Goal: Transaction & Acquisition: Book appointment/travel/reservation

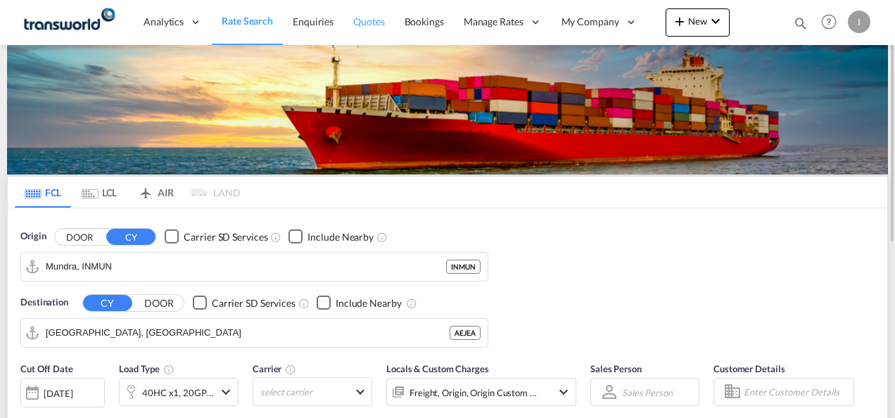
click at [363, 27] on span "Quotes" at bounding box center [368, 21] width 31 height 12
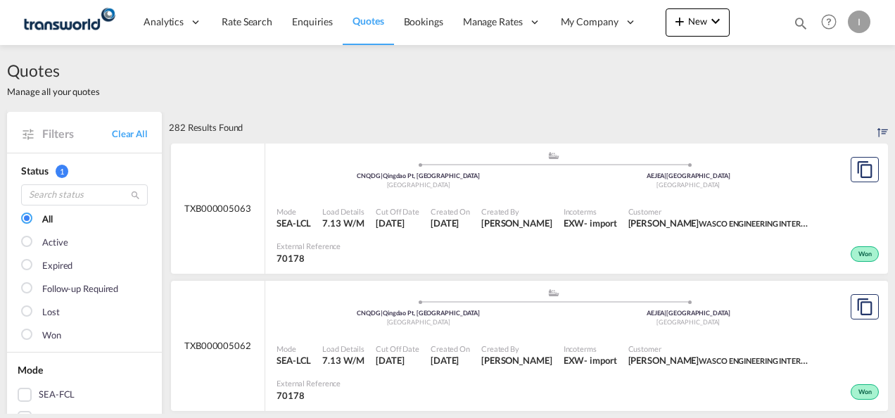
click at [803, 21] on md-icon "icon-magnify" at bounding box center [800, 22] width 15 height 15
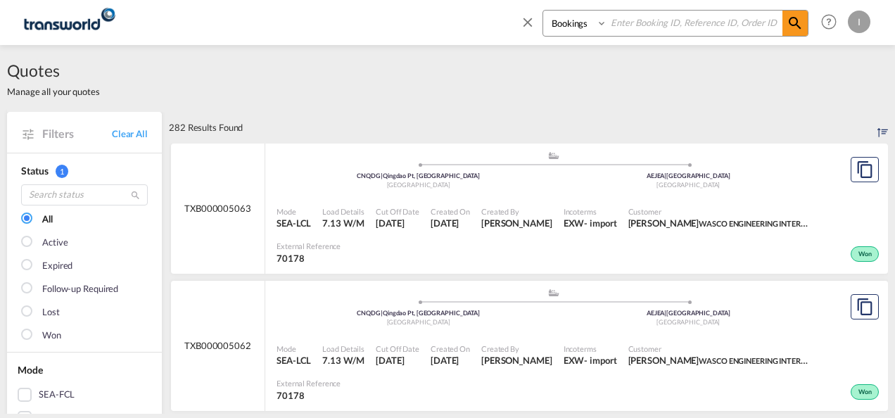
click at [637, 27] on input at bounding box center [694, 23] width 175 height 25
click at [401, 96] on div "Quotes Manage all your quotes" at bounding box center [447, 78] width 881 height 67
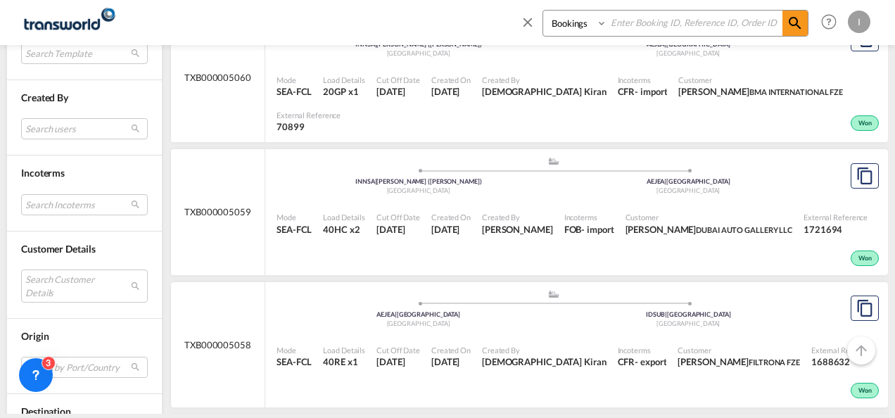
scroll to position [563, 0]
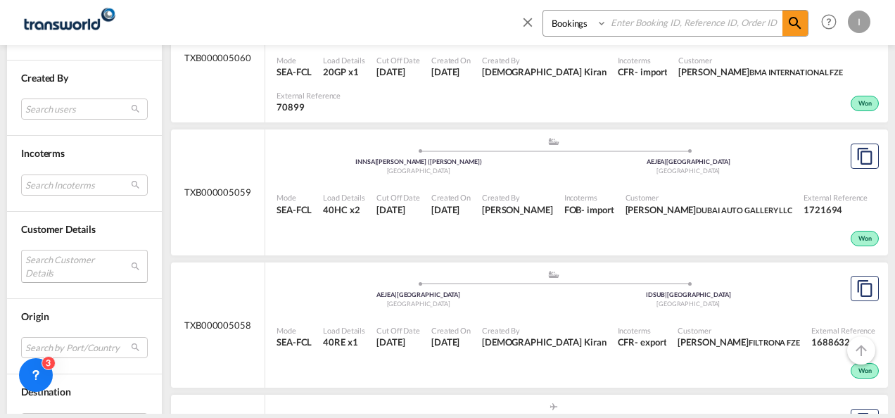
click at [47, 267] on md-select "Search Customer Details user name user elie Medical Intl [EMAIL_ADDRESS][DOMAIN…" at bounding box center [84, 266] width 127 height 32
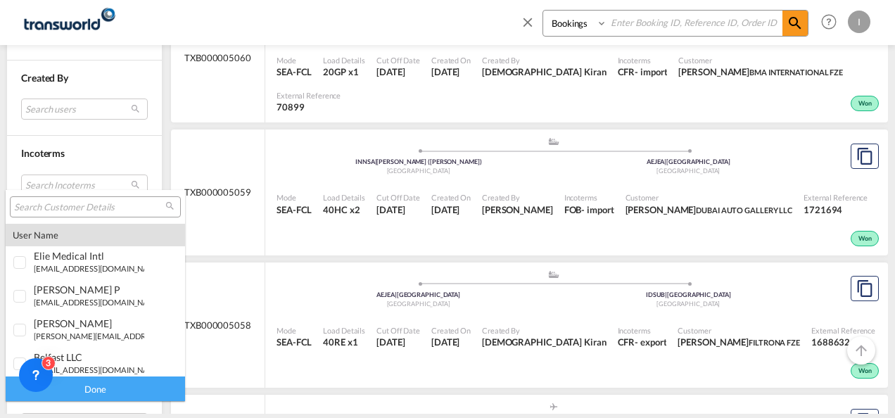
click at [70, 205] on input "search" at bounding box center [89, 207] width 151 height 13
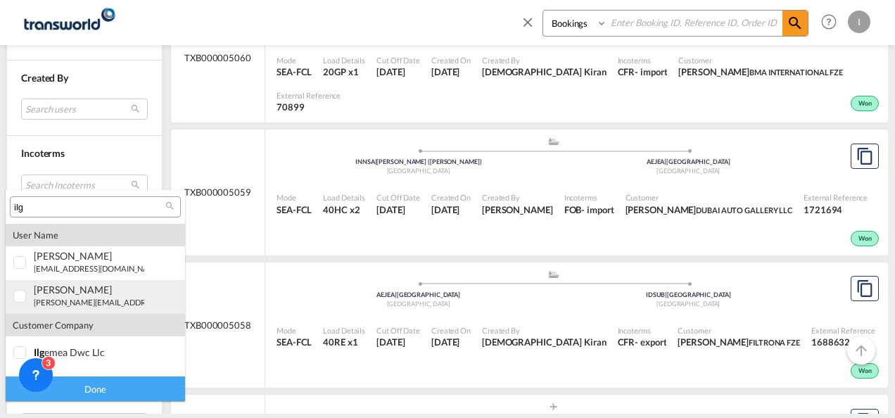
type input "ilg"
click at [48, 298] on small "[PERSON_NAME][EMAIL_ADDRESS][PERSON_NAME][DOMAIN_NAME]" at bounding box center [159, 302] width 251 height 9
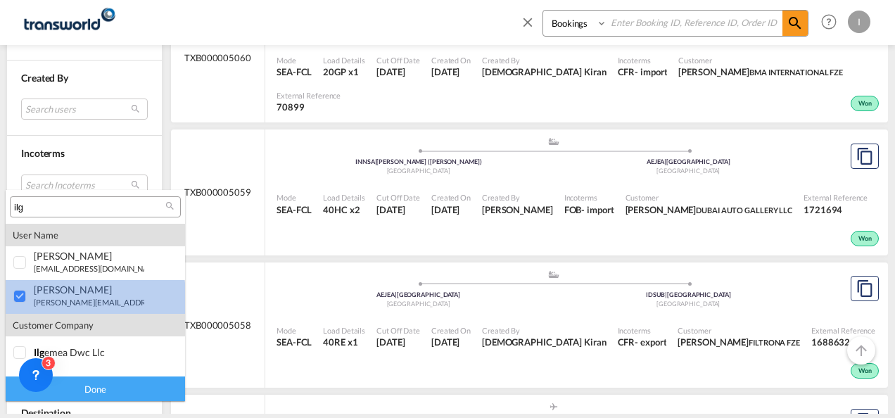
click at [95, 301] on small "[PERSON_NAME][EMAIL_ADDRESS][PERSON_NAME][DOMAIN_NAME]" at bounding box center [159, 302] width 251 height 9
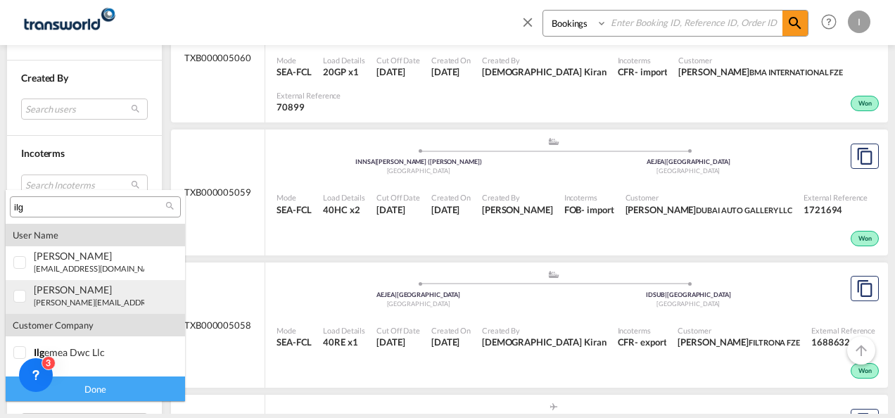
click at [82, 311] on md-option "user [PERSON_NAME] [PERSON_NAME][EMAIL_ADDRESS][PERSON_NAME][DOMAIN_NAME] | ilg…" at bounding box center [95, 297] width 179 height 34
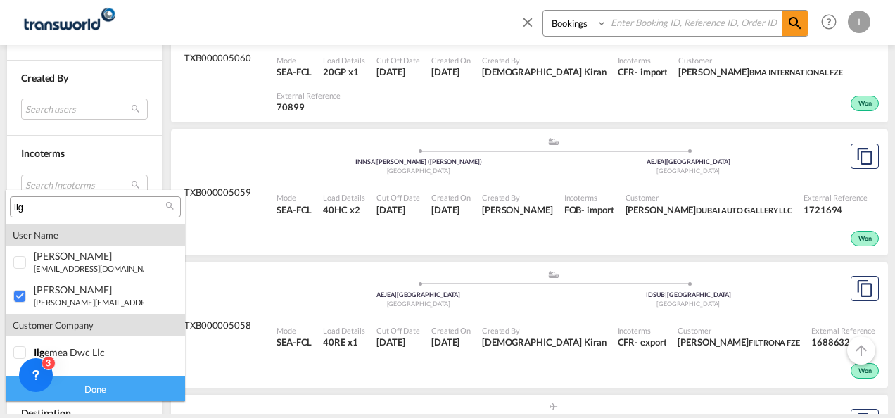
click at [101, 384] on div "Done" at bounding box center [95, 389] width 179 height 25
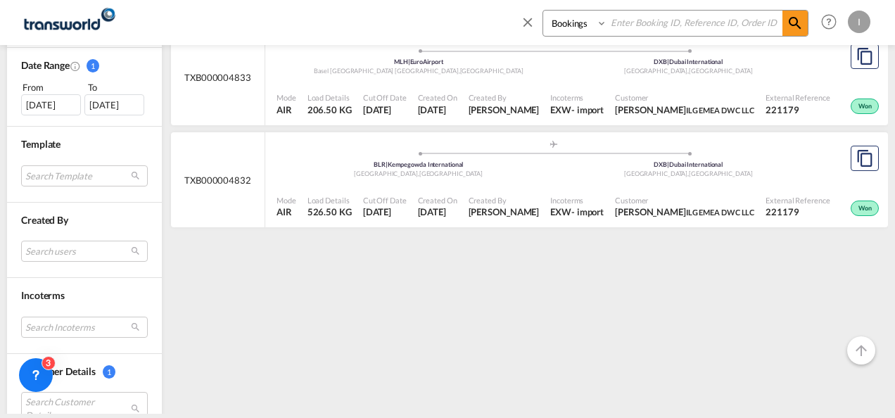
scroll to position [422, 0]
click at [51, 94] on div "[DATE]" at bounding box center [51, 103] width 60 height 21
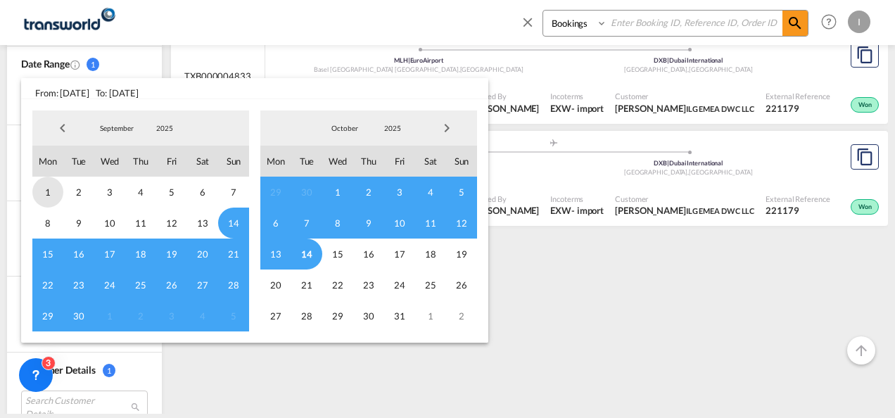
click at [46, 185] on span "1" at bounding box center [47, 192] width 31 height 31
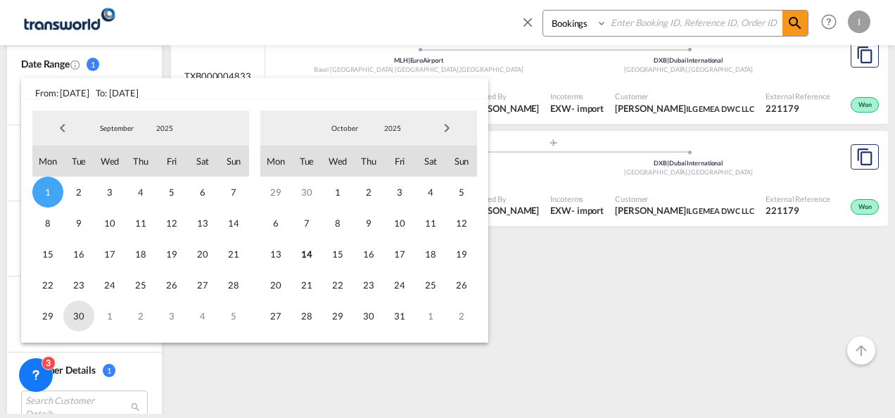
click at [89, 311] on span "30" at bounding box center [78, 316] width 31 height 31
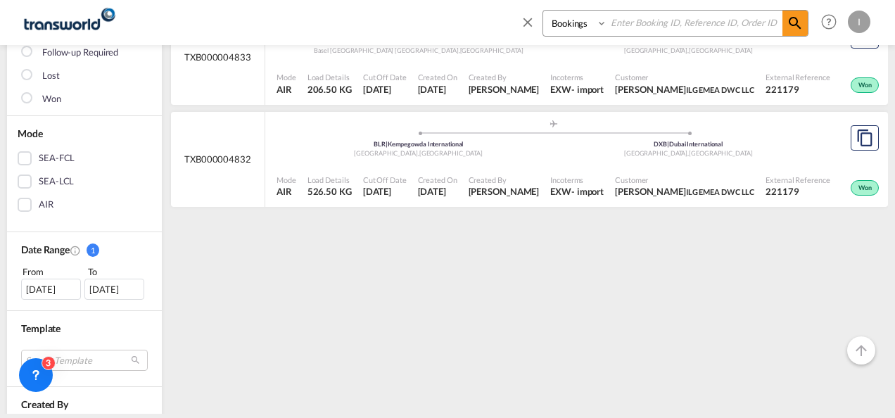
scroll to position [282, 0]
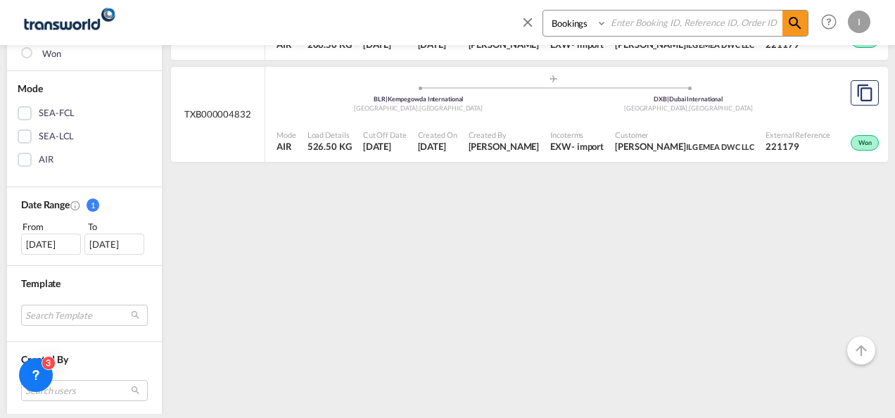
click at [63, 245] on div "[DATE]" at bounding box center [51, 244] width 60 height 21
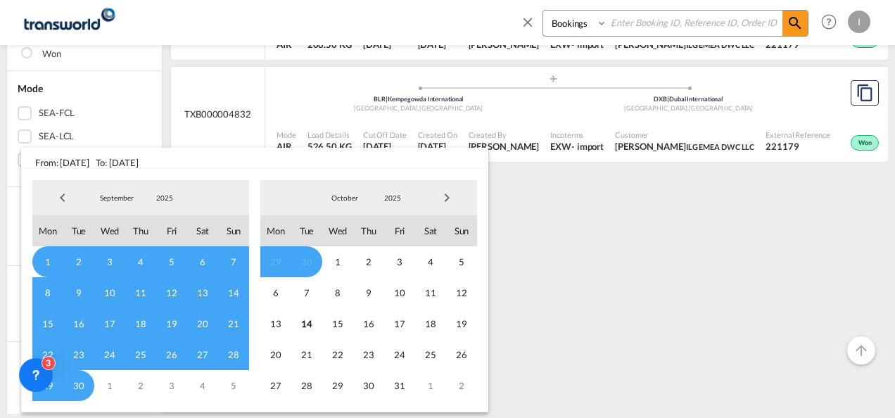
click at [63, 199] on span "Previous Month" at bounding box center [63, 198] width 28 height 28
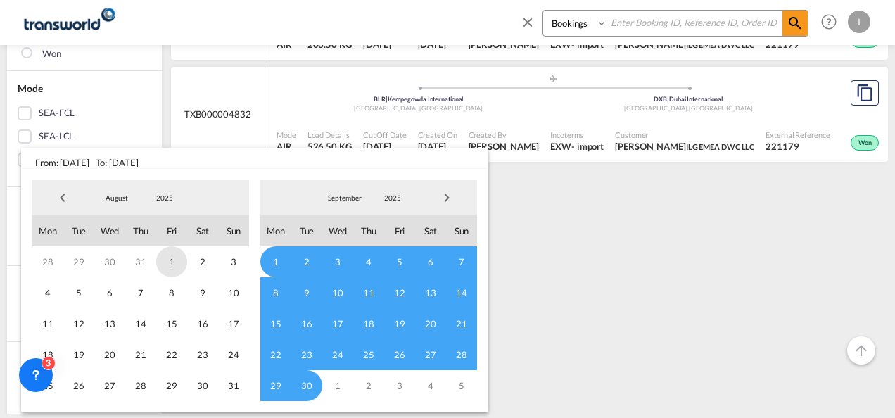
click at [166, 261] on span "1" at bounding box center [171, 261] width 31 height 31
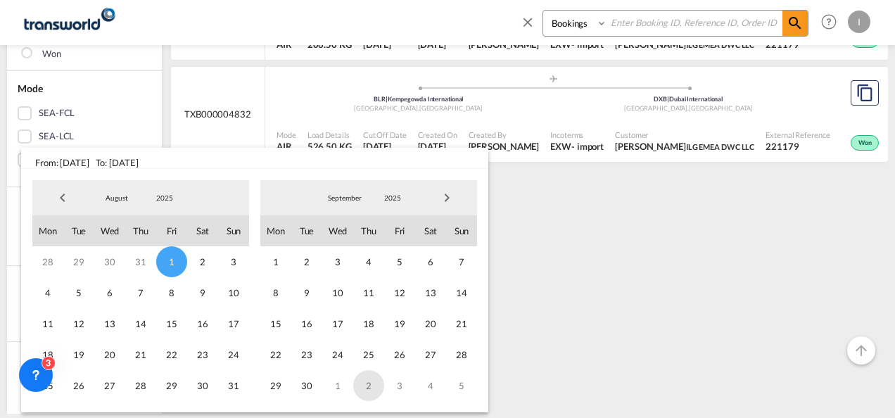
click at [365, 389] on span "2" at bounding box center [368, 385] width 31 height 31
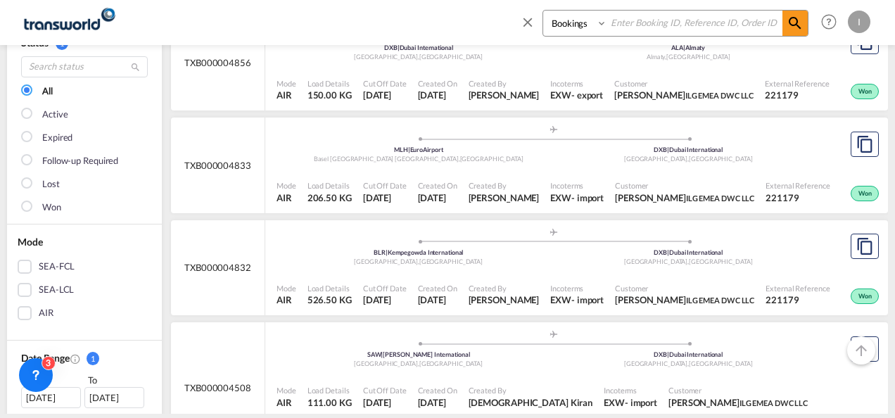
scroll to position [0, 0]
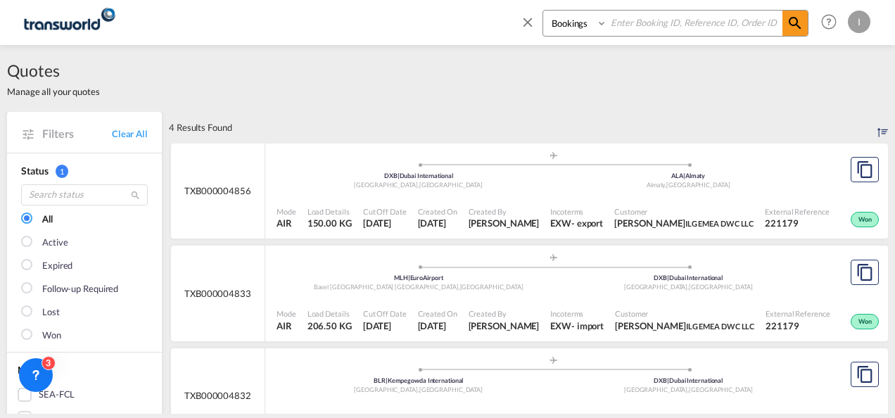
click at [529, 21] on md-icon "icon-close" at bounding box center [527, 21] width 15 height 15
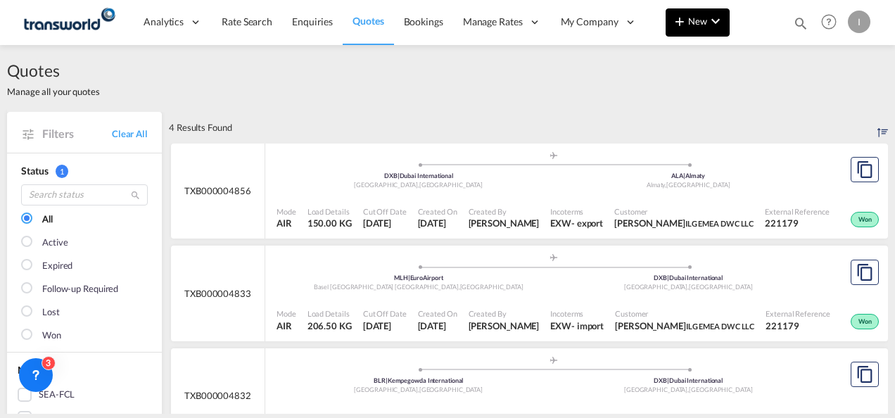
click at [695, 33] on button "New" at bounding box center [698, 22] width 64 height 28
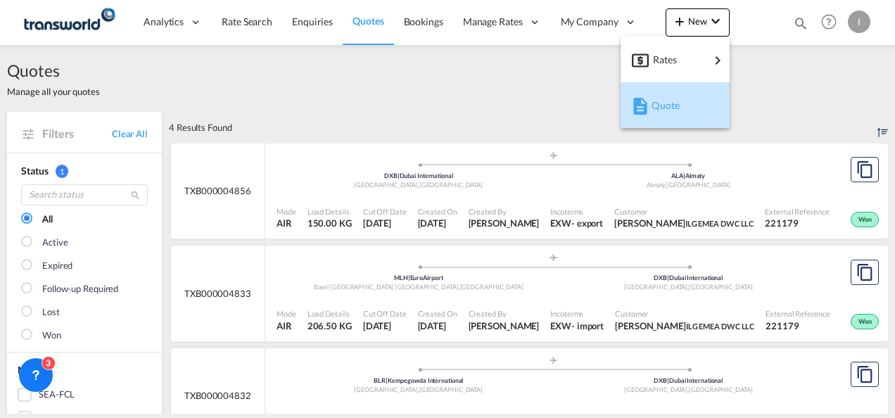
click at [664, 101] on span "Quote" at bounding box center [659, 106] width 15 height 28
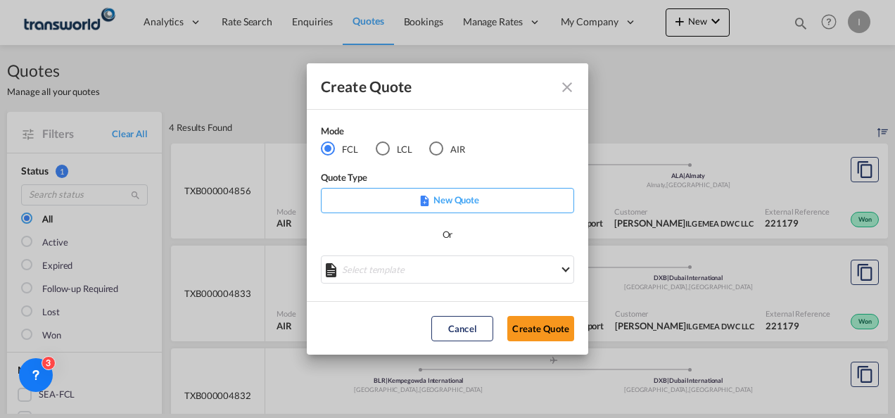
click at [454, 146] on md-radio-button "AIR" at bounding box center [447, 148] width 36 height 15
click at [534, 332] on button "Create Quote" at bounding box center [540, 328] width 67 height 25
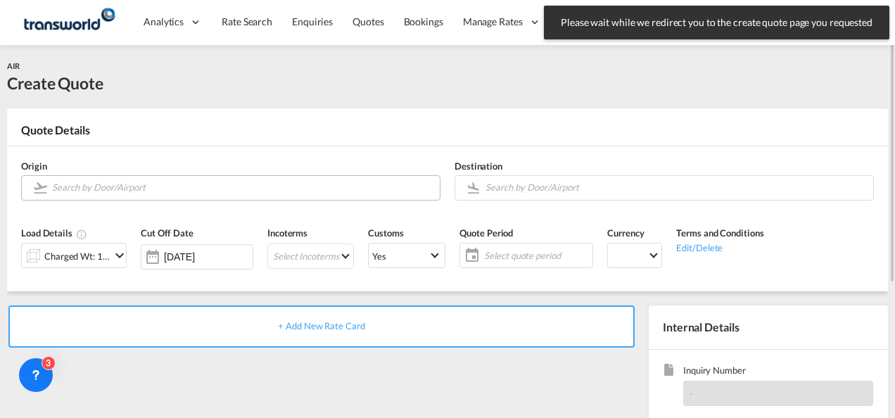
click at [170, 187] on input "Search by Door/Airport" at bounding box center [242, 187] width 381 height 25
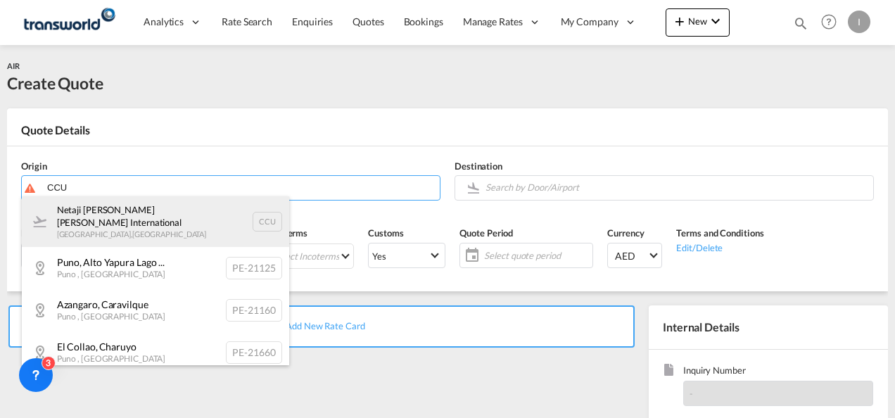
click at [108, 229] on div "Netaji [PERSON_NAME] [PERSON_NAME] International [GEOGRAPHIC_DATA] , [GEOGRAPHI…" at bounding box center [155, 221] width 267 height 51
type input "Netaji [PERSON_NAME] [PERSON_NAME] International, [GEOGRAPHIC_DATA], CCU"
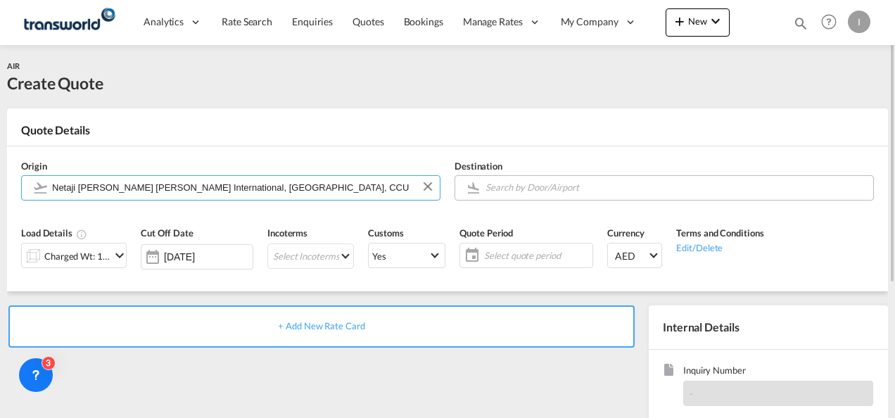
click at [534, 180] on input "Search by Door/Airport" at bounding box center [676, 187] width 381 height 25
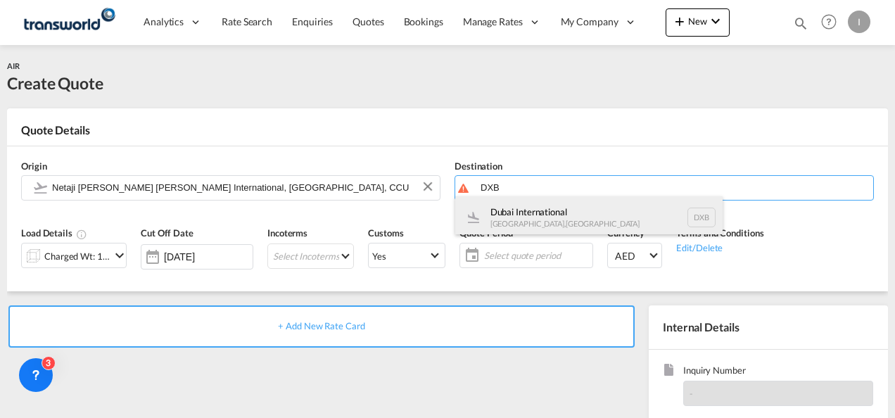
drag, startPoint x: 534, startPoint y: 219, endPoint x: 416, endPoint y: 219, distance: 118.3
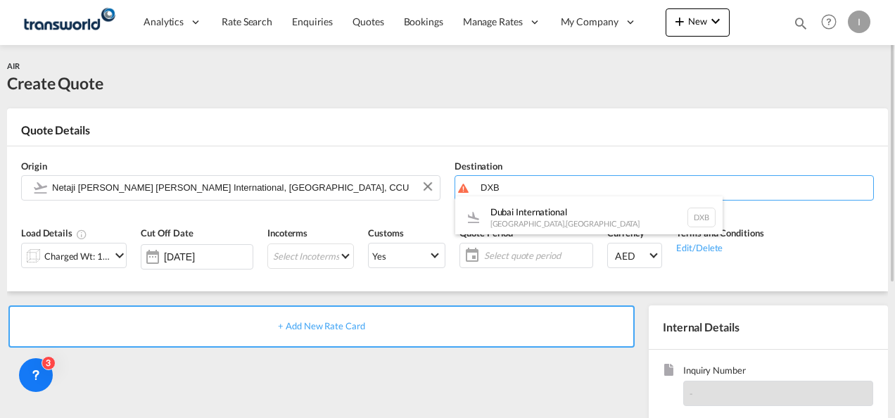
click at [535, 219] on div "Dubai International [GEOGRAPHIC_DATA] , [GEOGRAPHIC_DATA] DXB" at bounding box center [588, 217] width 267 height 42
type input "Dubai International, [GEOGRAPHIC_DATA], DXB"
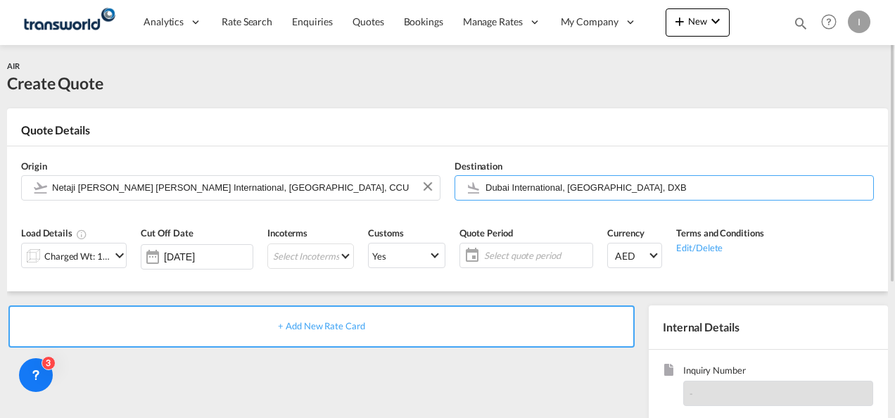
click at [96, 253] on div "Charged Wt: 1.00 KG" at bounding box center [77, 256] width 66 height 20
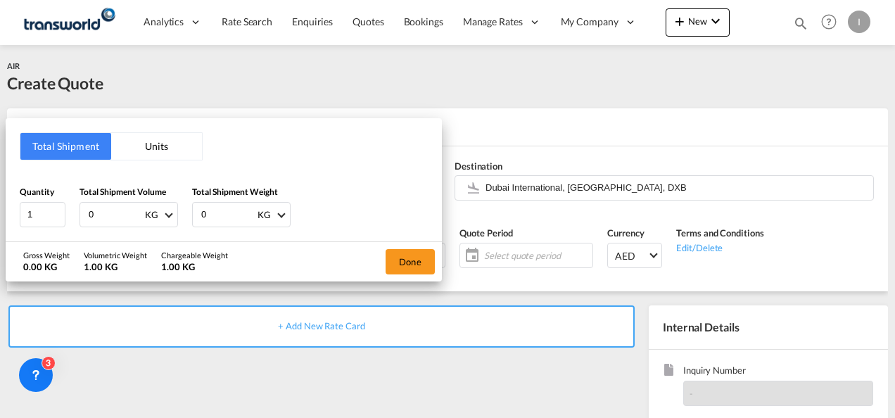
drag, startPoint x: 103, startPoint y: 210, endPoint x: 65, endPoint y: 213, distance: 37.4
click at [68, 213] on div "Quantity 1 Total Shipment Volume 0 KG CBM CFT KG LB Total Shipment Weight 0 KG …" at bounding box center [224, 206] width 408 height 42
type input "104"
drag, startPoint x: 397, startPoint y: 263, endPoint x: 386, endPoint y: 265, distance: 10.9
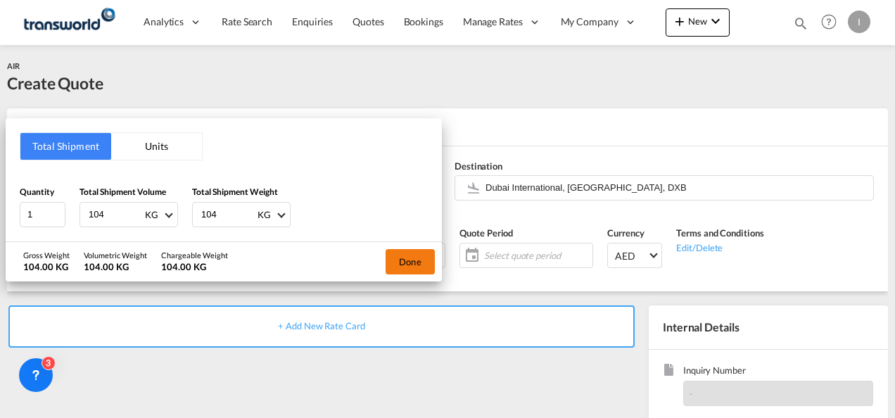
click at [397, 263] on button "Done" at bounding box center [410, 261] width 49 height 25
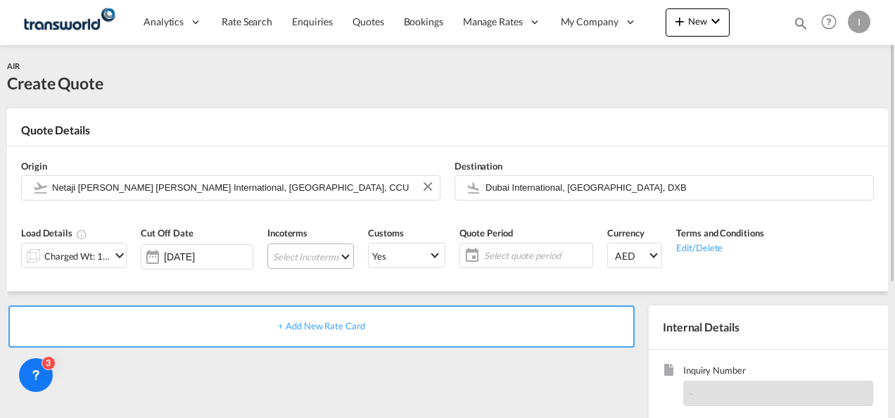
click at [284, 259] on md-select "Select Incoterms CFR - export Cost and Freight CPT - import Carrier Paid to EXW…" at bounding box center [310, 256] width 87 height 25
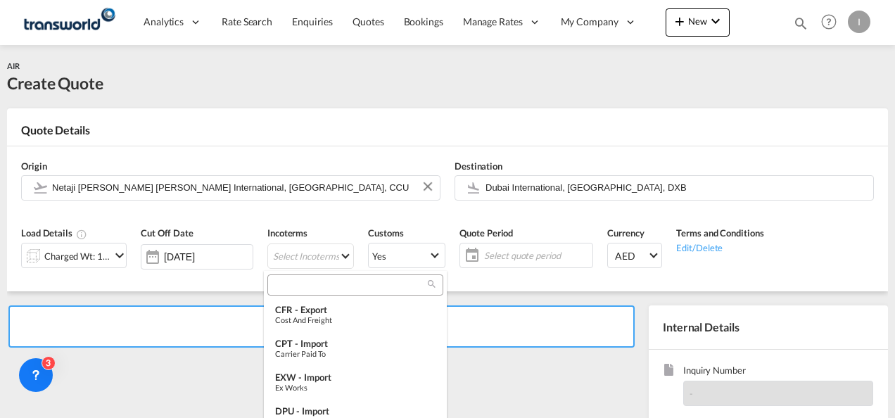
click at [286, 282] on input "search" at bounding box center [350, 285] width 156 height 13
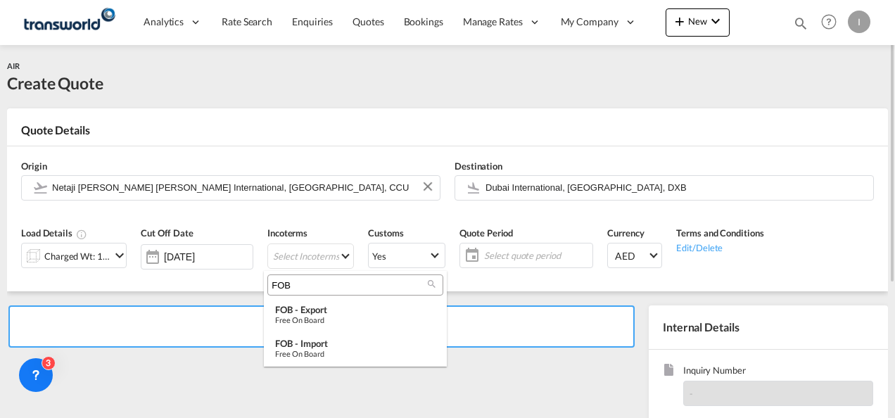
type input "FOB"
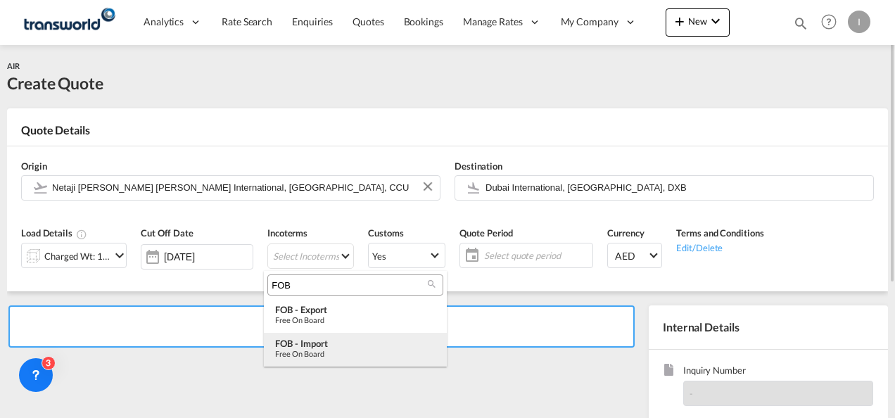
click at [311, 351] on div "Free on Board" at bounding box center [355, 353] width 160 height 9
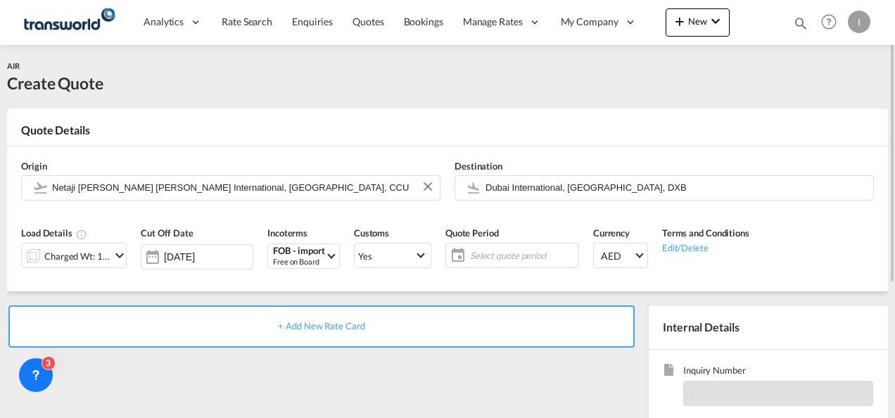
click at [488, 247] on span "Select quote period" at bounding box center [523, 256] width 112 height 20
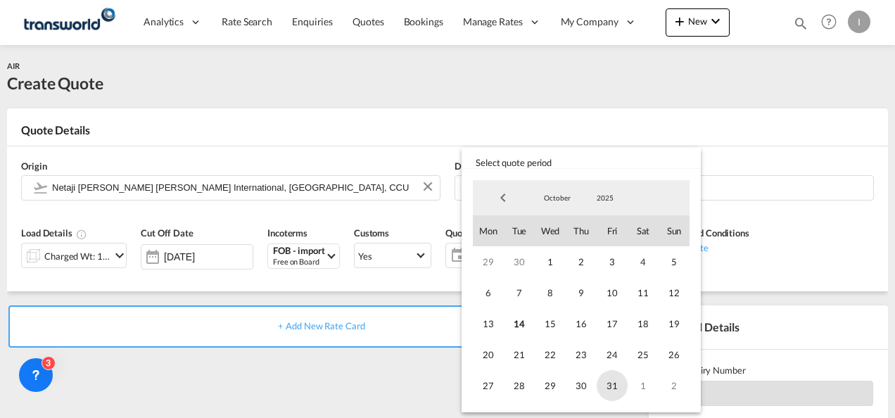
click at [610, 386] on span "31" at bounding box center [612, 385] width 31 height 31
click at [431, 388] on md-backdrop at bounding box center [447, 209] width 895 height 418
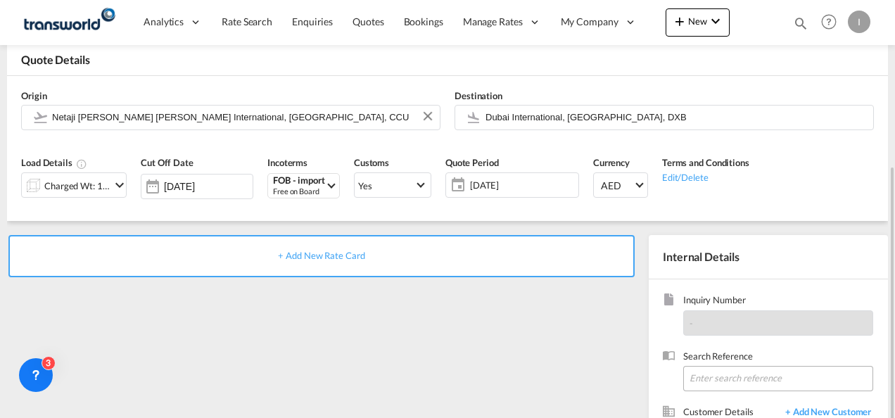
scroll to position [141, 0]
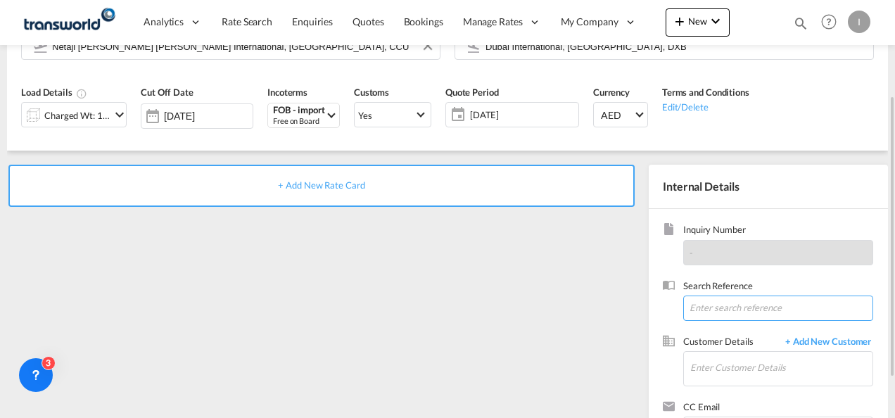
click at [702, 305] on input at bounding box center [778, 308] width 190 height 25
paste input "TWI 22065"
type input "TWI 22065"
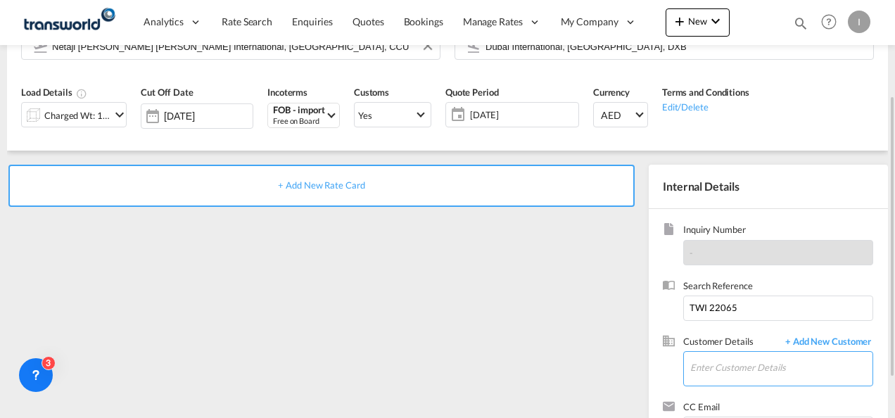
click at [727, 366] on input "Enter Customer Details" at bounding box center [782, 368] width 182 height 32
click at [726, 363] on input "Enter Customer Details" at bounding box center [782, 368] width 182 height 32
click at [721, 365] on input "Enter Customer Details" at bounding box center [782, 368] width 182 height 32
click at [705, 365] on input "lg" at bounding box center [782, 368] width 182 height 32
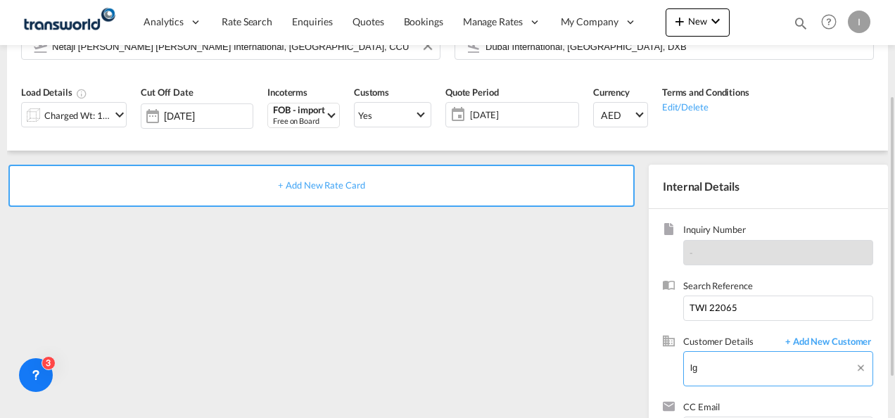
click at [707, 365] on input "lg" at bounding box center [782, 368] width 182 height 32
type input "l"
click at [781, 366] on body "Analytics Reports Dashboard Rate Search Enquiries Quotes Bookings" at bounding box center [447, 209] width 895 height 418
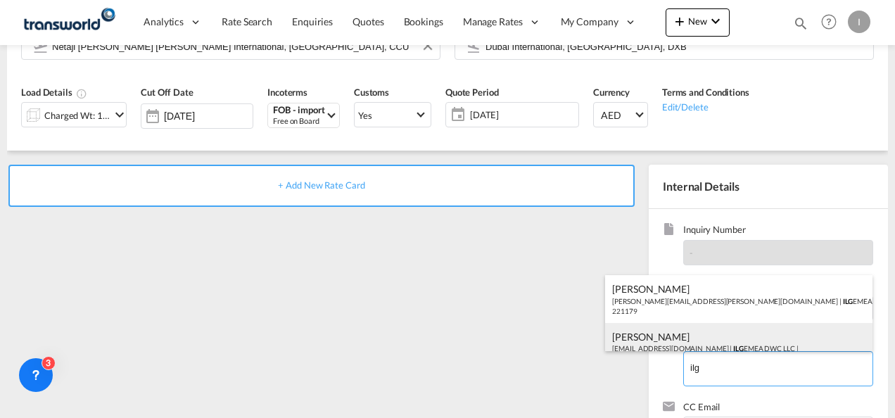
click at [655, 339] on div "[PERSON_NAME] [EMAIL_ADDRESS][DOMAIN_NAME] | ILG EMEA DWC LLC | 221179" at bounding box center [738, 347] width 267 height 48
type input "ILG EMEA DWC LLC, [PERSON_NAME], [EMAIL_ADDRESS][DOMAIN_NAME]"
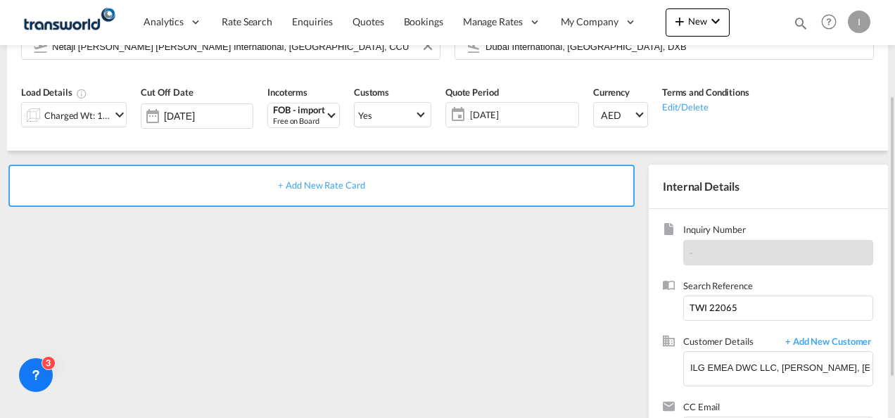
click at [298, 187] on span "+ Add New Rate Card" at bounding box center [321, 184] width 87 height 11
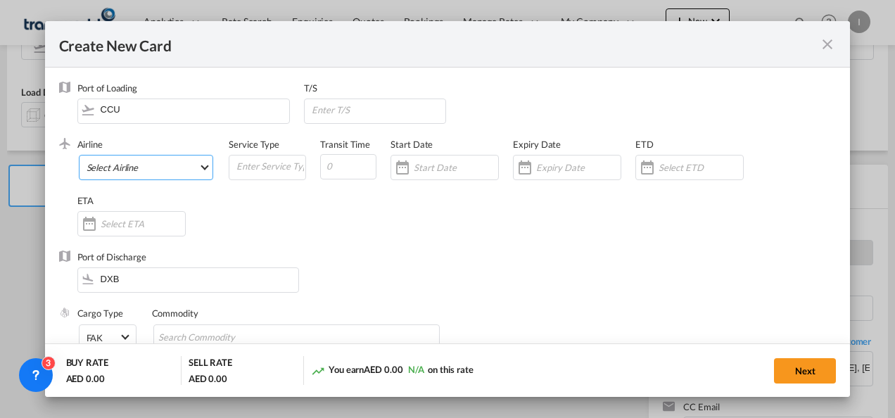
click at [156, 166] on md-select "Select Airline AIR EXPRESS S.A. (1166- / -) CMA CGM Air Cargo (1140-2C / -) DDW…" at bounding box center [146, 167] width 135 height 25
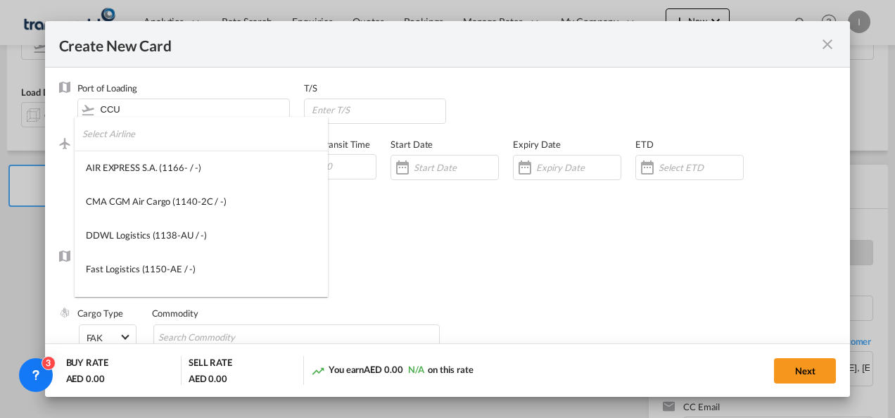
click at [116, 134] on input "search" at bounding box center [205, 134] width 246 height 34
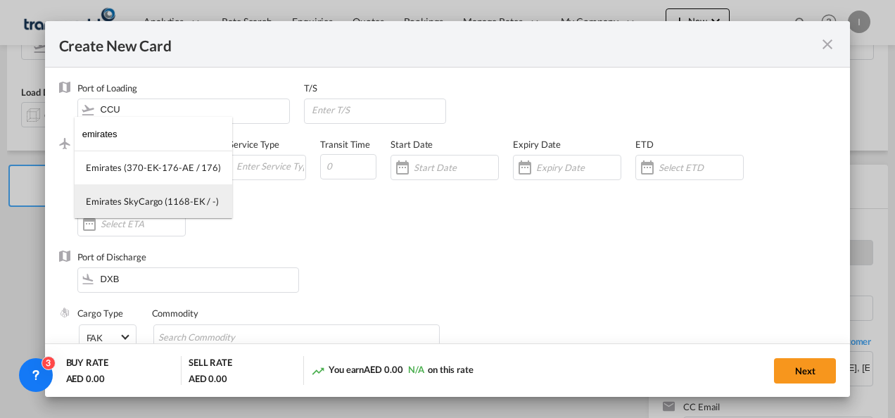
type input "emirates"
click at [135, 207] on div "Emirates SkyCargo (1168-EK / -)" at bounding box center [152, 201] width 133 height 13
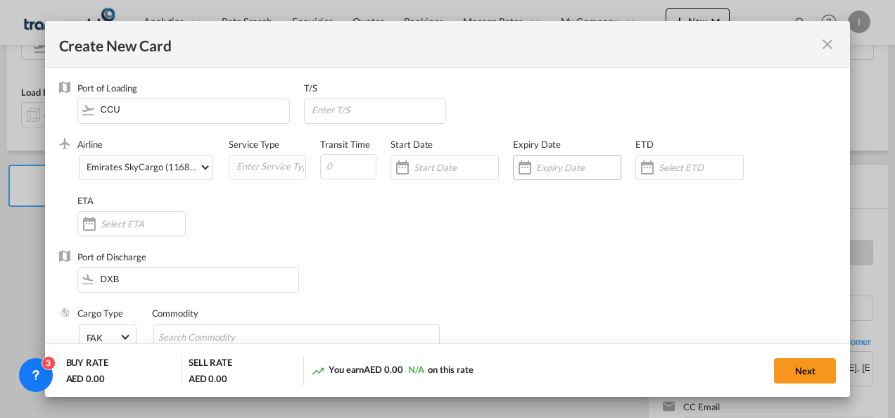
click at [541, 170] on input "Create New CardPort ..." at bounding box center [578, 167] width 84 height 11
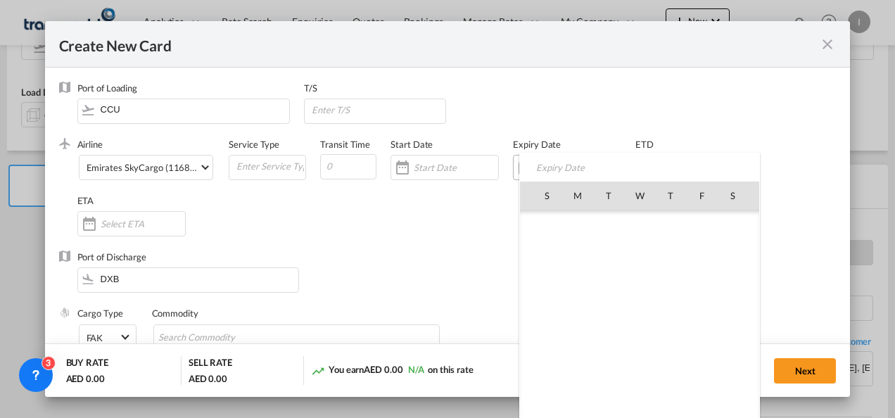
scroll to position [326239, 0]
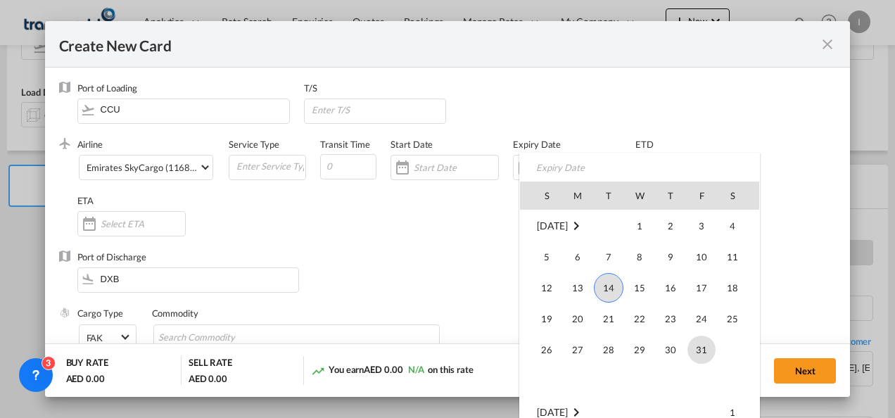
click at [706, 358] on span "31" at bounding box center [702, 350] width 28 height 28
type input "[DATE]"
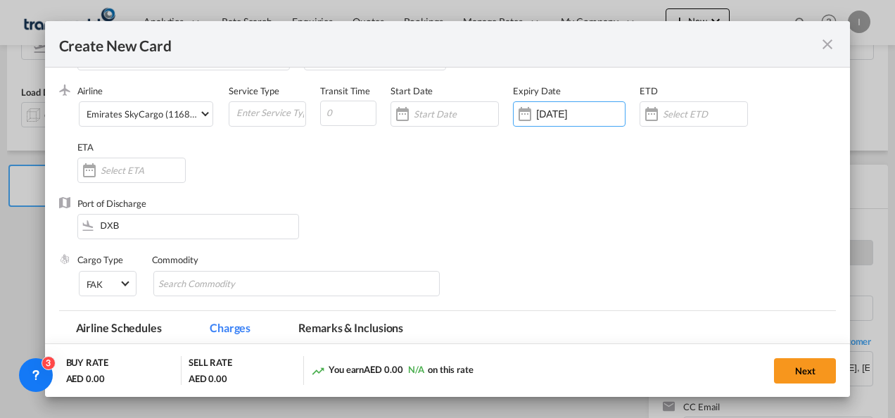
scroll to position [70, 0]
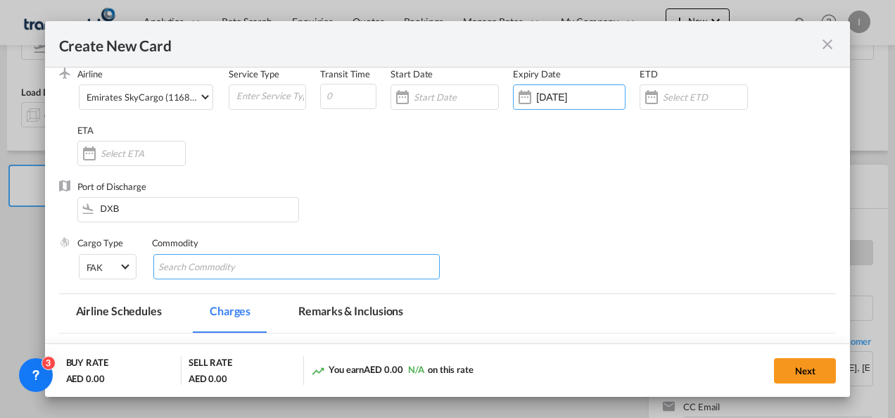
click at [218, 272] on input "Search Commodity" at bounding box center [222, 267] width 129 height 23
type input "General Cargo"
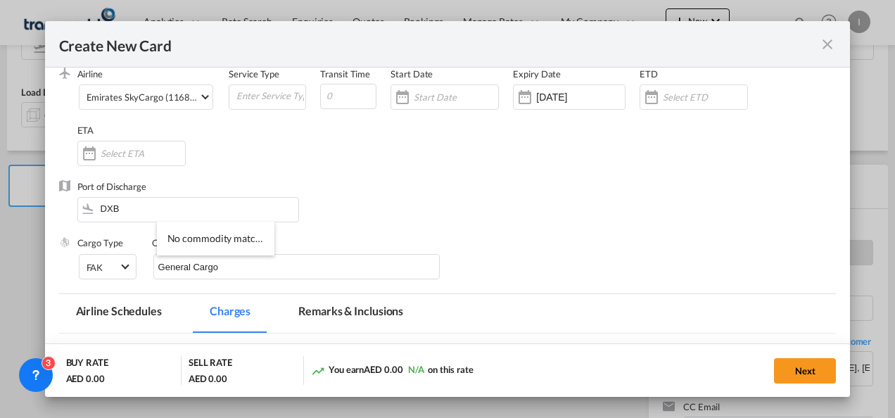
click at [379, 210] on div "Port of Discharge DXB" at bounding box center [448, 208] width 778 height 56
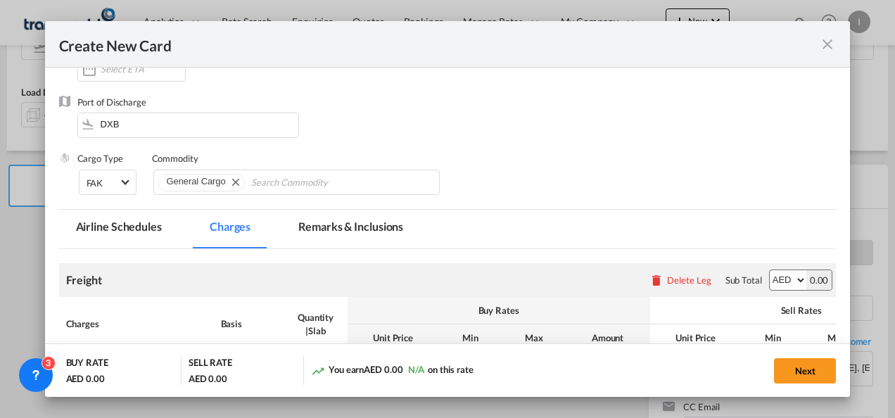
scroll to position [282, 0]
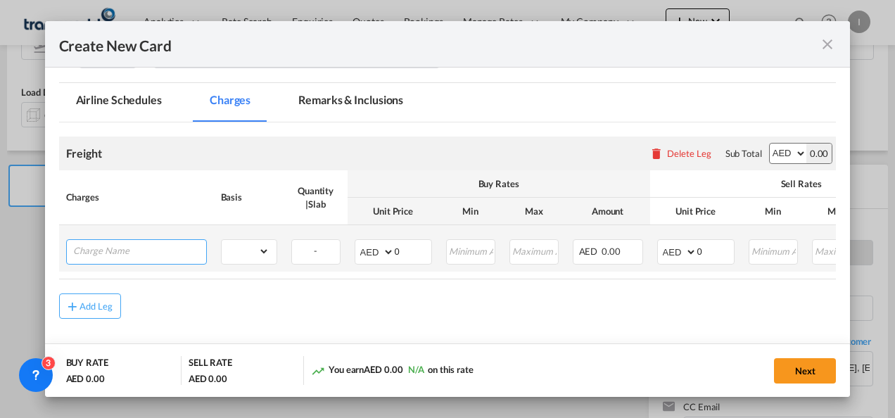
click at [134, 253] on input "Charge Name" at bounding box center [139, 250] width 133 height 21
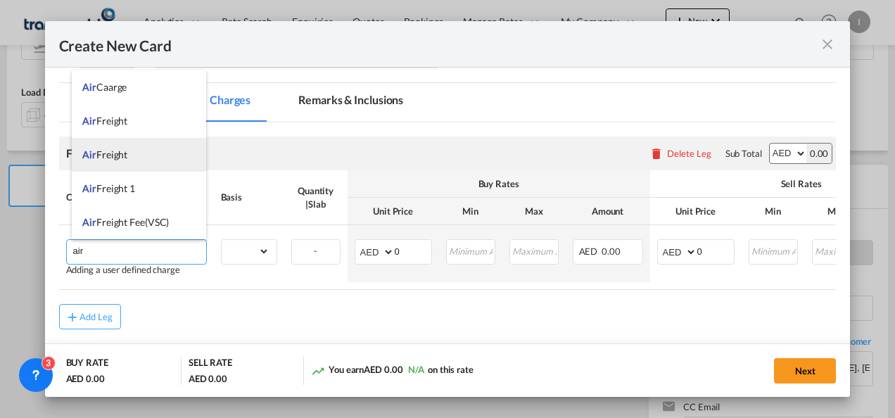
click at [110, 149] on span "Air Freight" at bounding box center [104, 155] width 45 height 12
type input "Air Freight"
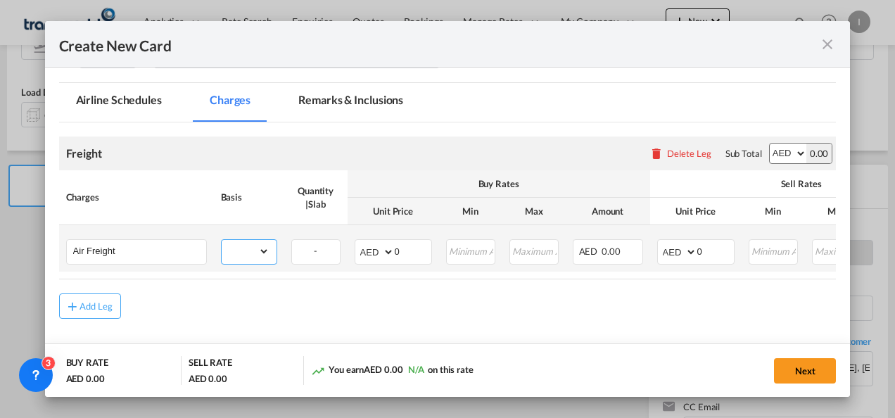
click at [248, 259] on select "gross_weight volumetric_weight per_shipment per_bl per_km % on air freight per_…" at bounding box center [246, 251] width 48 height 23
select select "per_shipment"
click at [222, 240] on select "gross_weight volumetric_weight per_shipment per_bl per_km % on air freight per_…" at bounding box center [246, 251] width 48 height 23
click at [259, 286] on air-lcl-rate-modification "Freight Please enter leg name Leg Name Already Exists Delete Leg Sub Total AED …" at bounding box center [448, 220] width 778 height 197
drag, startPoint x: 411, startPoint y: 253, endPoint x: 392, endPoint y: 256, distance: 19.1
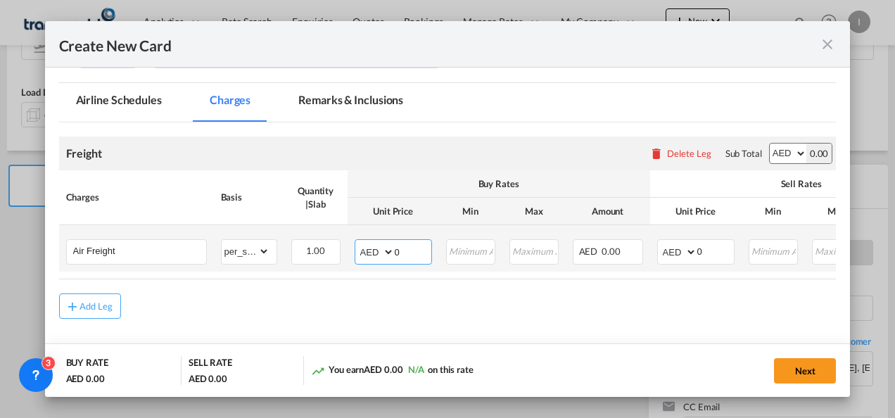
click at [392, 256] on md-input-container "AED AFN ALL AMD ANG AOA ARS AUD AWG AZN BAM BBD BDT BGN BHD BIF BMD BND BOB BRL…" at bounding box center [393, 251] width 77 height 25
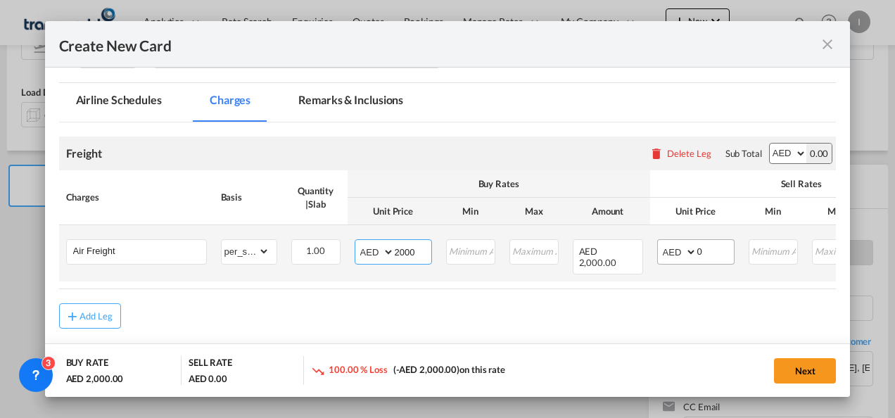
type input "2000"
drag, startPoint x: 710, startPoint y: 253, endPoint x: 664, endPoint y: 253, distance: 45.1
click at [664, 253] on md-input-container "AED AFN ALL AMD ANG AOA ARS AUD AWG AZN BAM BBD BDT BGN BHD BIF BMD BND BOB BRL…" at bounding box center [695, 251] width 77 height 25
type input "3150"
click at [403, 255] on input "2000" at bounding box center [413, 250] width 37 height 21
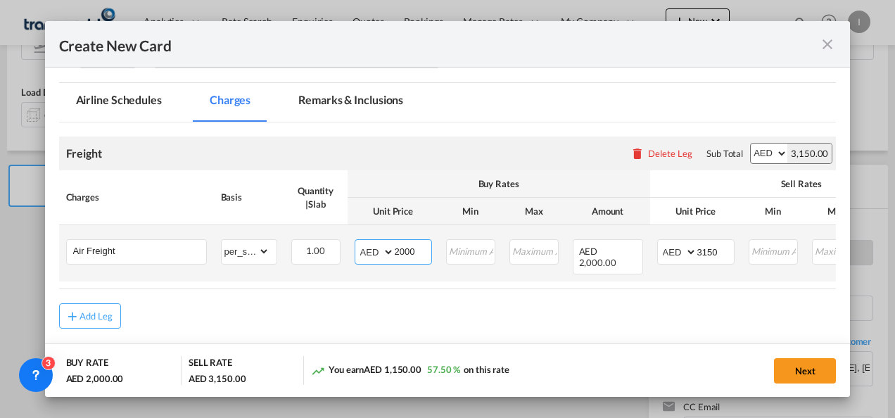
click at [403, 255] on input "2000" at bounding box center [413, 250] width 37 height 21
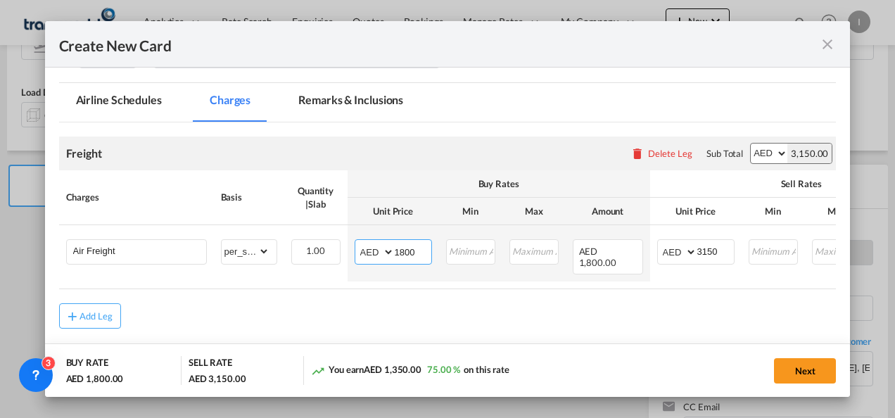
type input "1800"
click at [601, 329] on md-content "Freight Please enter leg name Leg Name Already Exists Delete Leg Sub Total AED …" at bounding box center [448, 252] width 778 height 261
click at [804, 369] on button "Next" at bounding box center [805, 370] width 62 height 25
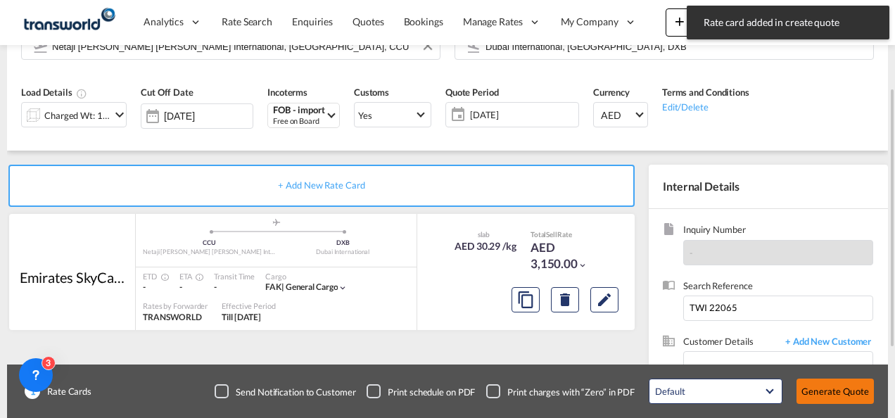
click at [814, 403] on button "Generate Quote" at bounding box center [835, 391] width 77 height 25
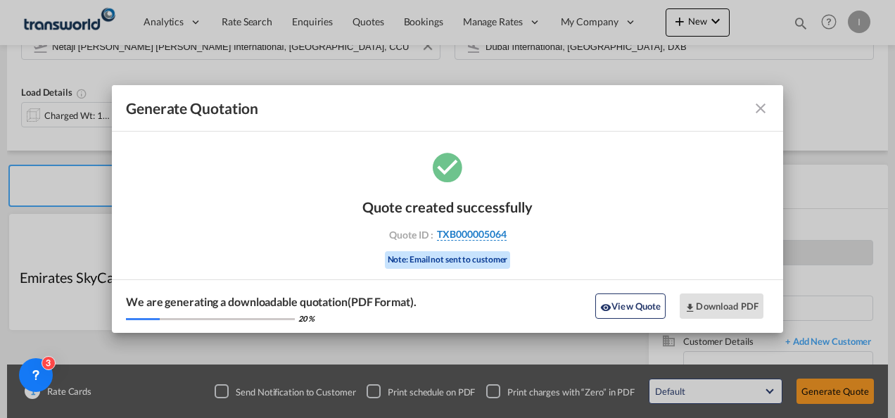
click at [451, 230] on span "TXB000005064" at bounding box center [472, 234] width 70 height 13
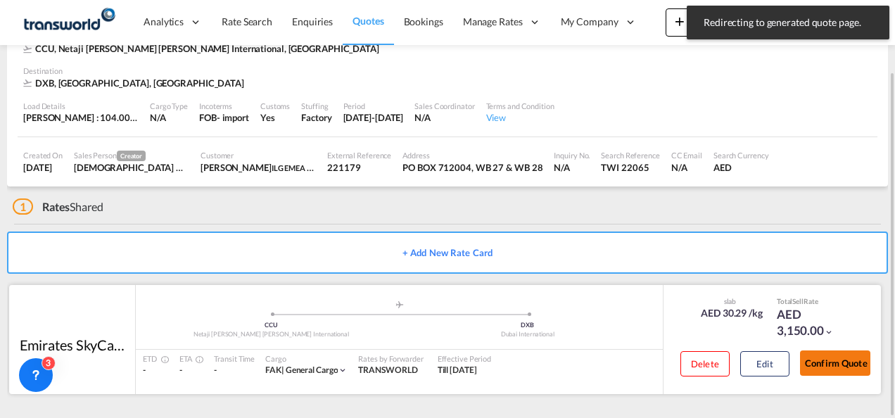
click at [836, 374] on button "Confirm Quote" at bounding box center [835, 363] width 70 height 25
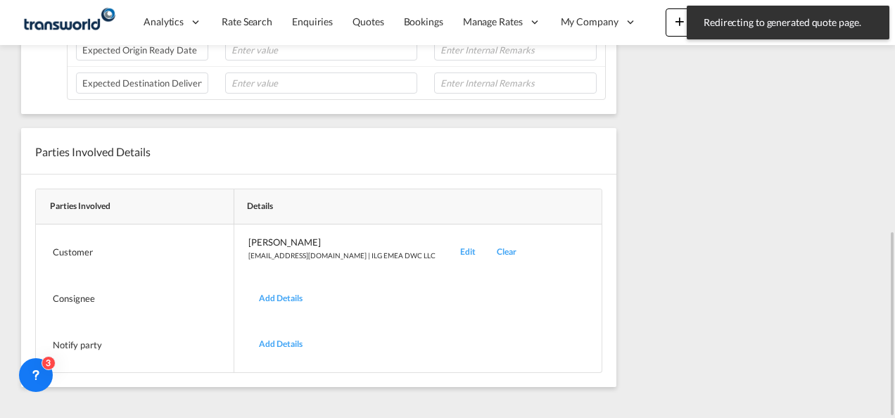
scroll to position [100, 0]
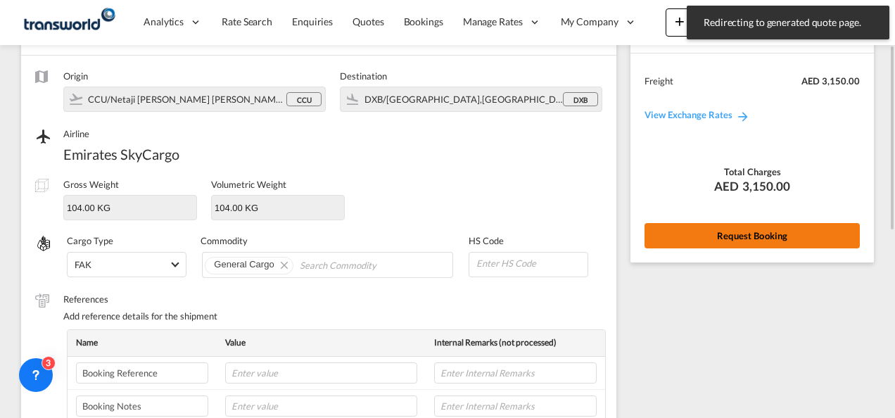
click at [677, 244] on button "Request Booking" at bounding box center [752, 235] width 215 height 25
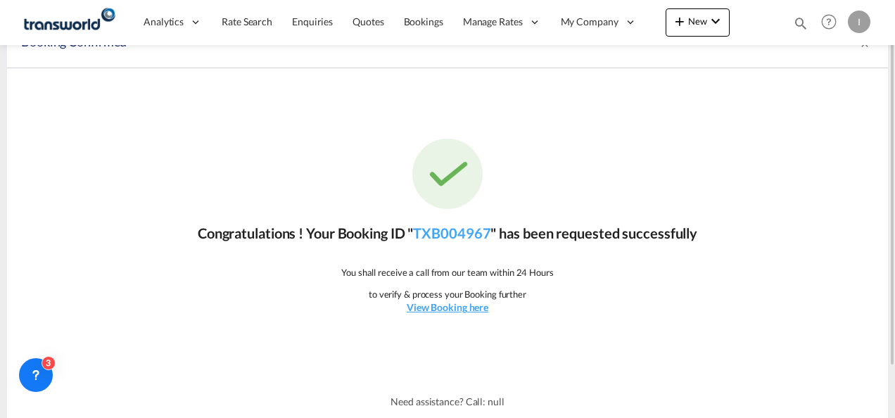
scroll to position [0, 0]
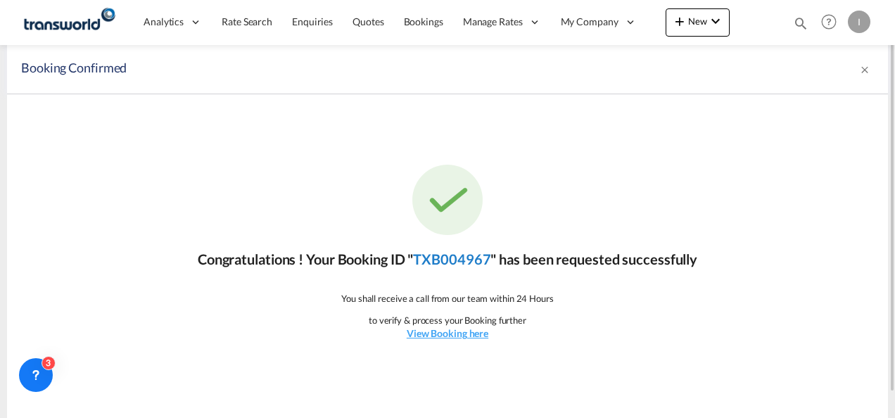
click at [456, 261] on link "TXB004967" at bounding box center [451, 259] width 77 height 17
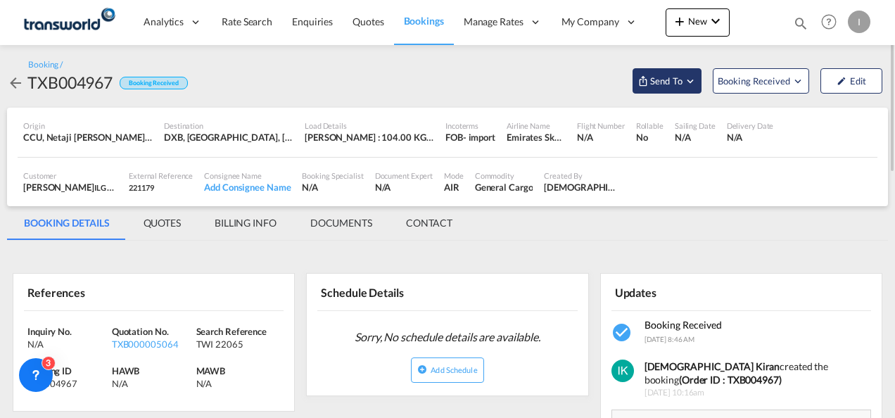
click at [675, 86] on span "Send To" at bounding box center [666, 81] width 35 height 14
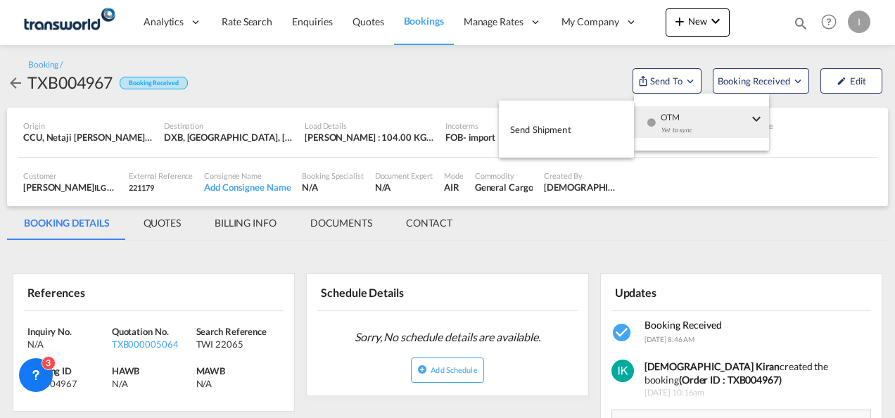
click at [672, 125] on div "Yet to sync" at bounding box center [704, 134] width 87 height 30
click at [587, 125] on button "Send Shipment" at bounding box center [566, 129] width 135 height 32
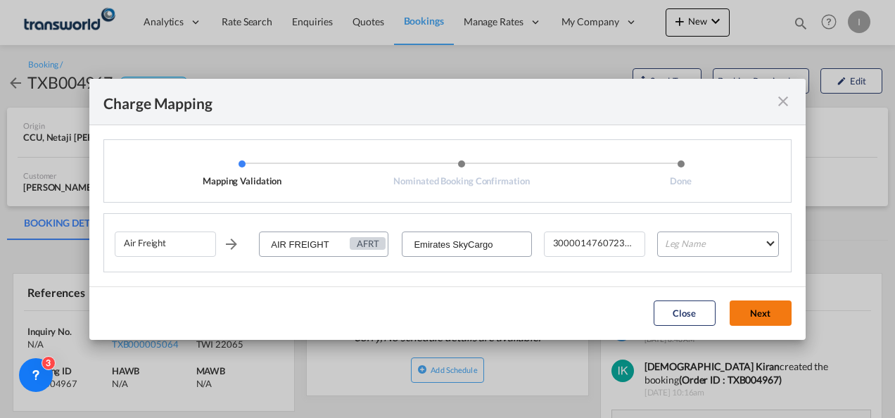
click at [747, 318] on button "Next" at bounding box center [761, 313] width 62 height 25
click at [695, 251] on md-select "Leg Name HANDLING ORIGIN HANDLING DESTINATION OTHERS TL PICK UP CUSTOMS ORIGIN …" at bounding box center [718, 244] width 122 height 25
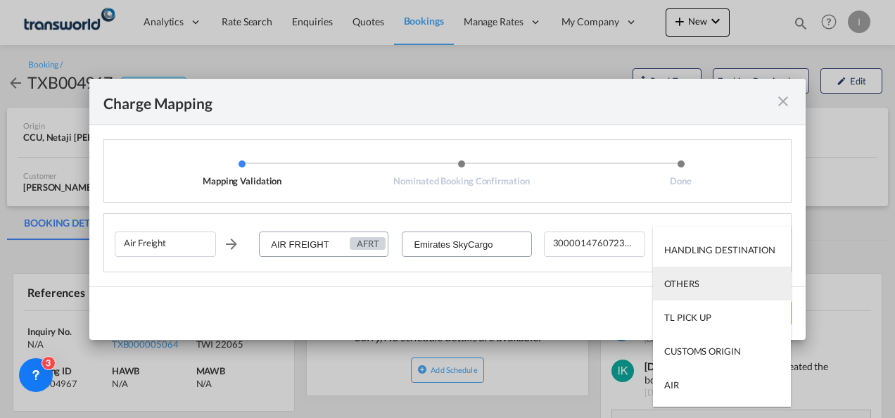
scroll to position [90, 0]
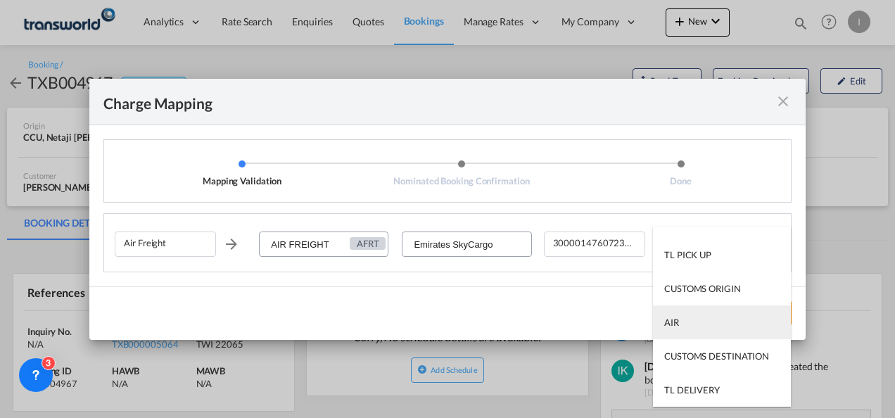
click at [685, 317] on md-option "AIR" at bounding box center [722, 322] width 138 height 34
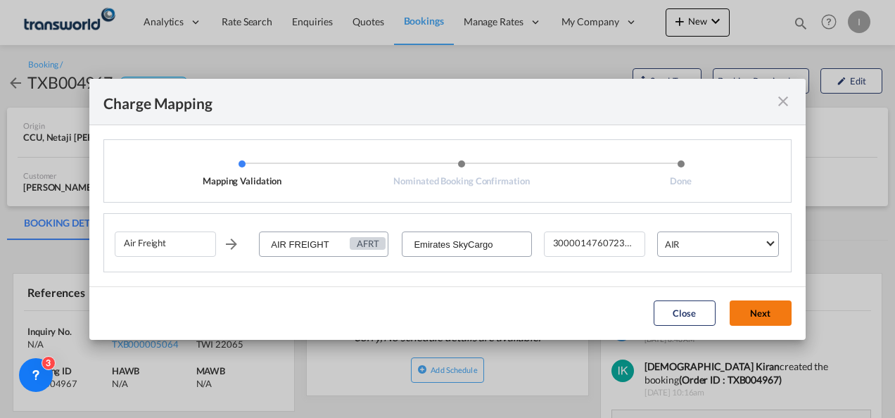
click at [765, 318] on button "Next" at bounding box center [761, 313] width 62 height 25
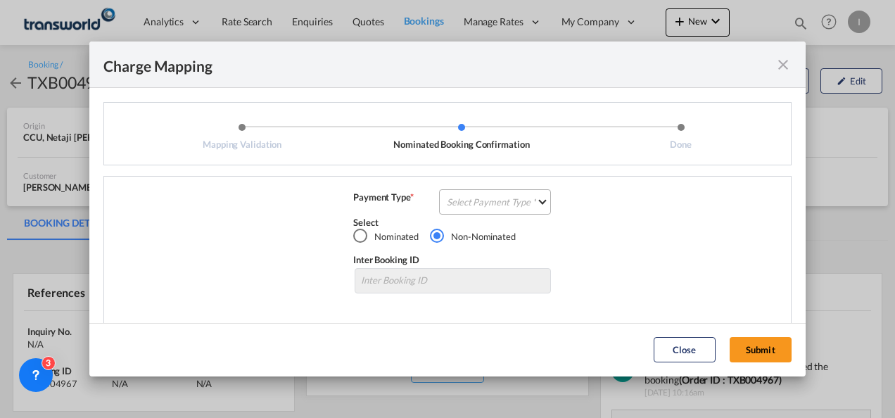
click at [488, 191] on md-select "Select Payment Type COLLECT PREPAID" at bounding box center [495, 201] width 112 height 25
click at [490, 208] on md-option "COLLECT" at bounding box center [493, 202] width 125 height 34
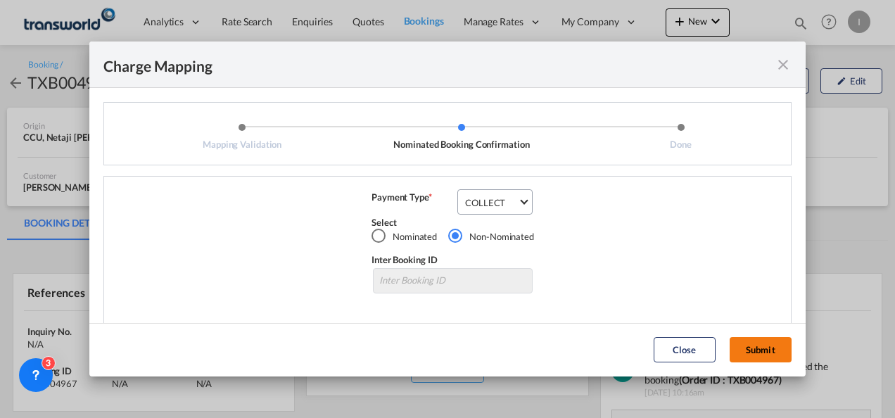
click at [770, 349] on button "Submit" at bounding box center [761, 349] width 62 height 25
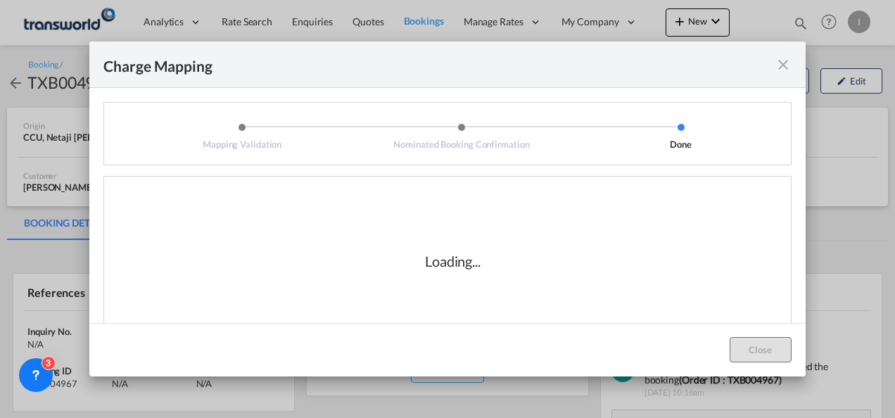
scroll to position [23, 0]
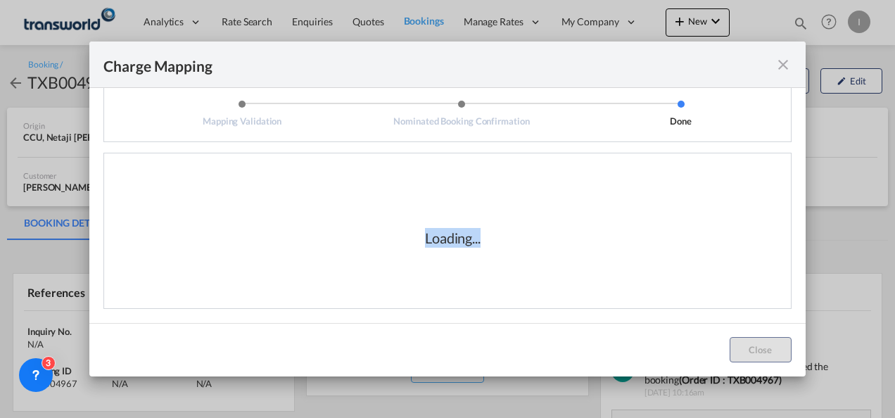
drag, startPoint x: 420, startPoint y: 241, endPoint x: 527, endPoint y: 253, distance: 107.0
click at [527, 253] on div "Loading..." at bounding box center [453, 238] width 676 height 141
drag, startPoint x: 527, startPoint y: 253, endPoint x: 455, endPoint y: 253, distance: 71.8
click at [451, 255] on div "Loading..." at bounding box center [453, 238] width 676 height 141
click at [447, 246] on div "Loading..." at bounding box center [453, 238] width 56 height 20
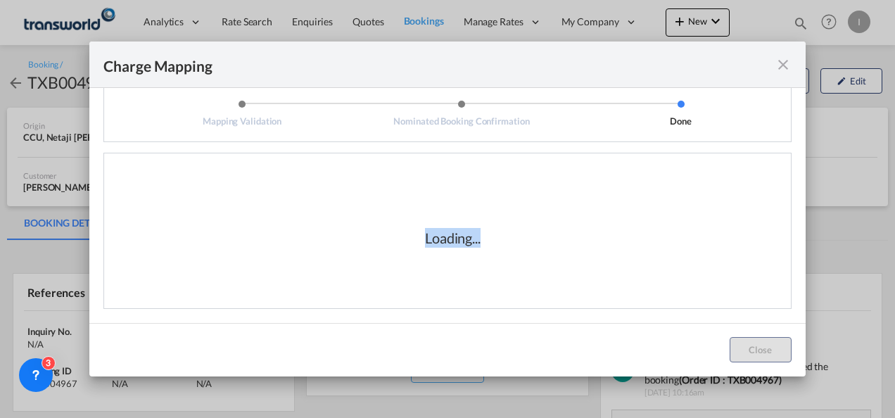
drag, startPoint x: 415, startPoint y: 235, endPoint x: 483, endPoint y: 246, distance: 68.5
click at [483, 246] on div "Loading..." at bounding box center [453, 238] width 141 height 20
click at [481, 247] on div "Loading..." at bounding box center [453, 238] width 141 height 20
click at [427, 252] on div "Loading..." at bounding box center [453, 238] width 676 height 141
click at [425, 246] on div "Loading..." at bounding box center [453, 238] width 56 height 20
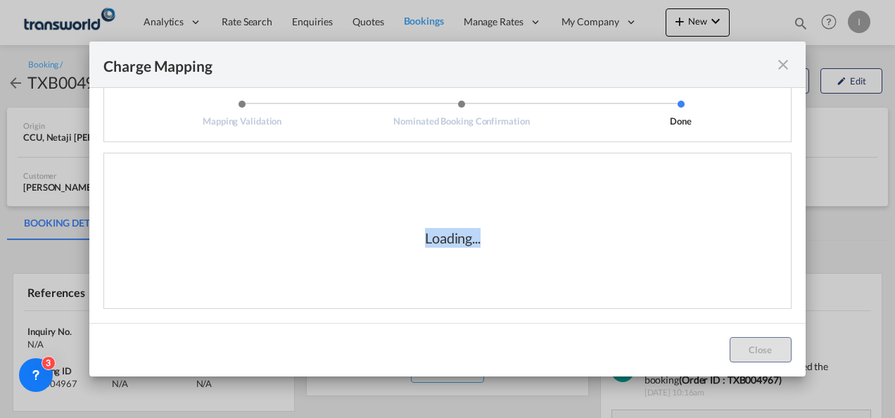
drag, startPoint x: 417, startPoint y: 238, endPoint x: 485, endPoint y: 238, distance: 67.6
click at [485, 238] on div "Loading..." at bounding box center [453, 238] width 141 height 20
click at [487, 238] on div "Loading..." at bounding box center [453, 238] width 141 height 20
click at [483, 241] on div "Loading..." at bounding box center [453, 238] width 141 height 20
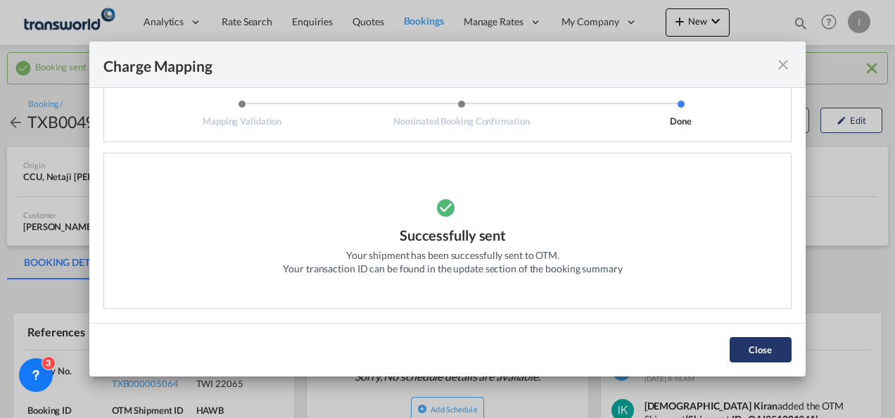
click at [752, 349] on button "Close" at bounding box center [761, 349] width 62 height 25
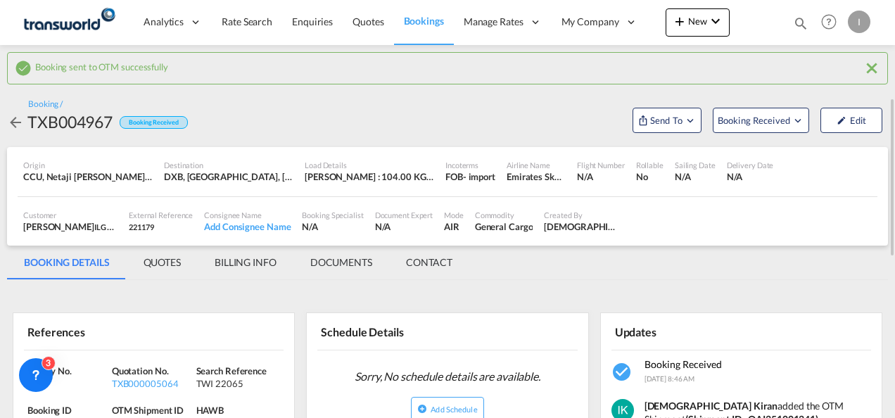
scroll to position [70, 0]
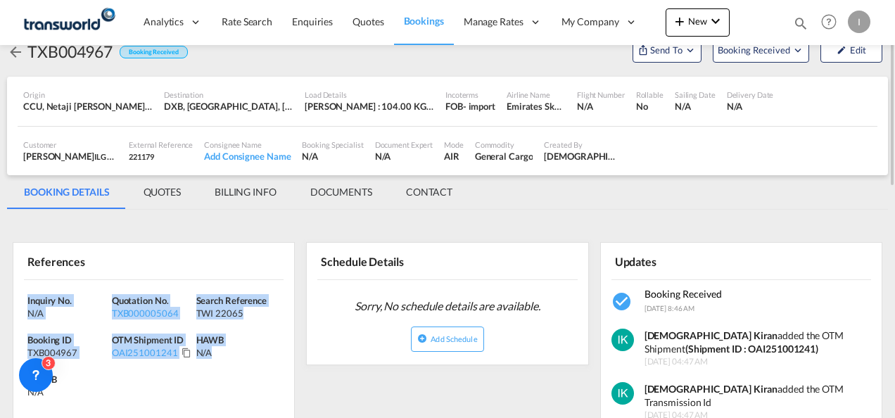
drag, startPoint x: 172, startPoint y: 357, endPoint x: 13, endPoint y: 301, distance: 168.8
click at [13, 301] on div "Inquiry No. N/A Quotation No. TXB000005064 Search Reference TWI 22065 Booking I…" at bounding box center [153, 350] width 281 height 140
drag, startPoint x: 13, startPoint y: 301, endPoint x: 30, endPoint y: 297, distance: 17.3
copy div "Inquiry No. N/A Quotation No. TXB000005064 Search Reference TWI 22065 Booking I…"
click at [795, 23] on md-icon "icon-magnify" at bounding box center [800, 22] width 15 height 15
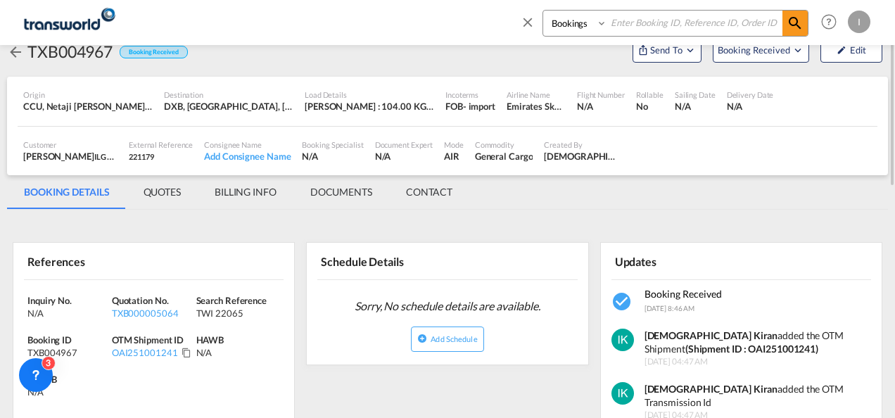
click at [658, 28] on input at bounding box center [694, 23] width 175 height 25
paste input "TXB004945"
type input "TXB004945"
click at [797, 28] on md-icon "icon-magnify" at bounding box center [795, 23] width 17 height 17
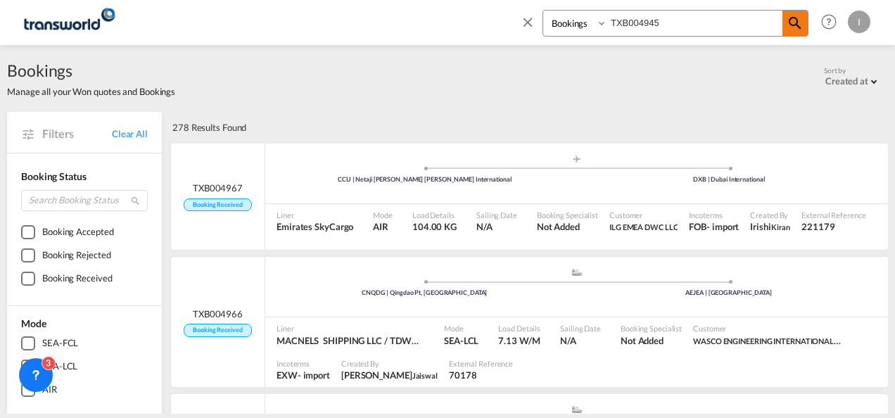
click at [804, 23] on span at bounding box center [795, 23] width 25 height 25
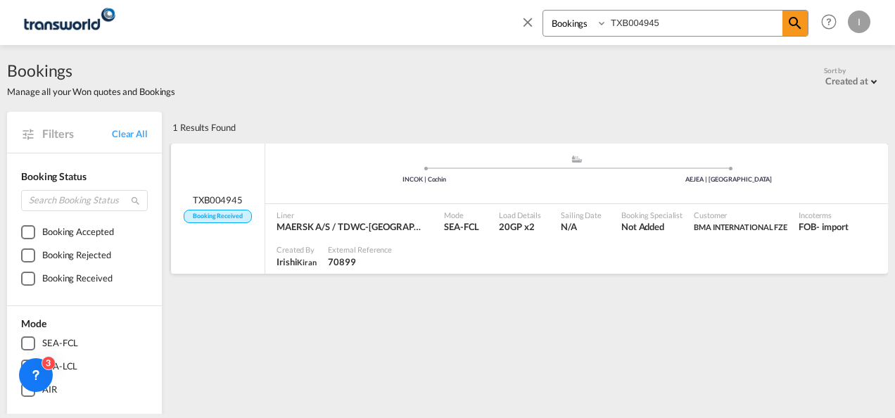
click at [433, 247] on div at bounding box center [640, 256] width 485 height 35
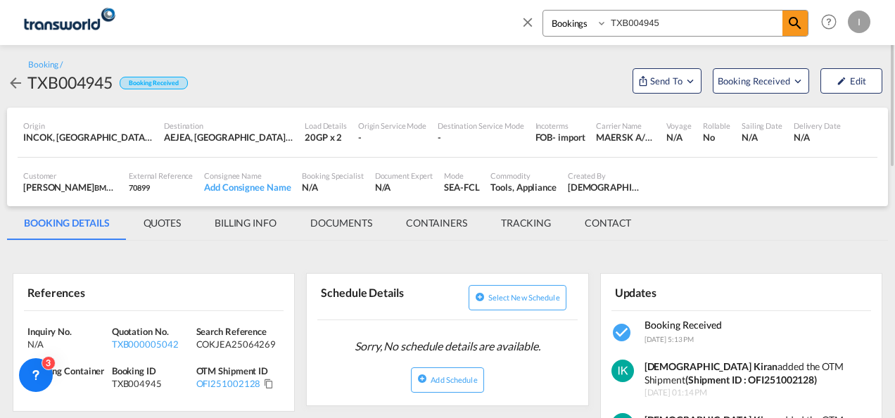
click at [533, 24] on md-icon "icon-close" at bounding box center [527, 21] width 15 height 15
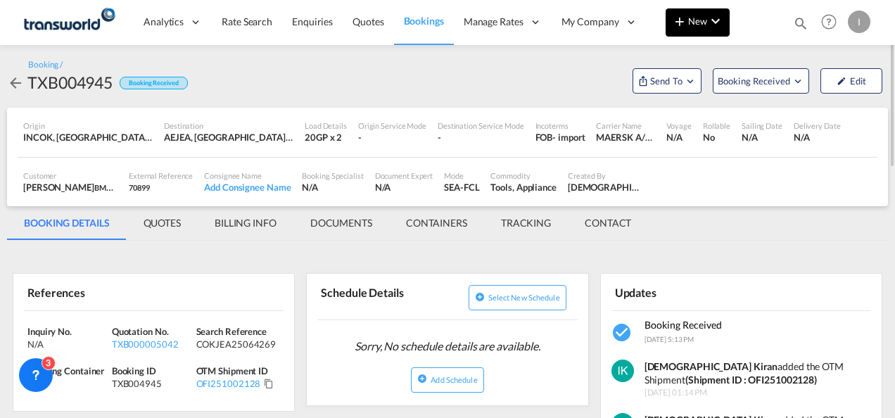
click at [694, 27] on button "New" at bounding box center [698, 22] width 64 height 28
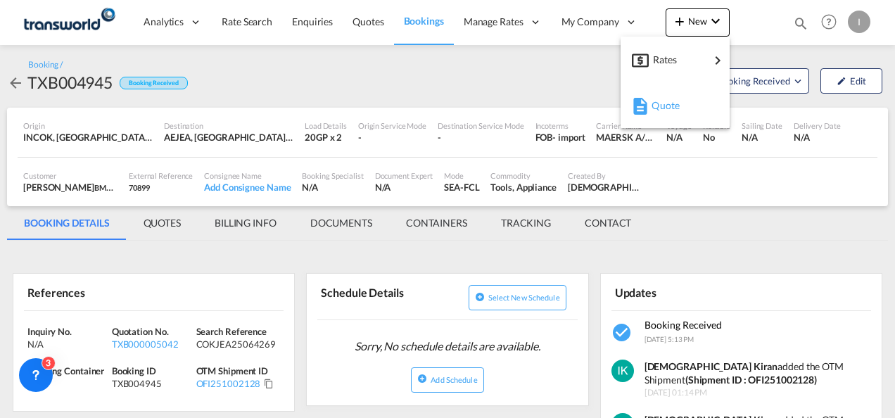
click at [663, 104] on span "Quote" at bounding box center [659, 106] width 15 height 28
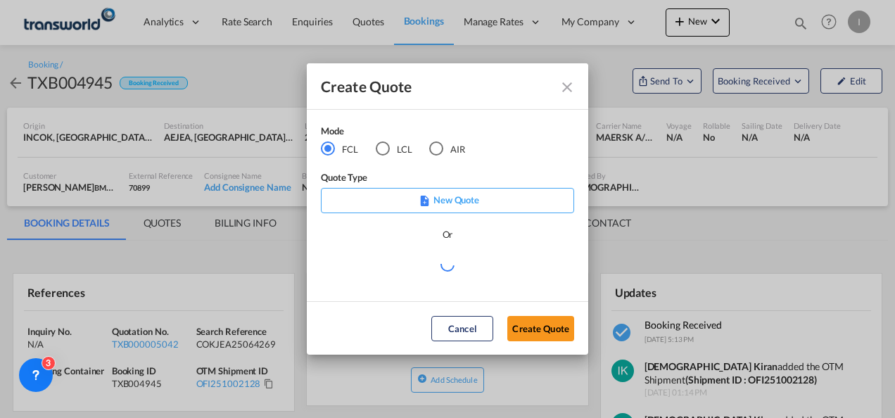
click at [443, 153] on div "AIR" at bounding box center [436, 148] width 14 height 14
click at [529, 319] on button "Create Quote" at bounding box center [540, 328] width 67 height 25
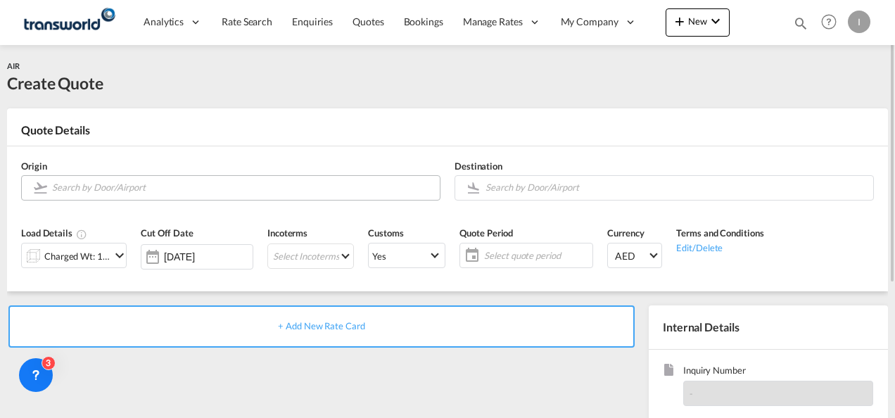
click at [146, 184] on input "Search by Door/Airport" at bounding box center [242, 187] width 381 height 25
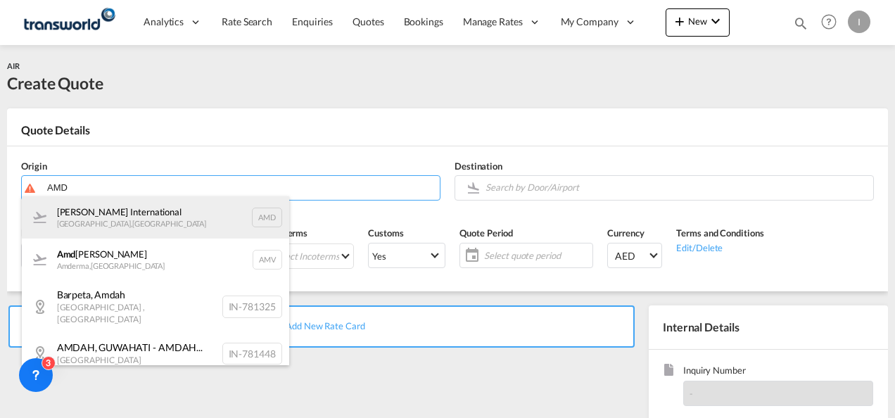
click at [123, 218] on div "[PERSON_NAME] International [GEOGRAPHIC_DATA] , [GEOGRAPHIC_DATA] AMD" at bounding box center [155, 217] width 267 height 42
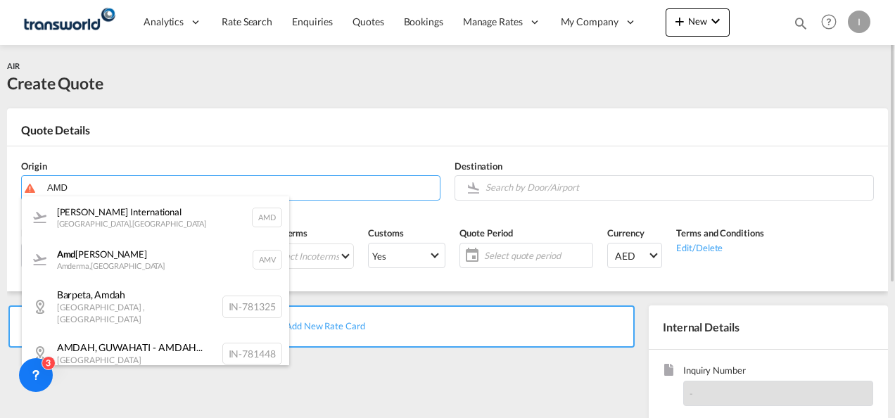
type input "[PERSON_NAME] International, [GEOGRAPHIC_DATA], AMD"
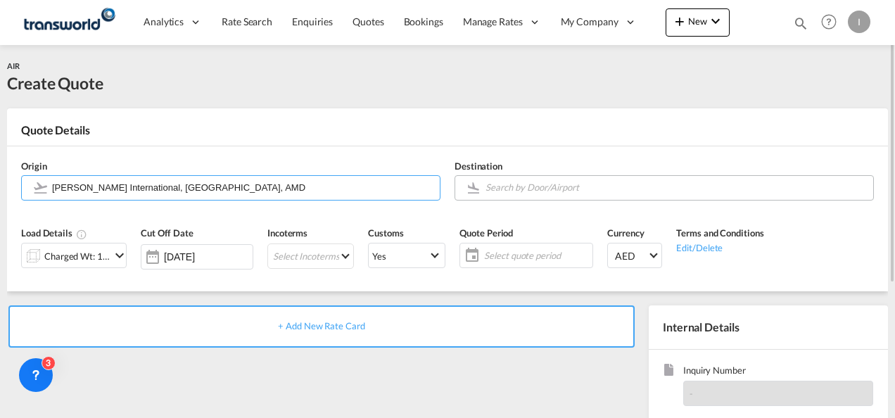
click at [528, 189] on input "Search by Door/Airport" at bounding box center [676, 187] width 381 height 25
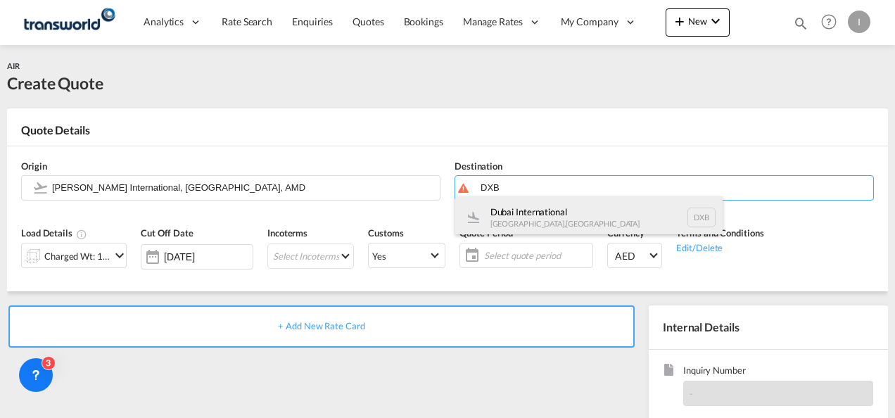
click at [515, 222] on div "Dubai International [GEOGRAPHIC_DATA] , [GEOGRAPHIC_DATA] DXB" at bounding box center [588, 217] width 267 height 42
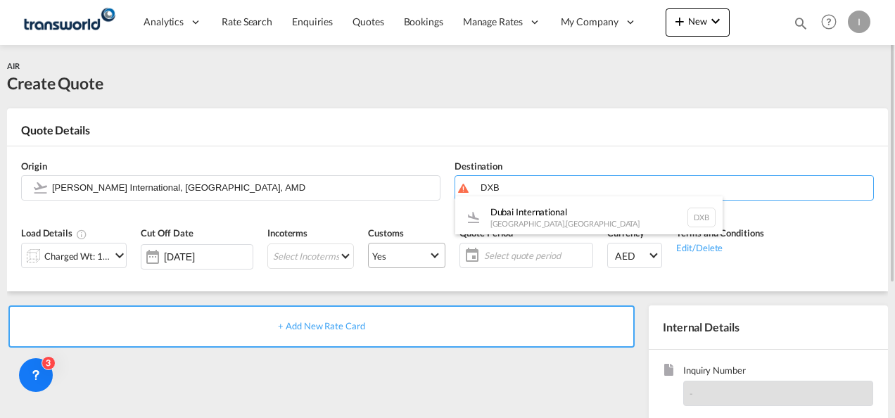
type input "Dubai International, [GEOGRAPHIC_DATA], DXB"
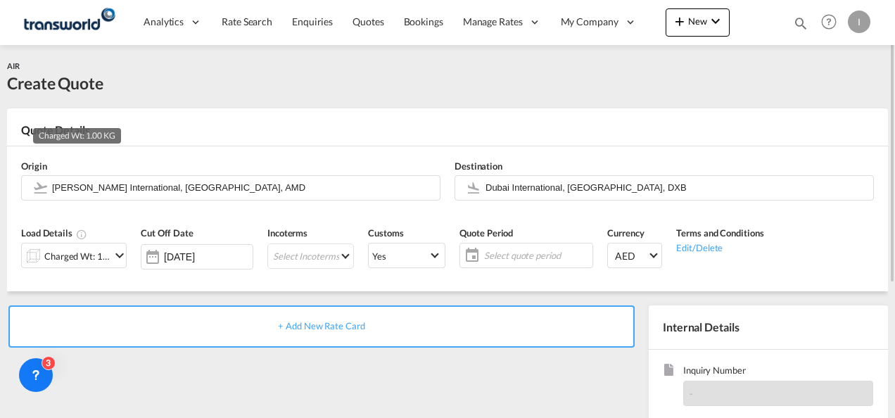
click at [64, 260] on div "Charged Wt: 1.00 KG" at bounding box center [77, 256] width 66 height 20
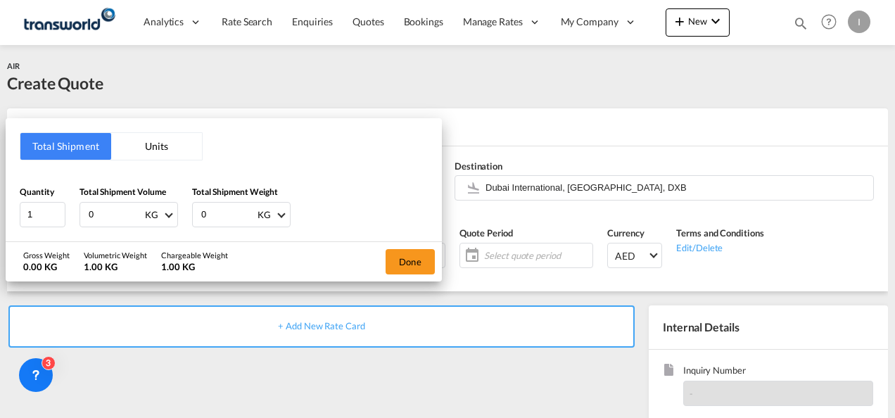
drag, startPoint x: 100, startPoint y: 210, endPoint x: 72, endPoint y: 214, distance: 28.5
click at [72, 214] on div "Quantity 1 Total Shipment Volume 0 KG CBM CFT KG LB Total Shipment Weight 0 KG …" at bounding box center [224, 206] width 408 height 42
type input "300"
click at [410, 265] on button "Done" at bounding box center [410, 261] width 49 height 25
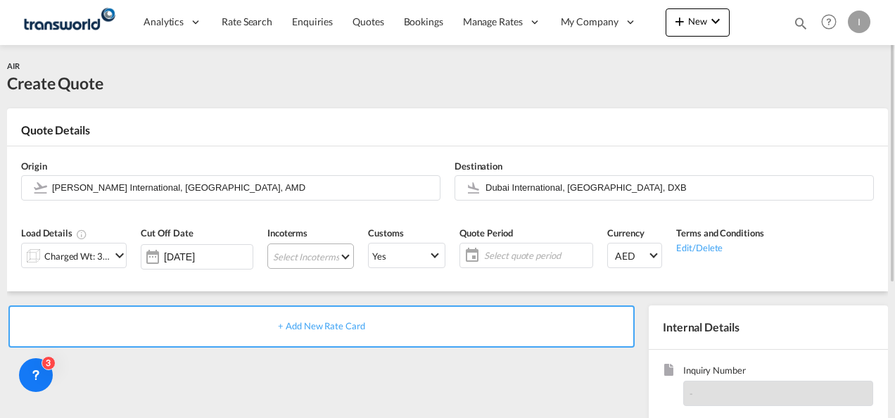
click at [309, 262] on md-select "Select Incoterms CFR - export Cost and Freight CPT - import Carrier Paid to EXW…" at bounding box center [310, 256] width 87 height 25
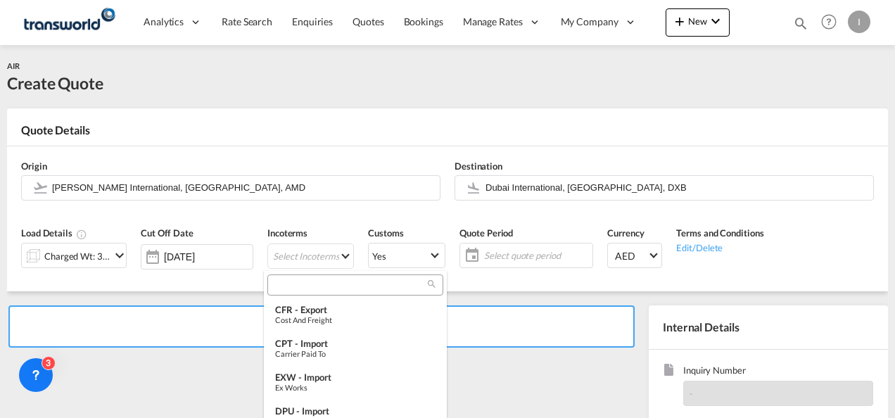
click at [298, 286] on input "search" at bounding box center [350, 285] width 156 height 13
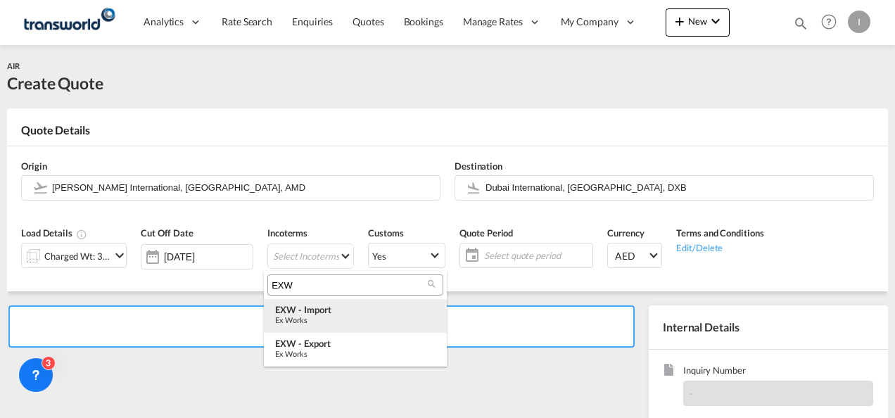
type input "EXW"
click at [313, 315] on div "EXW - import" at bounding box center [355, 309] width 160 height 11
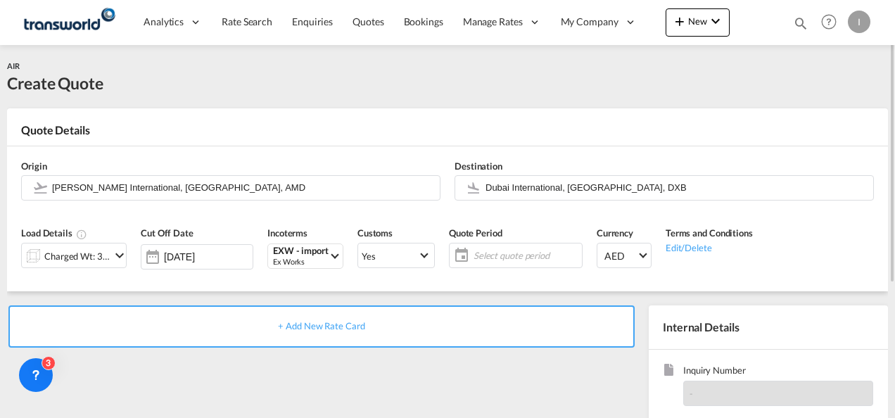
click at [526, 259] on span "Select quote period" at bounding box center [526, 255] width 105 height 13
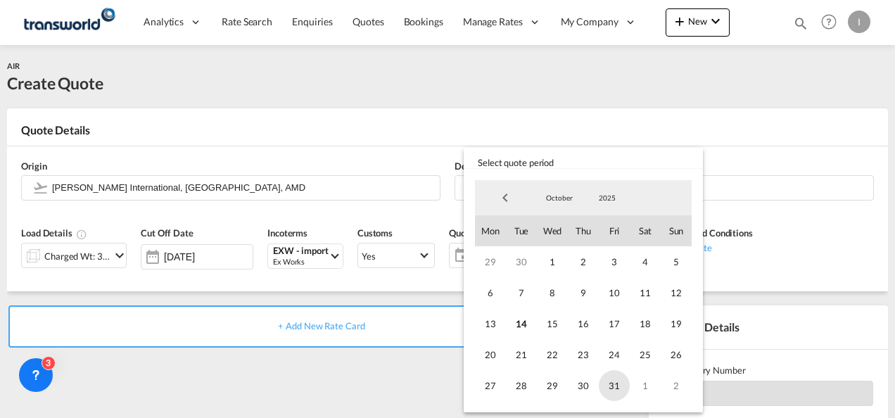
click at [608, 387] on span "31" at bounding box center [614, 385] width 31 height 31
click at [417, 384] on md-backdrop at bounding box center [447, 209] width 895 height 418
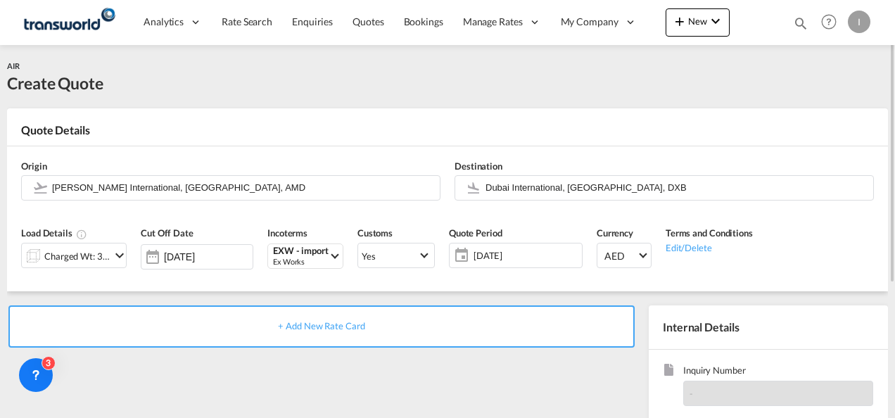
scroll to position [198, 0]
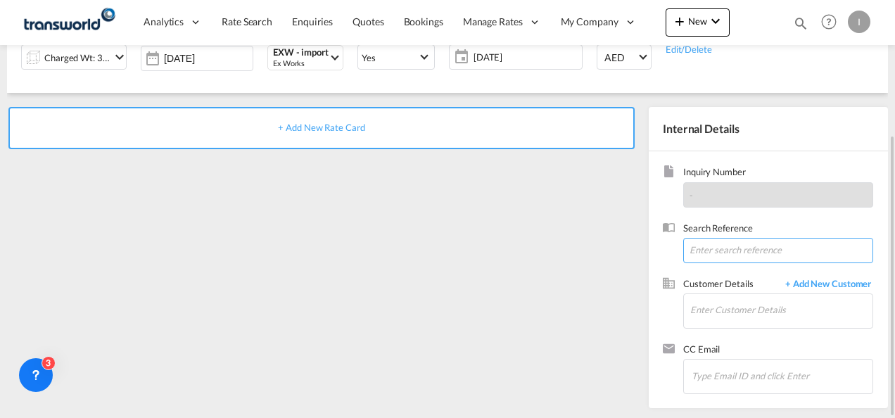
click at [701, 249] on input at bounding box center [778, 250] width 190 height 25
paste input "TWI 22006"
type input "TWI 22006"
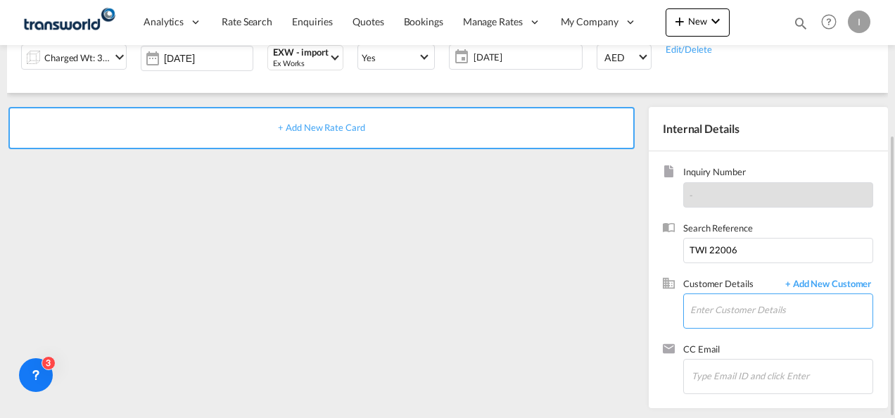
click at [708, 309] on input "Enter Customer Details" at bounding box center [782, 310] width 182 height 32
click at [848, 289] on span "+ Add New Customer" at bounding box center [825, 285] width 95 height 16
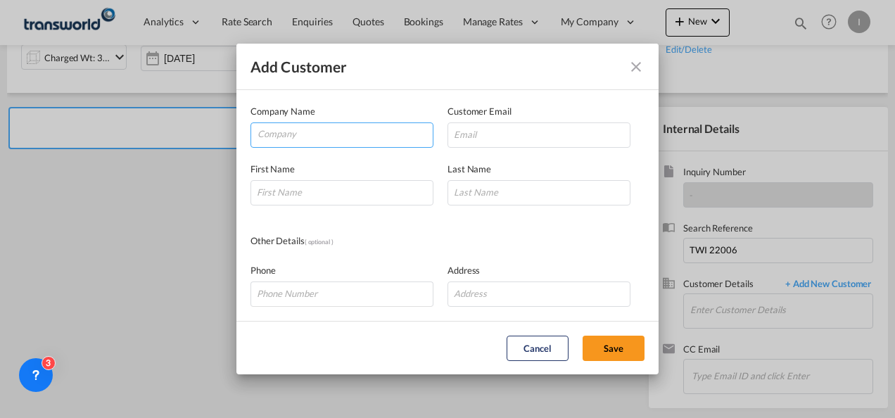
click at [346, 147] on md-autocomplete-wrap "Add Customer Company ..." at bounding box center [345, 137] width 176 height 28
click at [338, 137] on input "Company" at bounding box center [345, 133] width 175 height 21
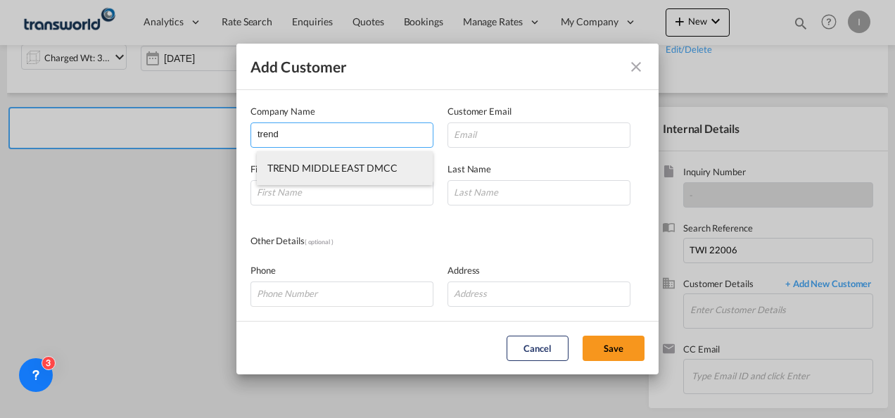
click at [343, 163] on span "TREND MIDDLE EAST DMCC" at bounding box center [332, 168] width 130 height 12
type input "TREND MIDDLE EAST DMCC"
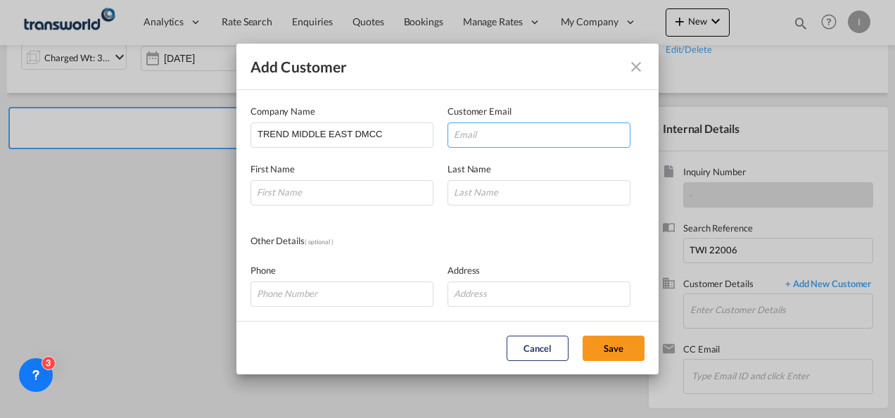
click at [527, 145] on input "Add Customer Company ..." at bounding box center [539, 134] width 183 height 25
paste input "[EMAIL_ADDRESS][DOMAIN_NAME]'"
click at [458, 134] on input "[EMAIL_ADDRESS][DOMAIN_NAME]" at bounding box center [539, 134] width 183 height 25
type input "[EMAIL_ADDRESS][DOMAIN_NAME]"
click at [308, 189] on input "Add Customer Company ..." at bounding box center [342, 192] width 183 height 25
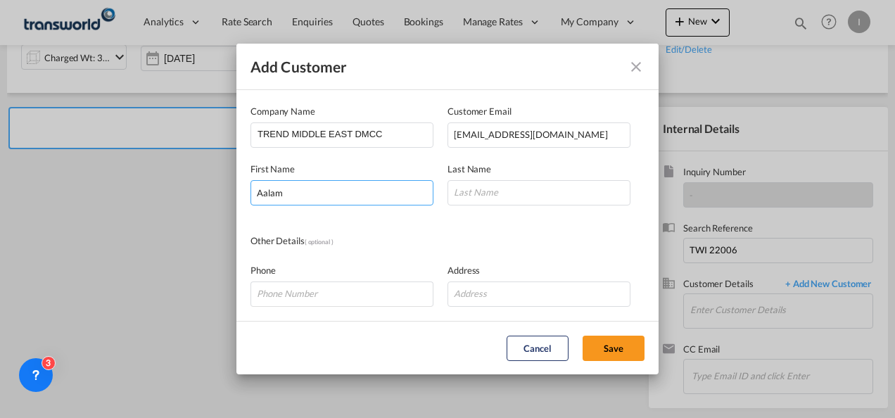
type input "Aalam"
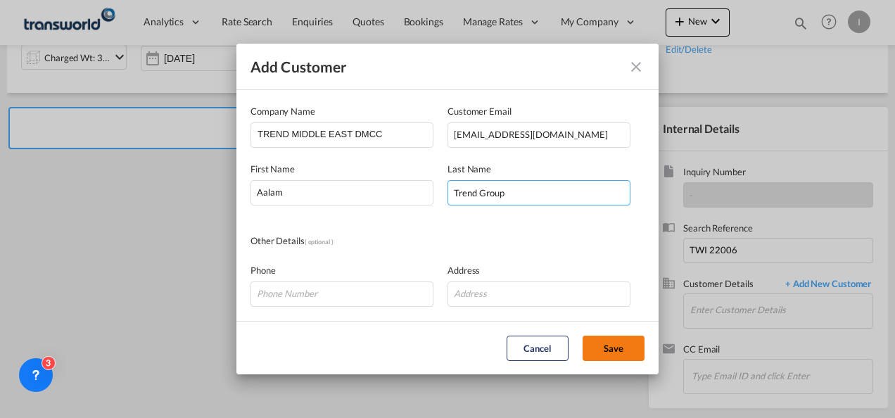
type input "Trend Group"
click at [626, 351] on button "Save" at bounding box center [614, 348] width 62 height 25
type input "TREND MIDDLE EAST DMCC, Aalam Trend Group, [EMAIL_ADDRESS][DOMAIN_NAME]"
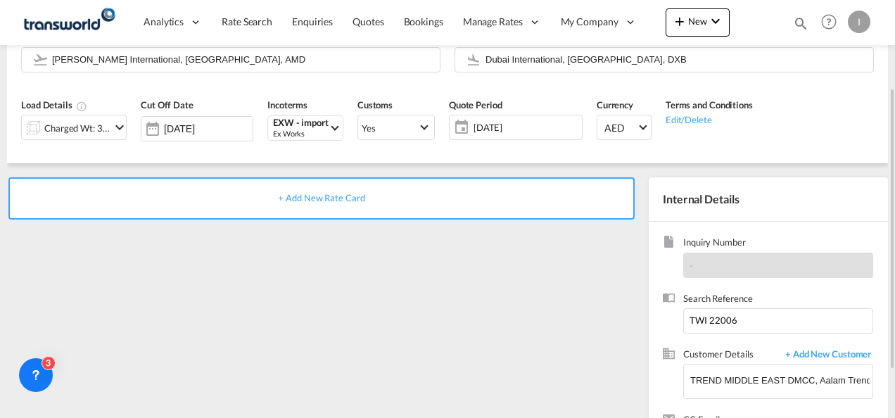
scroll to position [58, 0]
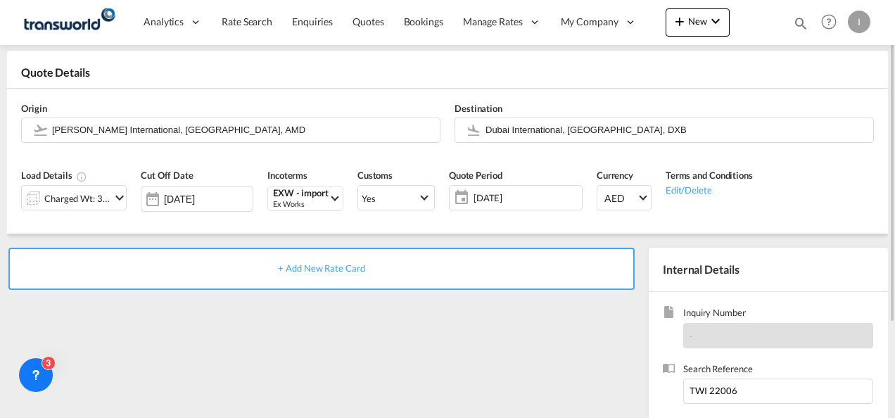
click at [334, 269] on span "+ Add New Rate Card" at bounding box center [321, 268] width 87 height 11
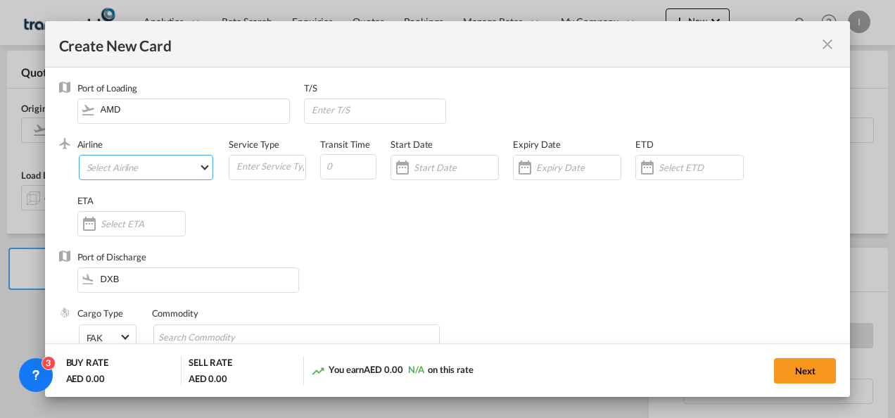
click at [145, 166] on md-select "Select Airline AIR EXPRESS S.A. (1166- / -) CMA CGM Air Cargo (1140-2C / -) DDW…" at bounding box center [146, 167] width 135 height 25
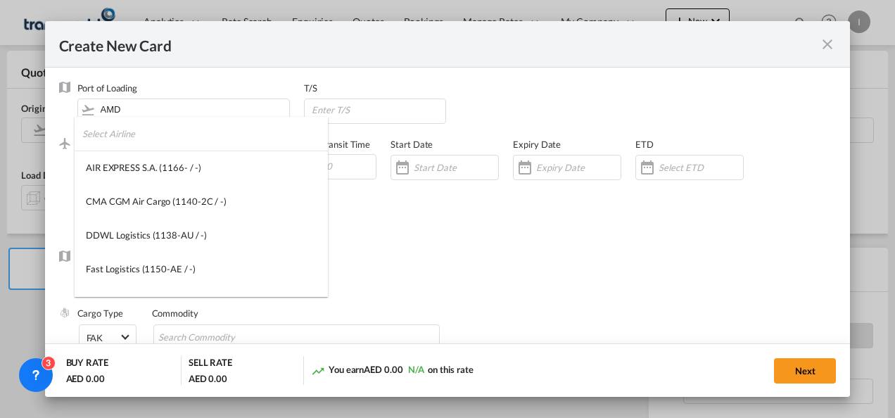
click at [126, 138] on input "search" at bounding box center [205, 134] width 246 height 34
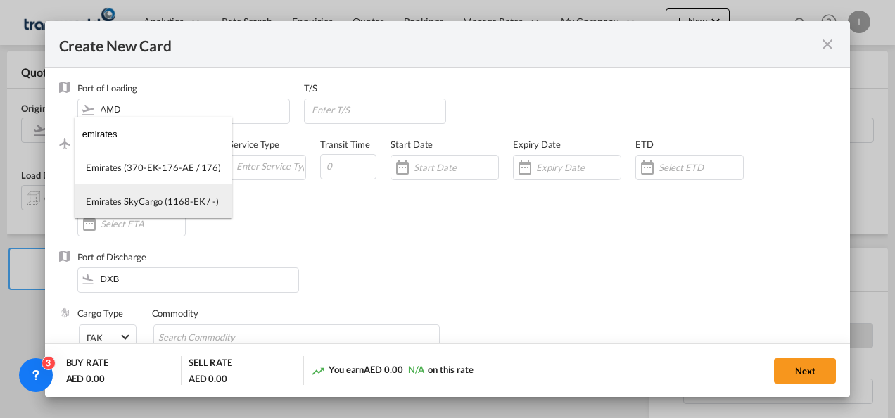
type input "emirates"
click at [144, 211] on md-option "Emirates SkyCargo (1168-EK / -)" at bounding box center [154, 201] width 158 height 34
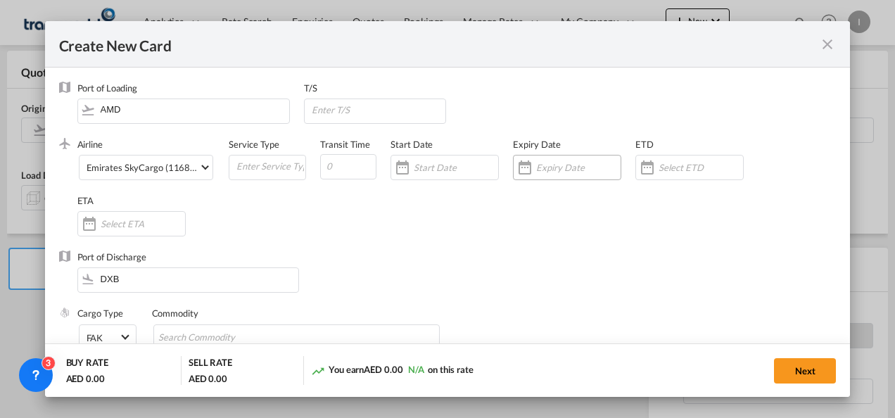
click at [563, 170] on input "Create New Card ..." at bounding box center [578, 167] width 84 height 11
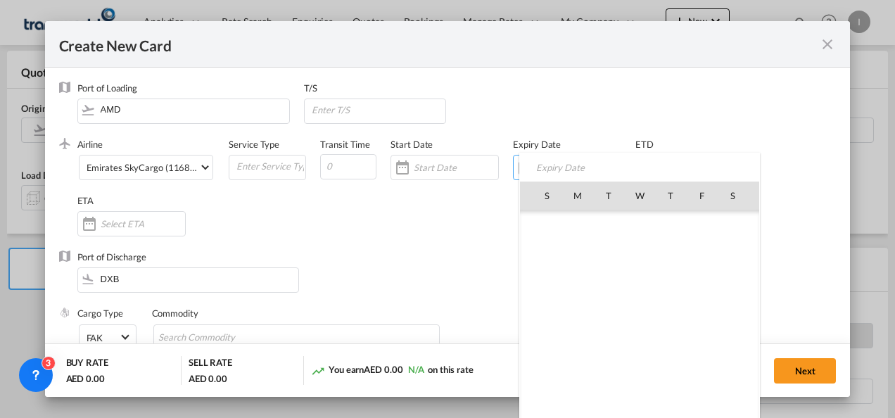
scroll to position [326239, 0]
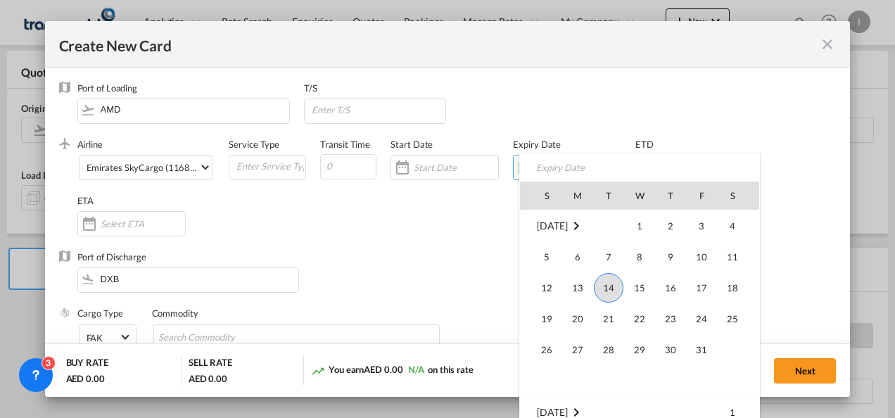
click at [704, 353] on span "31" at bounding box center [702, 350] width 28 height 28
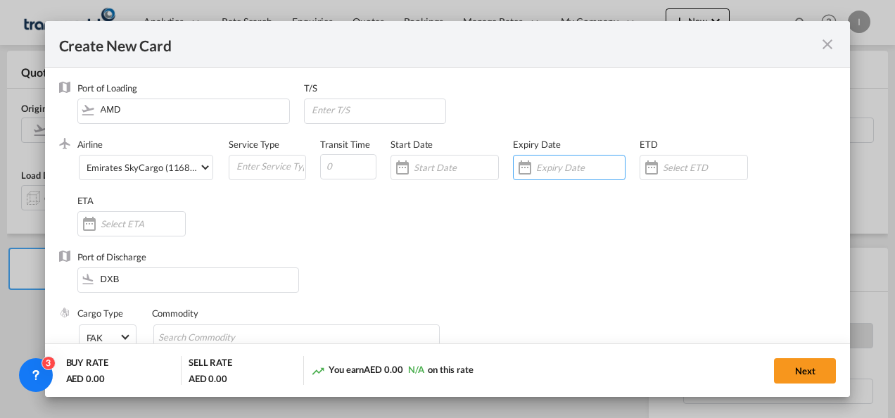
type input "[DATE]"
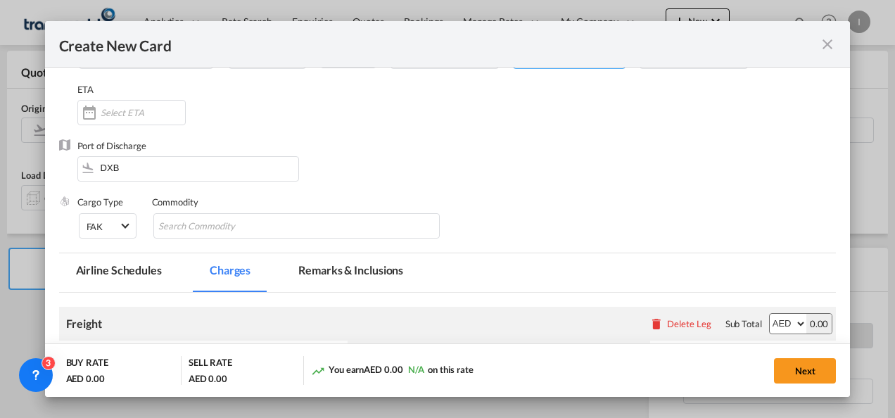
scroll to position [141, 0]
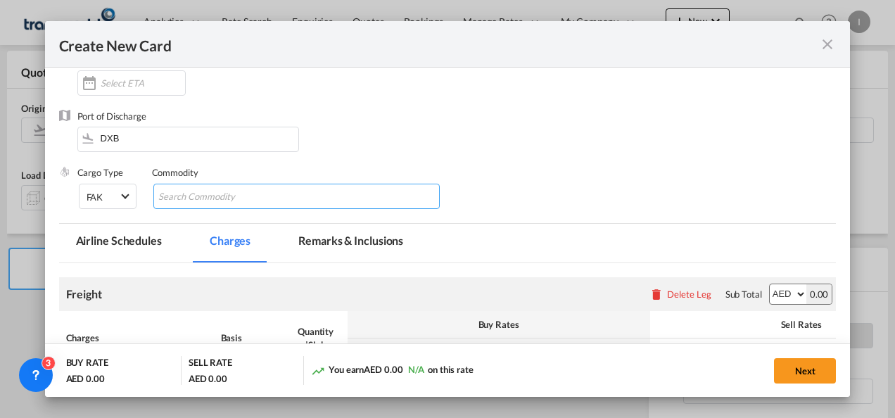
click at [207, 199] on input "Search Commodity" at bounding box center [222, 197] width 129 height 23
type input "General Cargo"
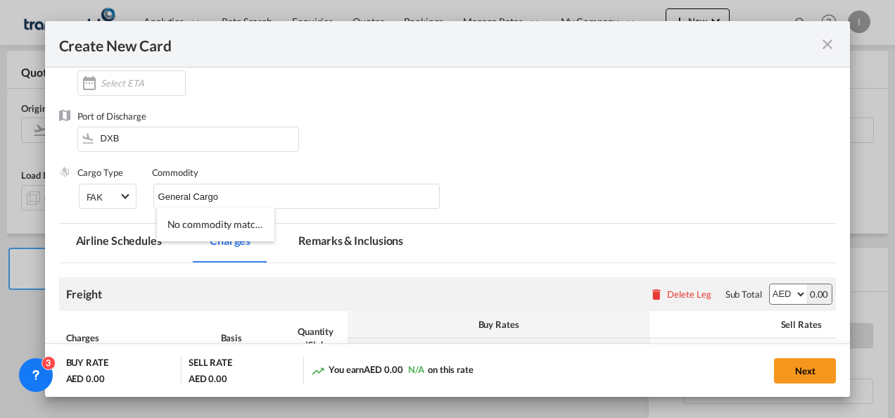
click at [602, 92] on div "Airline Emirates SkyCargo (1168-EK / -) (- / -) Service Type Transit Time Start…" at bounding box center [456, 53] width 759 height 113
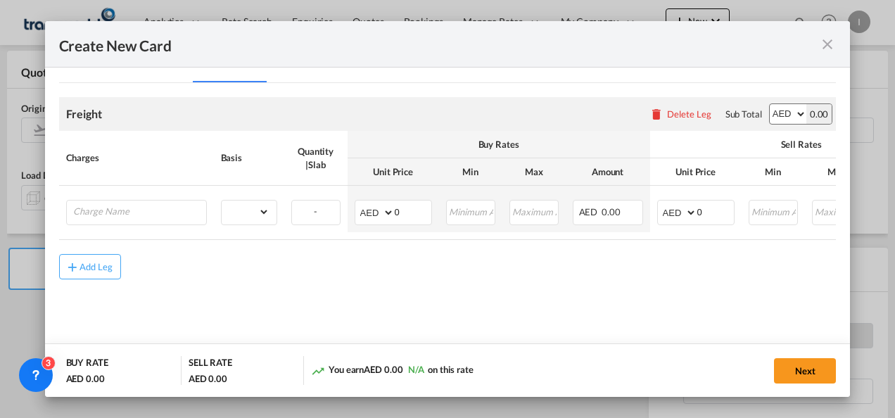
scroll to position [334, 0]
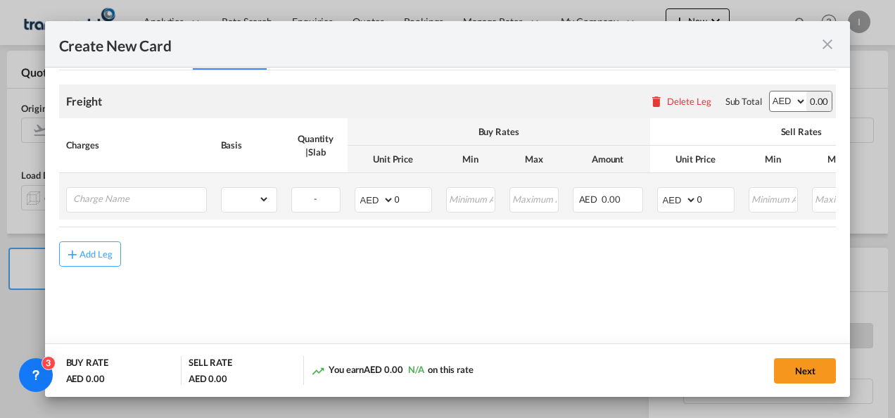
click at [78, 218] on td "Please Enter Already Exists" at bounding box center [136, 196] width 155 height 46
click at [84, 202] on input "Charge Name" at bounding box center [139, 198] width 133 height 21
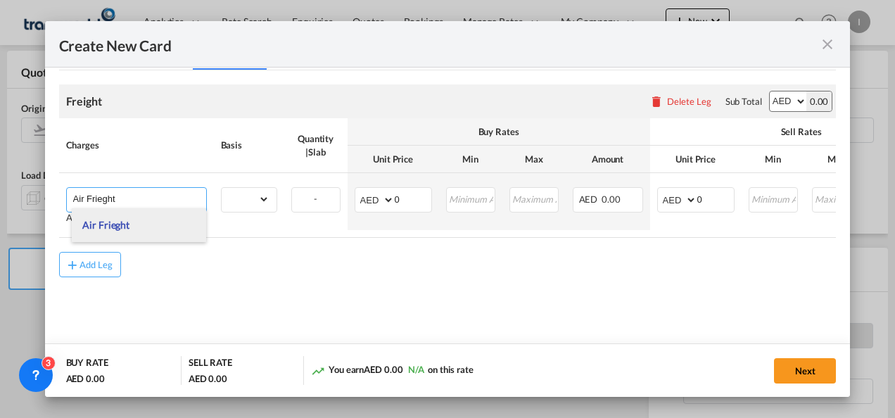
type input "Air Frieght"
click at [95, 227] on span "Air Frieght" at bounding box center [105, 225] width 47 height 12
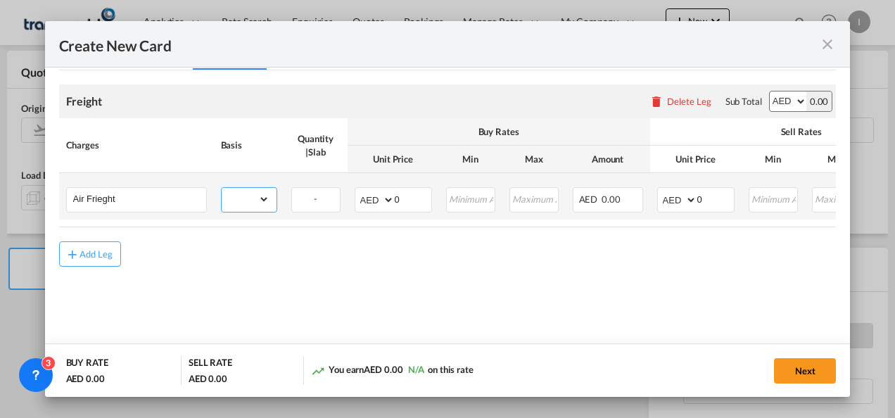
click at [245, 203] on select "gross_weight volumetric_weight per_shipment per_bl per_km % on air freight per_…" at bounding box center [246, 199] width 48 height 23
click at [222, 188] on select "gross_weight volumetric_weight per_shipment per_bl per_km % on air freight per_…" at bounding box center [246, 199] width 48 height 23
click at [273, 200] on md-input-container "gross_weight volumetric_weight per_shipment per_bl per_km % on air freight per_…" at bounding box center [249, 199] width 55 height 23
click at [263, 198] on select "gross_weight volumetric_weight per_shipment per_bl per_km % on air freight per_…" at bounding box center [246, 199] width 48 height 23
select select "per_shipment"
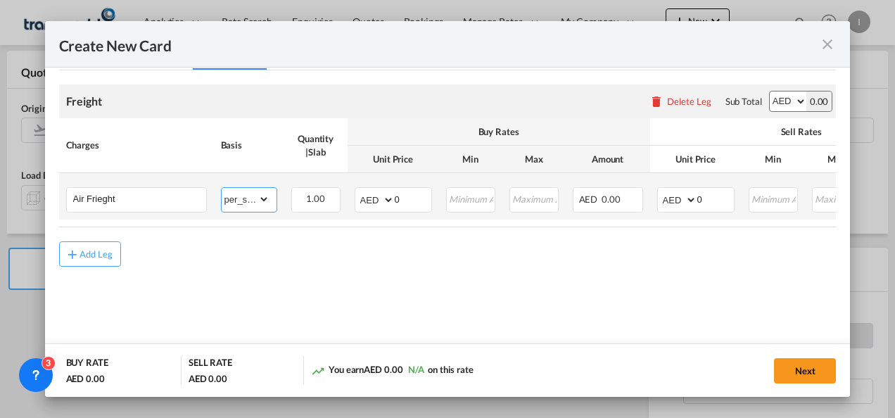
click at [222, 188] on select "gross_weight volumetric_weight per_shipment per_bl per_km % on air freight per_…" at bounding box center [246, 199] width 48 height 23
click at [381, 196] on md-input-container "AED AFN ALL AMD ANG AOA ARS AUD AWG AZN BAM BBD BDT BGN BHD BIF BMD BND BOB BRL…" at bounding box center [393, 199] width 77 height 25
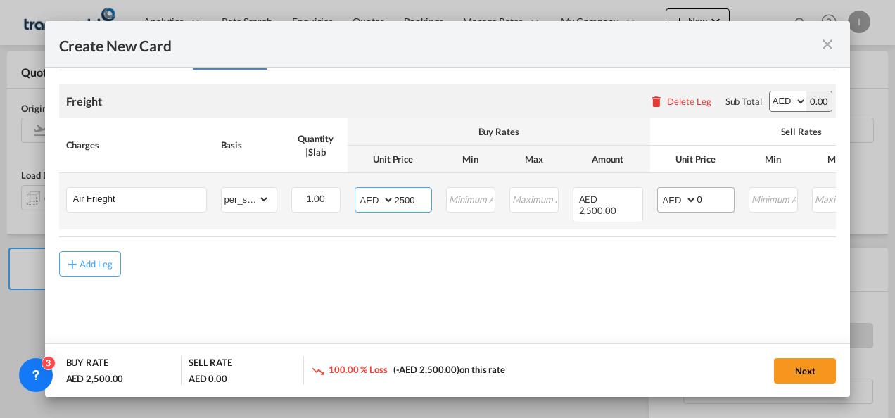
type input "2500"
drag, startPoint x: 703, startPoint y: 196, endPoint x: 677, endPoint y: 200, distance: 26.3
click at [677, 200] on md-input-container "AED AFN ALL AMD ANG AOA ARS AUD AWG AZN BAM BBD BDT BGN BHD BIF BMD BND BOB BRL…" at bounding box center [695, 199] width 77 height 25
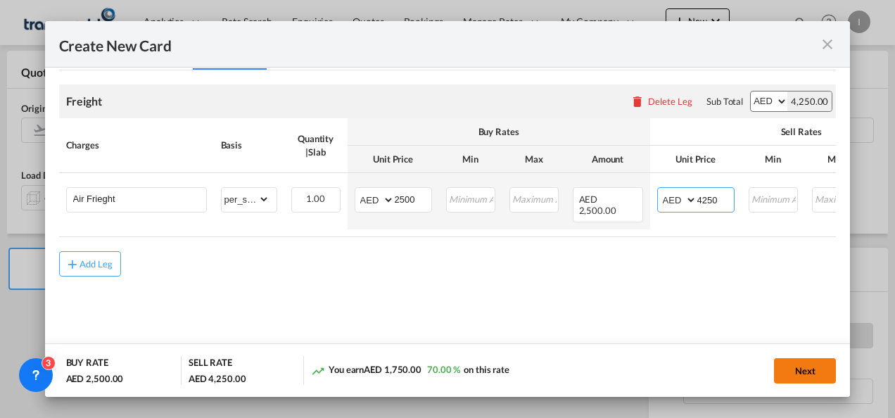
type input "4250"
click at [796, 381] on button "Next" at bounding box center [805, 370] width 62 height 25
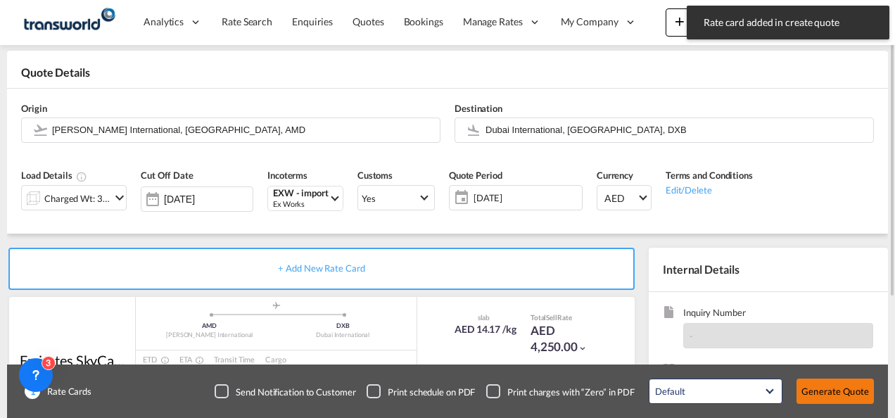
click at [820, 396] on button "Generate Quote" at bounding box center [835, 391] width 77 height 25
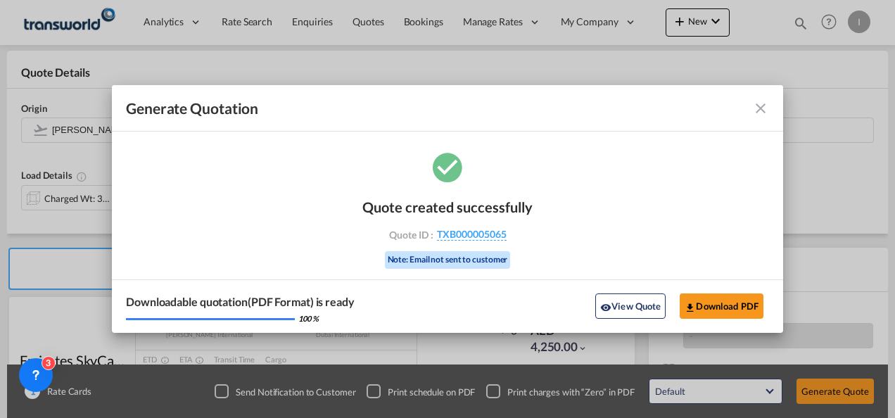
click at [470, 241] on div "Quote created successfully Quote ID : TXB000005065 Note: Email not sent to cust…" at bounding box center [447, 231] width 170 height 95
click at [470, 234] on span "TXB000005065" at bounding box center [472, 234] width 70 height 13
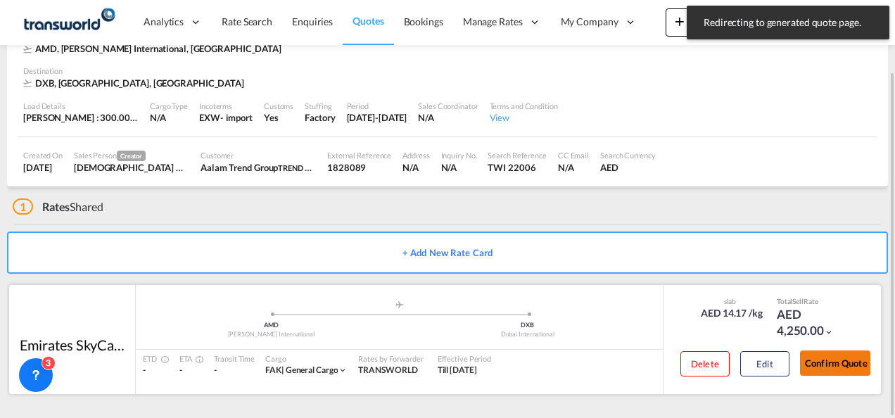
click at [843, 362] on button "Confirm Quote" at bounding box center [835, 363] width 70 height 25
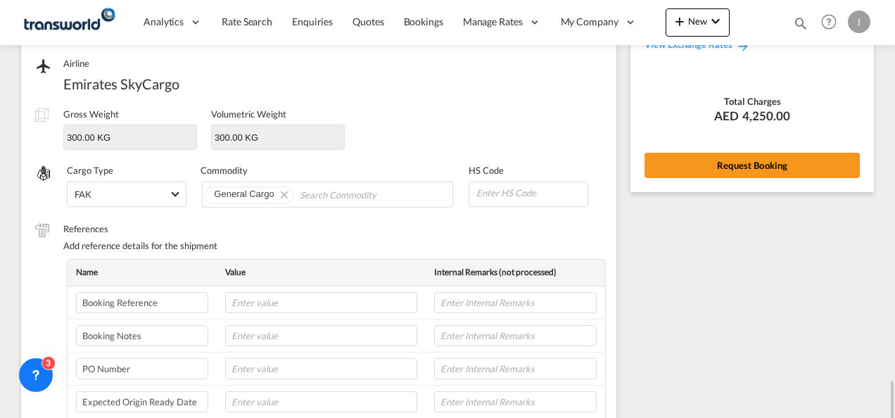
scroll to position [100, 0]
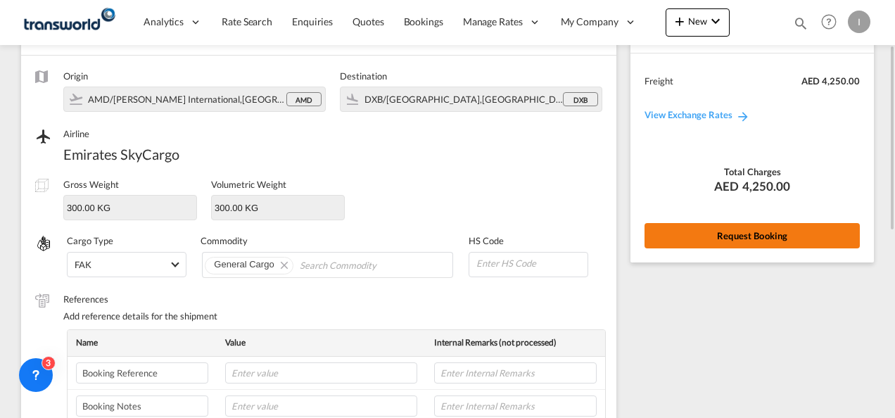
click at [684, 232] on button "Request Booking" at bounding box center [752, 235] width 215 height 25
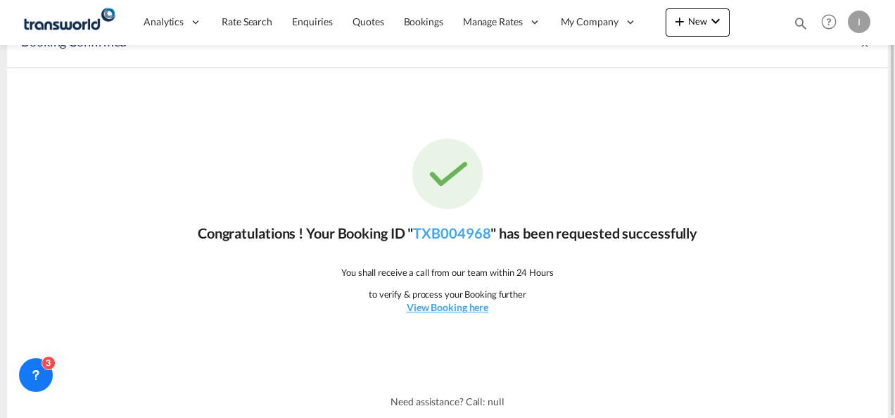
scroll to position [0, 0]
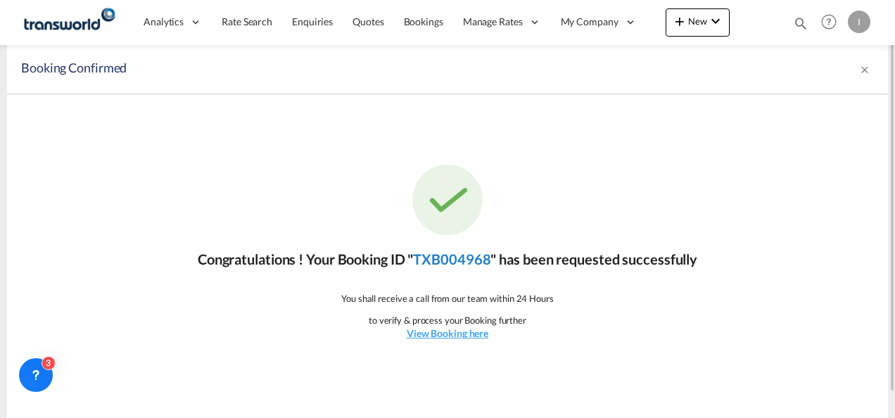
click at [468, 265] on link "TXB004968" at bounding box center [451, 259] width 77 height 17
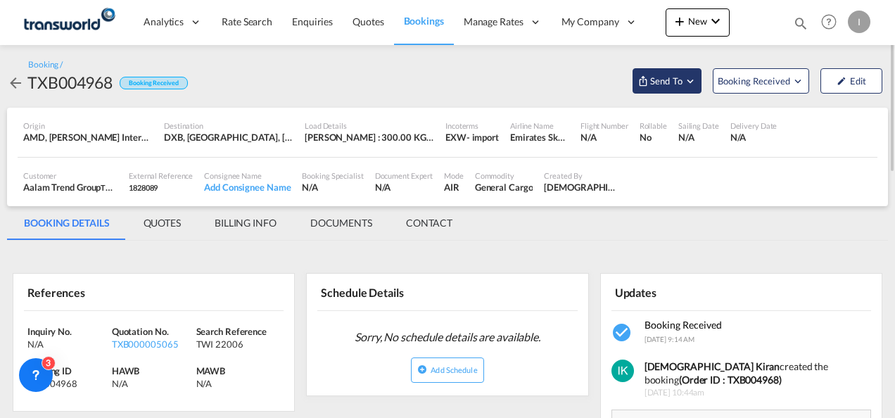
click at [670, 80] on span "Send To" at bounding box center [666, 81] width 35 height 14
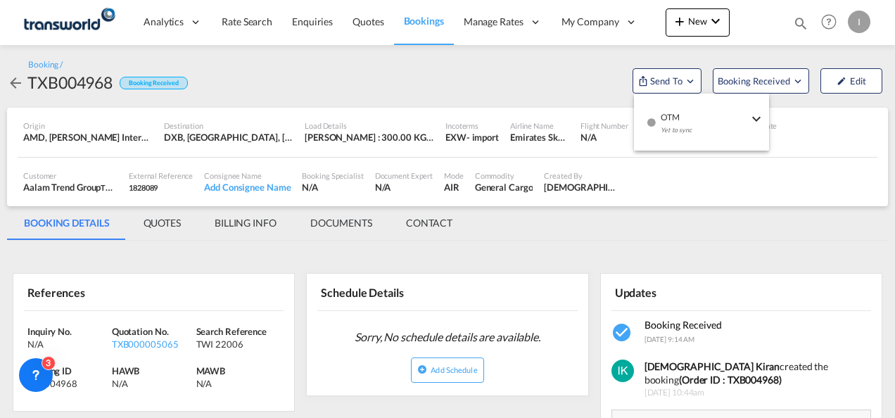
click at [673, 125] on div "Yet to sync" at bounding box center [704, 134] width 87 height 30
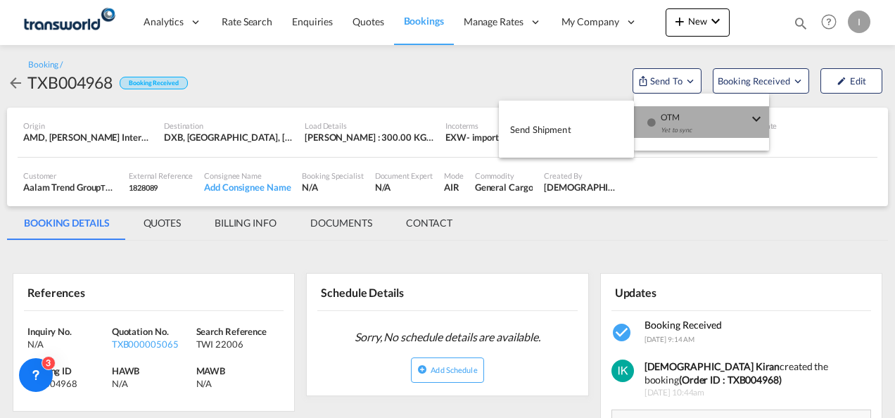
click at [609, 134] on body "Analytics Reports Dashboard Rate Search Enquiries Quotes Bookings" at bounding box center [447, 209] width 895 height 418
click at [572, 133] on button "Send Shipment" at bounding box center [566, 129] width 135 height 32
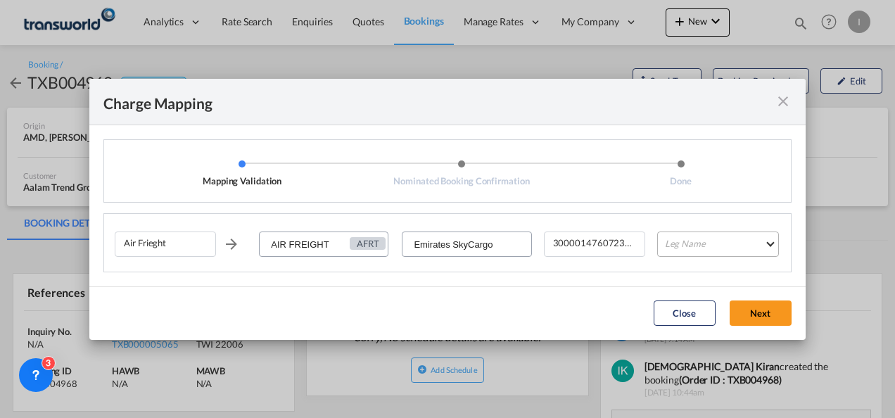
click at [697, 248] on md-select "Leg Name HANDLING ORIGIN HANDLING DESTINATION OTHERS TL PICK UP CUSTOMS ORIGIN …" at bounding box center [718, 244] width 122 height 25
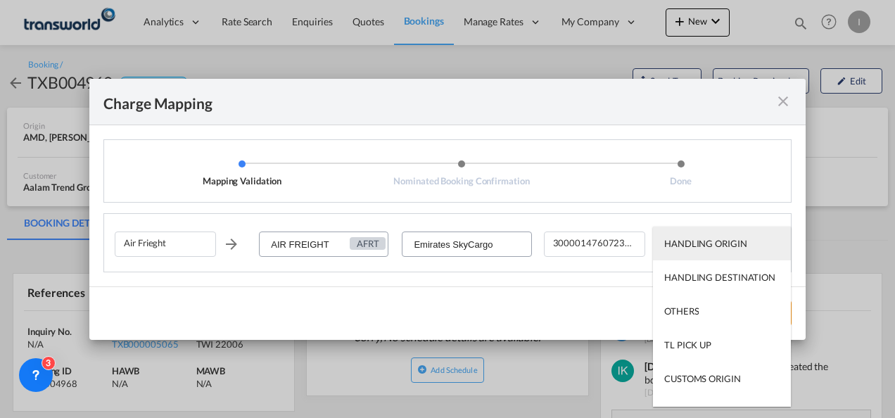
scroll to position [90, 0]
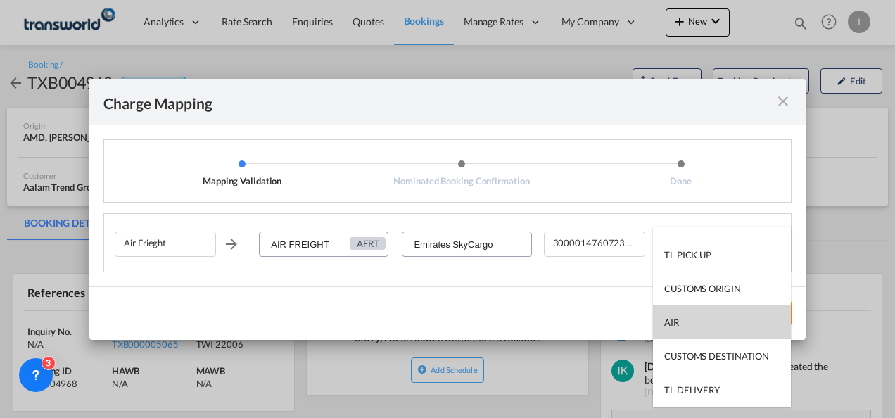
click at [676, 320] on div "AIR" at bounding box center [671, 322] width 15 height 13
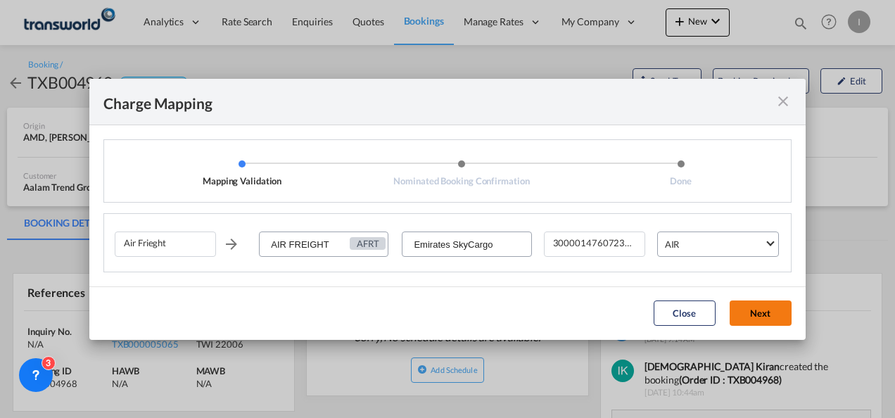
click at [756, 314] on button "Next" at bounding box center [761, 313] width 62 height 25
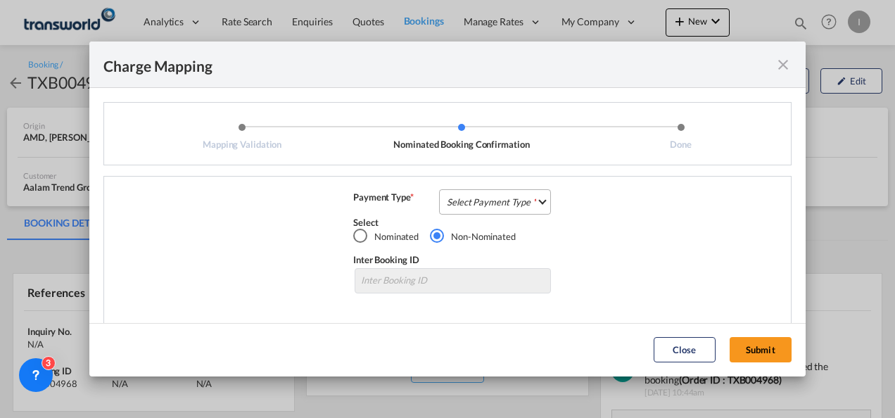
click at [473, 198] on md-select "Select Payment Type COLLECT PREPAID" at bounding box center [495, 201] width 112 height 25
click at [0, 0] on div "COLLECT" at bounding box center [0, 0] width 0 height 0
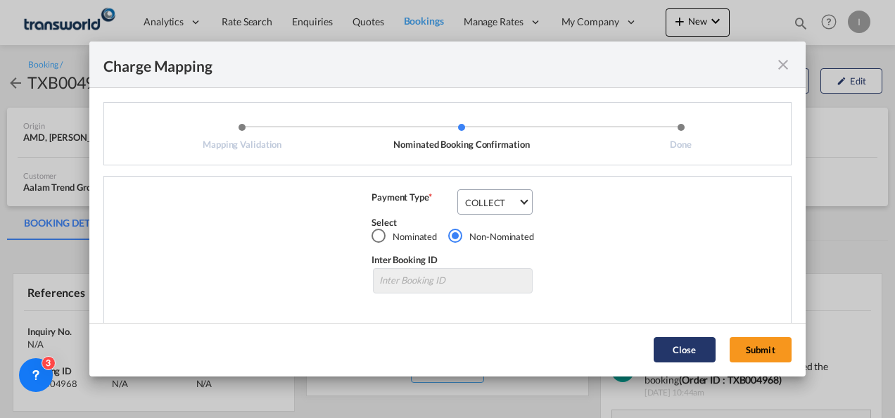
click at [744, 348] on button "Submit" at bounding box center [761, 349] width 62 height 25
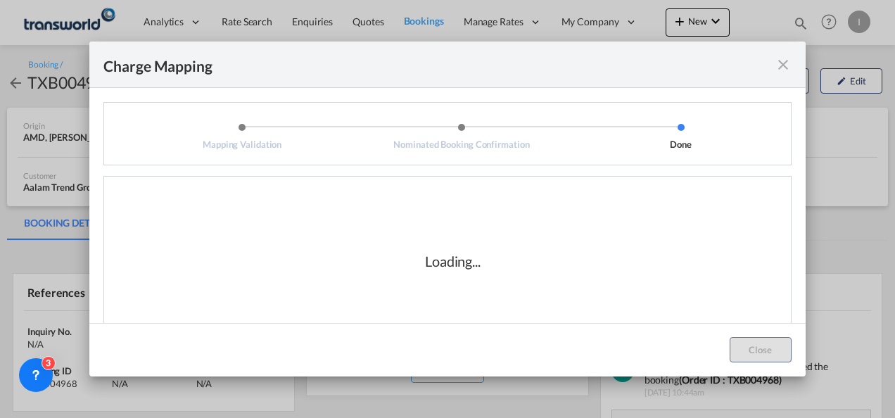
click at [503, 248] on div "Loading..." at bounding box center [453, 261] width 676 height 141
click at [545, 280] on div "Loading..." at bounding box center [453, 261] width 676 height 141
click at [517, 277] on div "Loading..." at bounding box center [453, 261] width 676 height 141
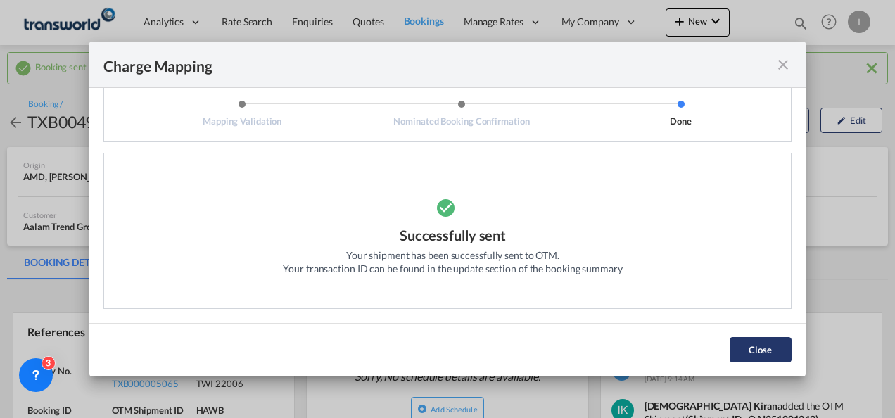
click at [736, 352] on button "Close" at bounding box center [761, 349] width 62 height 25
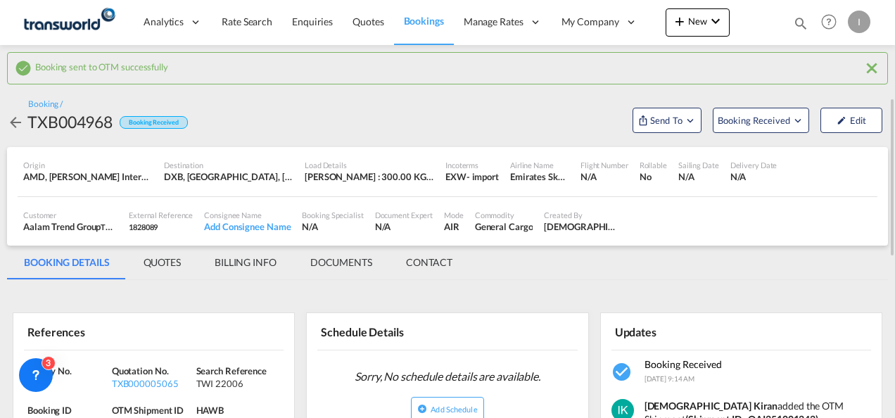
scroll to position [70, 0]
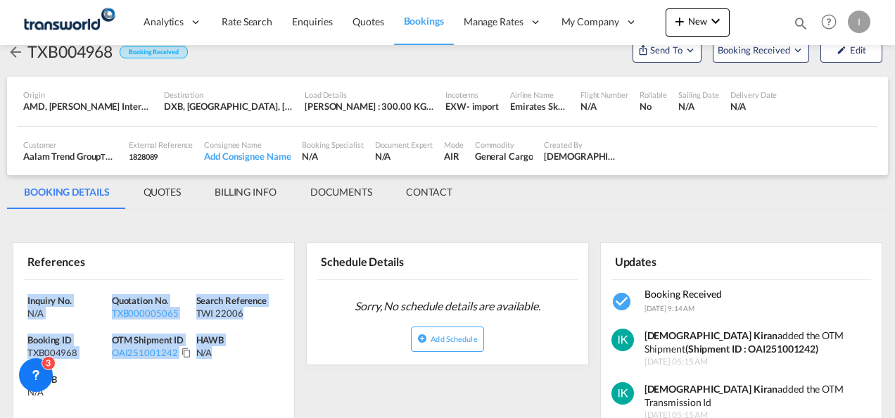
drag, startPoint x: 253, startPoint y: 357, endPoint x: -3, endPoint y: 294, distance: 263.8
click at [0, 294] on html "Analytics Reports Dashboard Rate Search Enquiries Quotes" at bounding box center [447, 209] width 895 height 418
copy div "Inquiry No. N/A Quotation No. TXB000005065 Search Reference TWI 22006 Booking I…"
click at [686, 19] on md-icon "icon-plus 400-fg" at bounding box center [680, 21] width 17 height 17
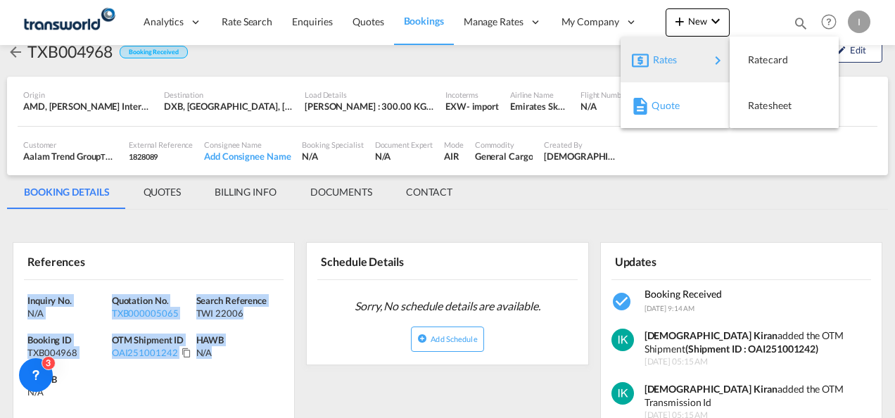
click at [655, 101] on span "Quote" at bounding box center [659, 106] width 15 height 28
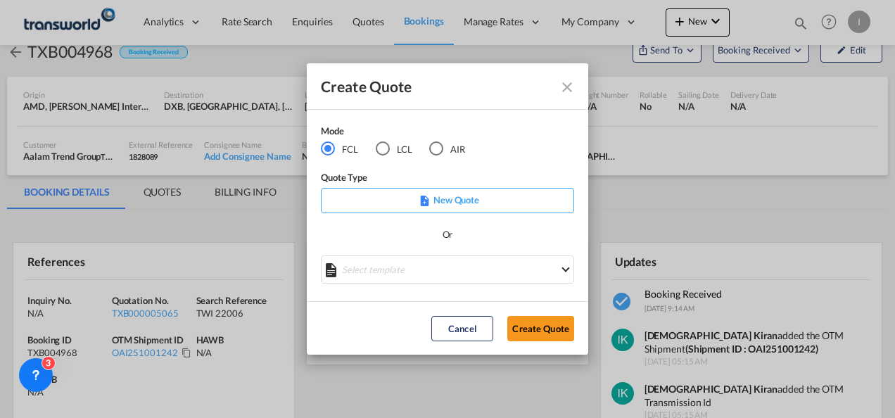
click at [443, 152] on md-radio-button "AIR" at bounding box center [447, 148] width 36 height 15
click at [527, 329] on button "Create Quote" at bounding box center [540, 328] width 67 height 25
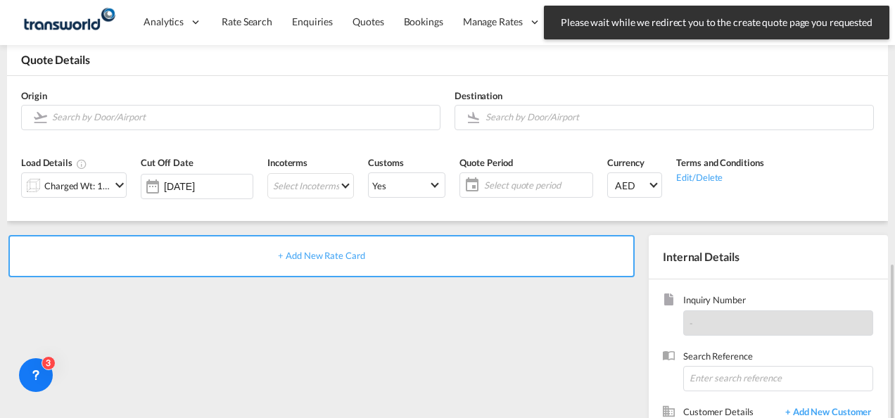
scroll to position [198, 0]
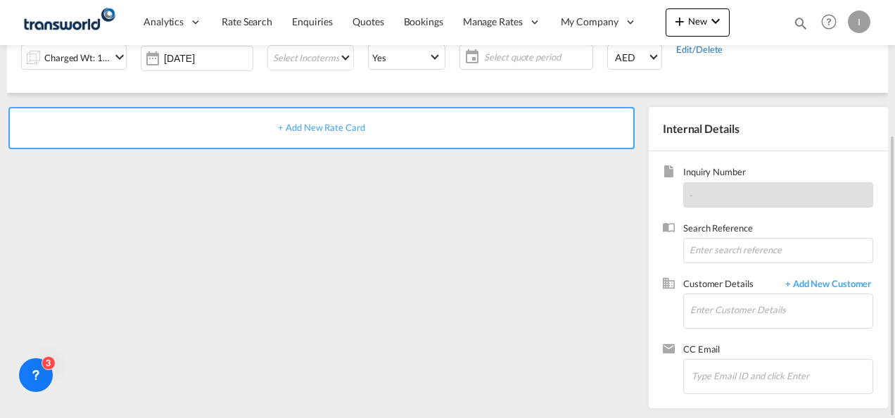
click at [744, 54] on div "Edit/Delete" at bounding box center [719, 49] width 87 height 14
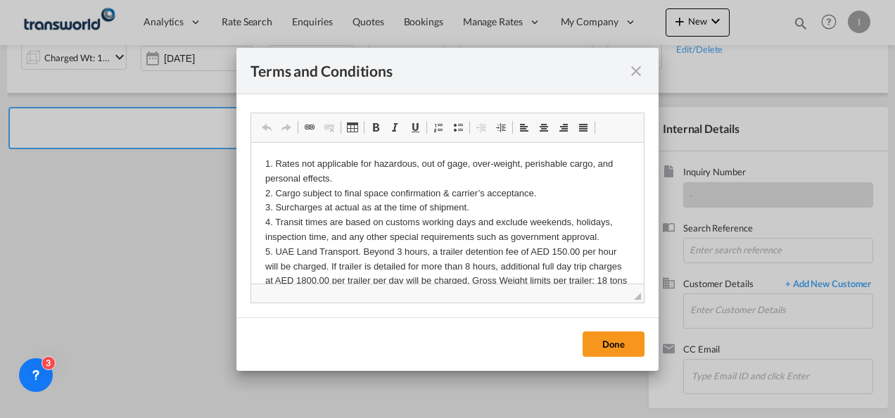
scroll to position [0, 0]
click at [607, 345] on button "Done" at bounding box center [614, 344] width 62 height 25
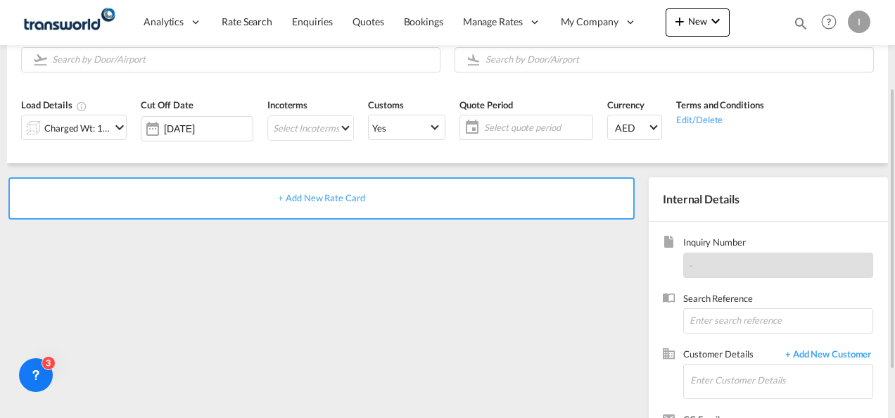
scroll to position [58, 0]
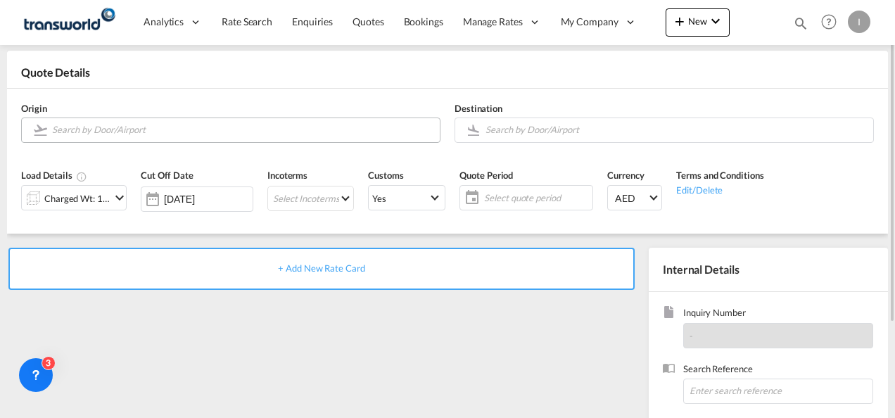
click at [134, 122] on input "Search by Door/Airport" at bounding box center [242, 130] width 381 height 25
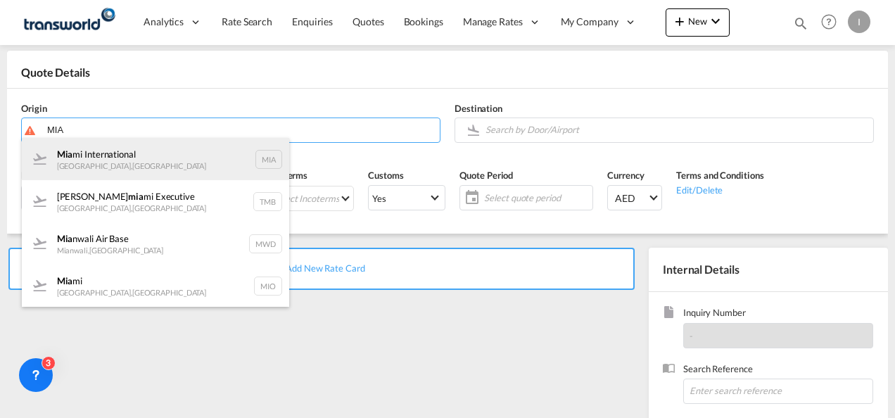
click at [87, 161] on div "Mia mi International [GEOGRAPHIC_DATA] , [GEOGRAPHIC_DATA] MIA" at bounding box center [155, 159] width 267 height 42
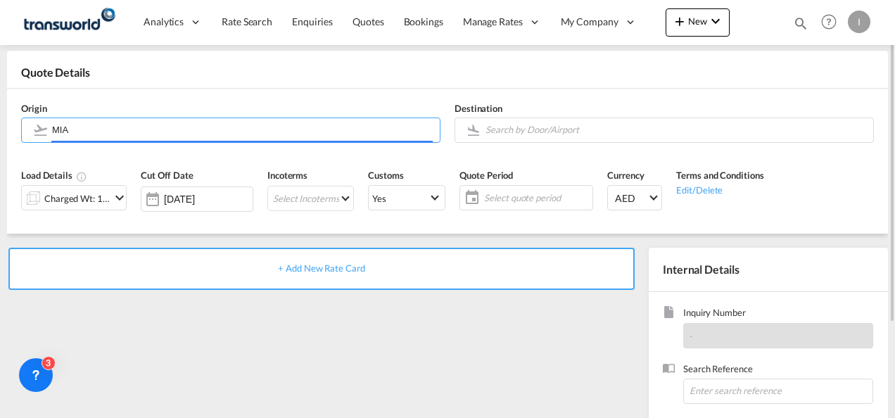
type input "Miami International, [GEOGRAPHIC_DATA], [GEOGRAPHIC_DATA]"
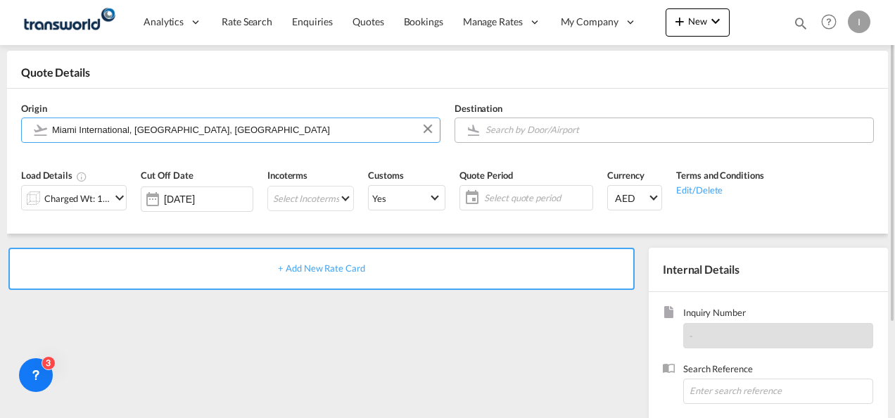
click at [496, 128] on input "Search by Door/Airport" at bounding box center [676, 130] width 381 height 25
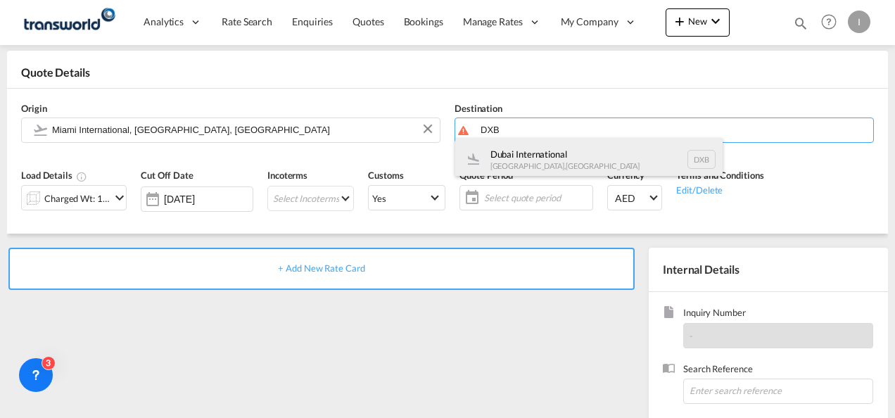
click at [522, 163] on div "Dubai International [GEOGRAPHIC_DATA] , [GEOGRAPHIC_DATA] DXB" at bounding box center [588, 159] width 267 height 42
type input "Dubai International, [GEOGRAPHIC_DATA], DXB"
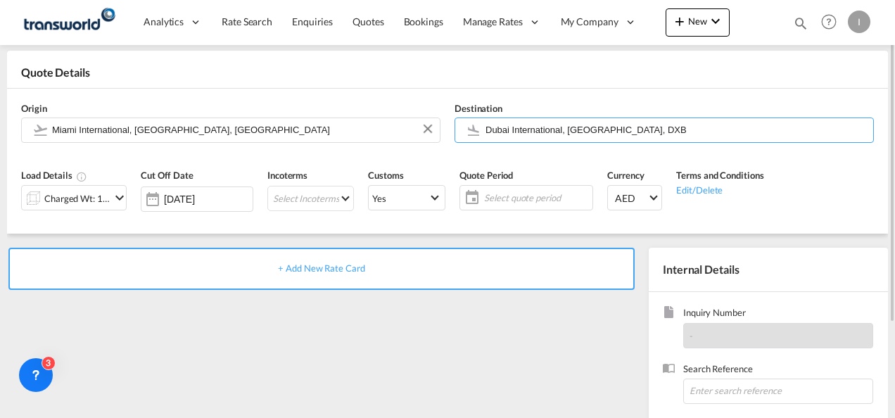
click at [51, 200] on div "Charged Wt: 1.00 KG" at bounding box center [77, 199] width 66 height 20
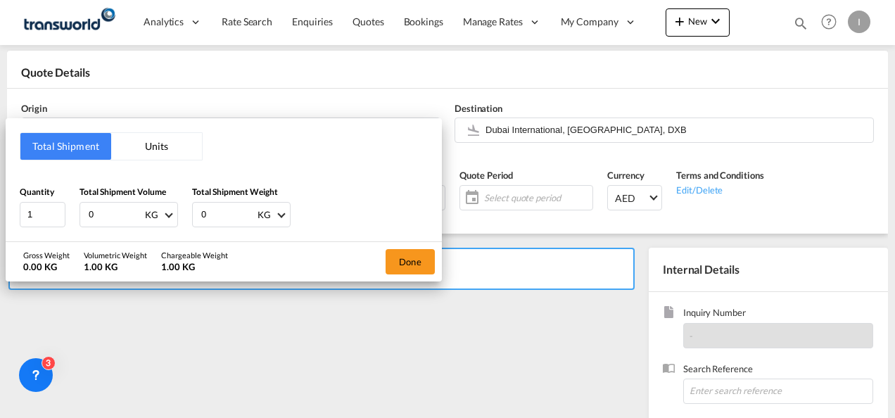
click at [70, 218] on div "Quantity 1 Total Shipment Volume 0 KG CBM CFT KG LB Total Shipment Weight 0 KG …" at bounding box center [224, 206] width 408 height 42
type input "20000"
drag, startPoint x: 224, startPoint y: 217, endPoint x: 169, endPoint y: 217, distance: 54.9
click at [169, 217] on div "Quantity 1 Total Shipment Volume 20000 KG CBM CFT KG LB Total Shipment Weight 0…" at bounding box center [224, 206] width 408 height 42
type input "20000"
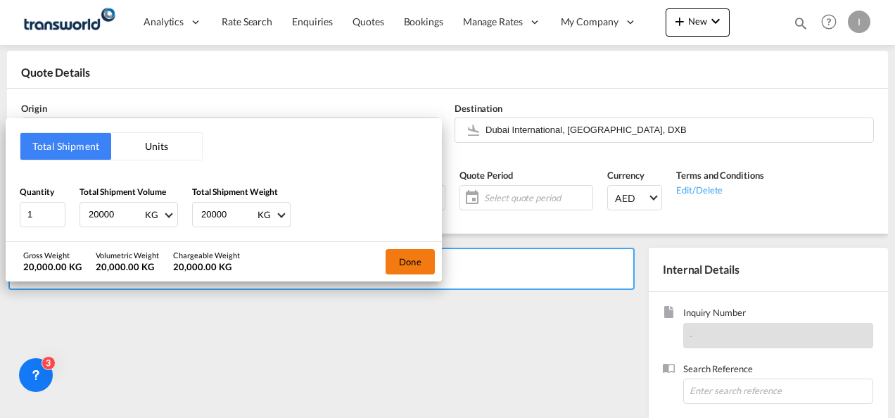
click at [397, 258] on button "Done" at bounding box center [410, 261] width 49 height 25
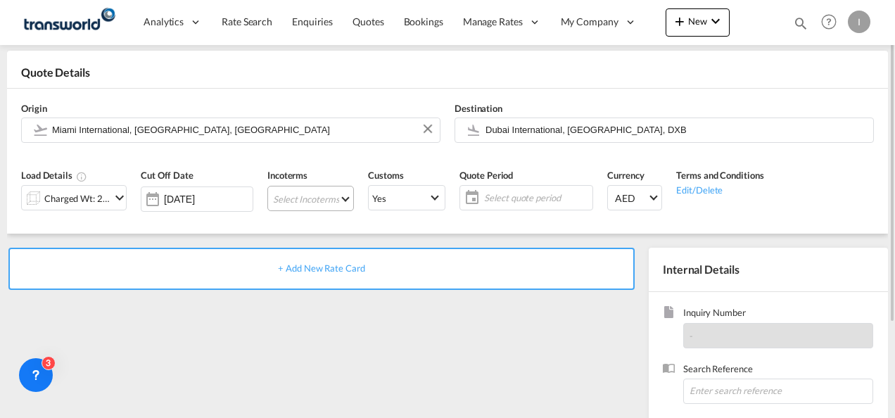
click at [313, 202] on md-select "Select Incoterms CFR - export Cost and Freight CPT - import Carrier Paid to EXW…" at bounding box center [310, 198] width 87 height 25
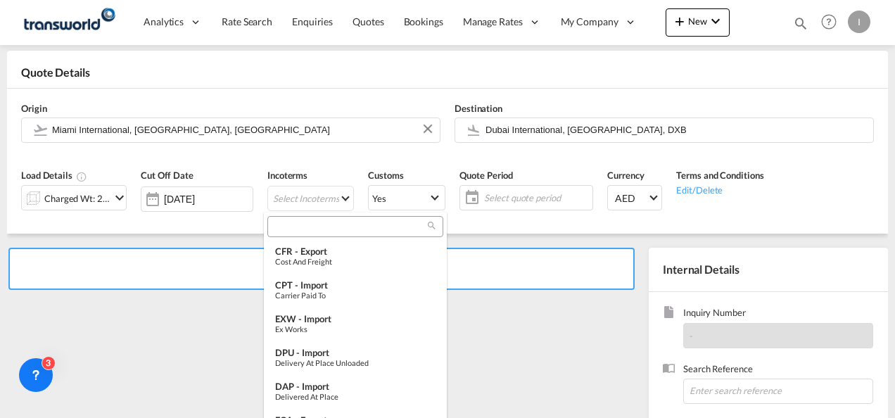
click at [298, 232] on input "search" at bounding box center [350, 226] width 156 height 13
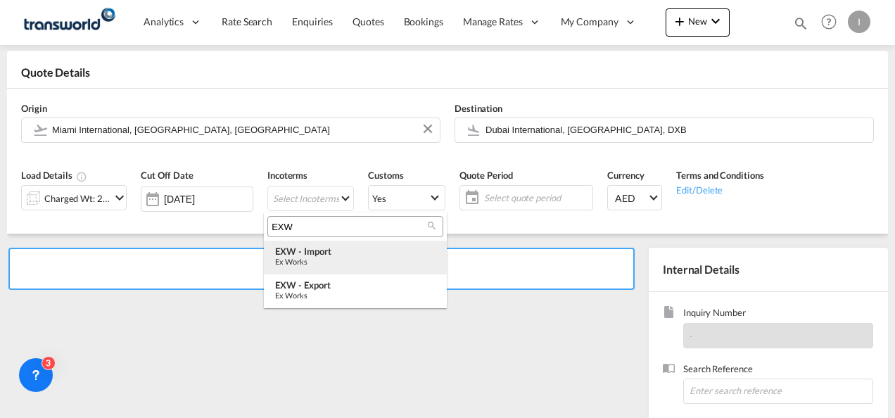
type input "EXW"
click at [320, 258] on div "Ex Works" at bounding box center [355, 261] width 160 height 9
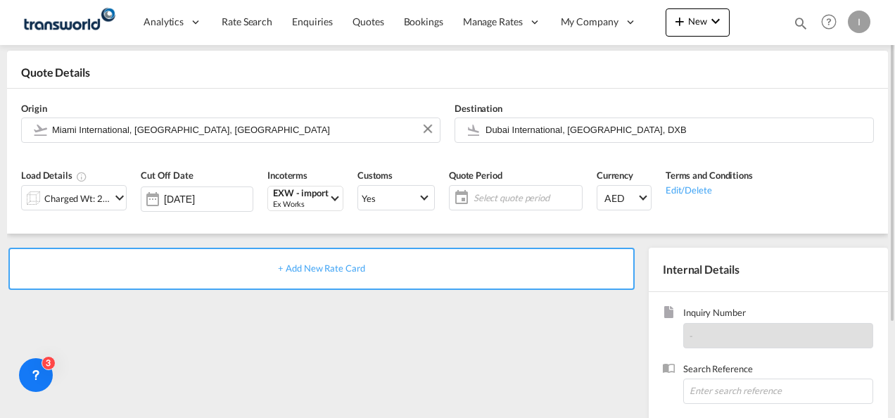
click at [490, 203] on span "Select quote period" at bounding box center [526, 198] width 112 height 20
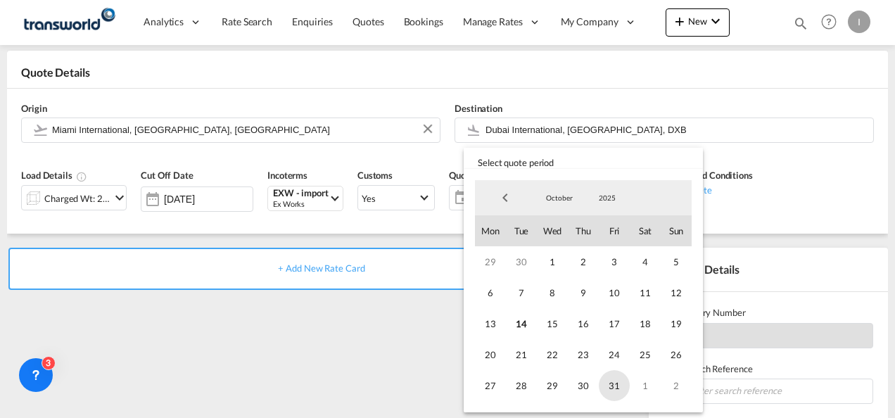
click at [618, 387] on span "31" at bounding box center [614, 385] width 31 height 31
click at [393, 380] on md-backdrop at bounding box center [447, 209] width 895 height 418
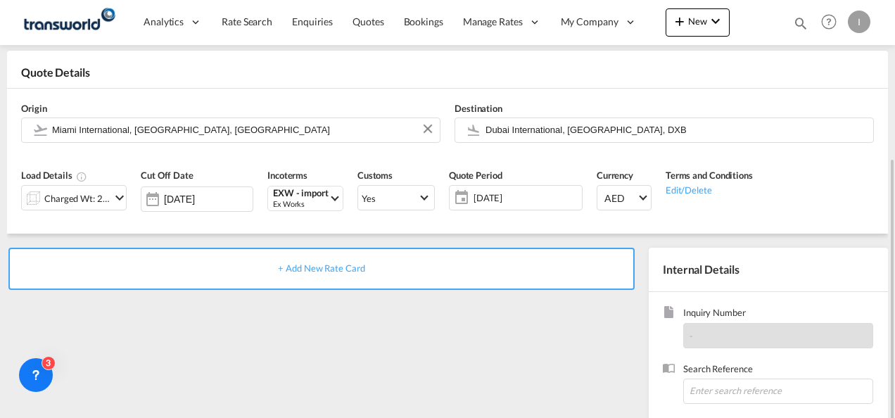
scroll to position [128, 0]
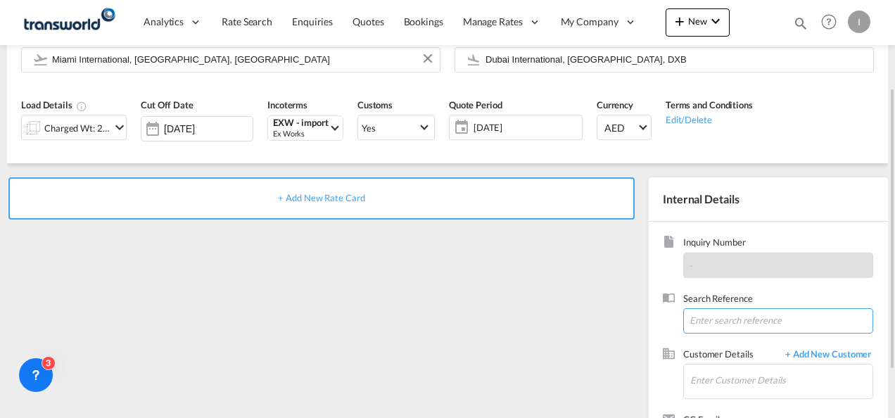
click at [712, 308] on input at bounding box center [778, 320] width 190 height 25
paste input "Inquiry No. N/A Quotation No. TXB000005065 Search Reference TWI 22006 Booking I…"
click at [715, 315] on input "Inquiry No. N/A Quotation No. TXB000005065 Search Reference TWI 22006 Booking I…" at bounding box center [778, 320] width 190 height 25
paste input "TWI 22022"
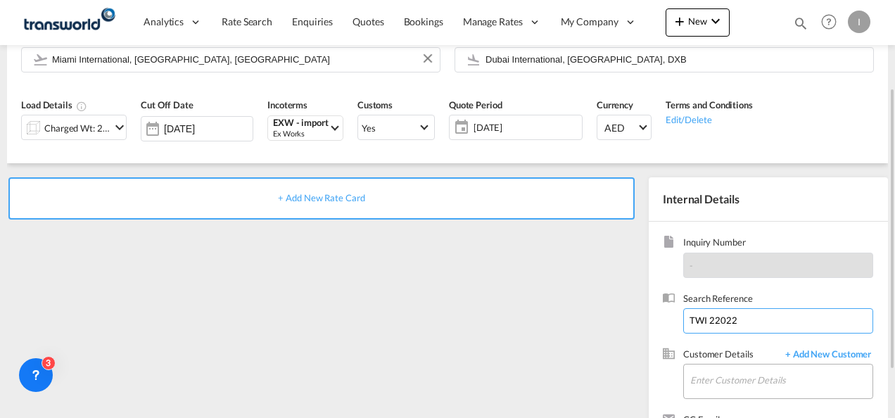
type input "TWI 22022"
click at [720, 372] on input "Enter Customer Details" at bounding box center [782, 381] width 182 height 32
type input "I"
click at [826, 356] on span "+ Add New Customer" at bounding box center [825, 356] width 95 height 16
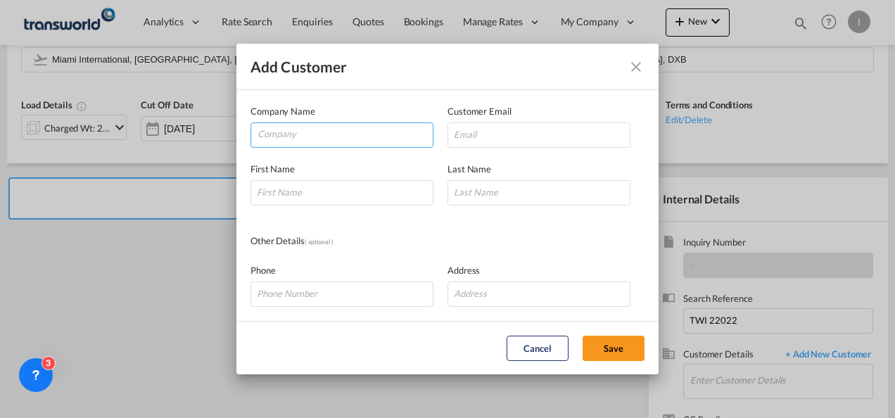
click at [303, 130] on input "Company" at bounding box center [345, 133] width 175 height 21
paste input "PREMIER COMPOSITE TECHNOLOGIES L L C"
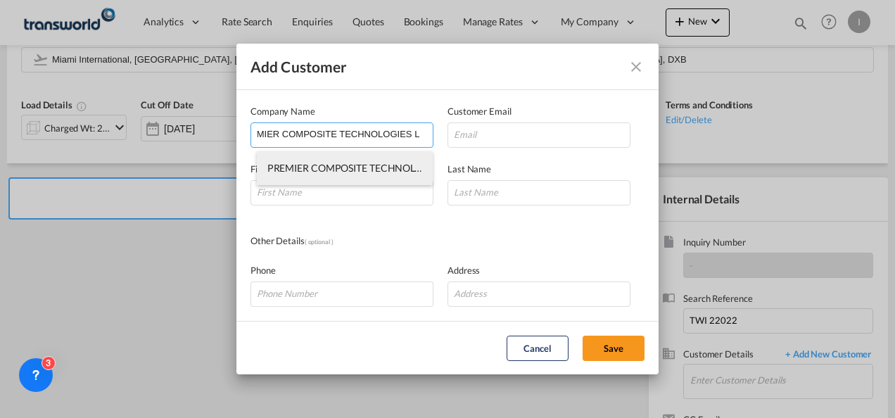
type input "PREMIER COMPOSITE TECHNOLOGIES L L C"
click at [313, 166] on span "PREMIER COMPOSITE TECHNOLOGIES L L C" at bounding box center [366, 168] width 198 height 12
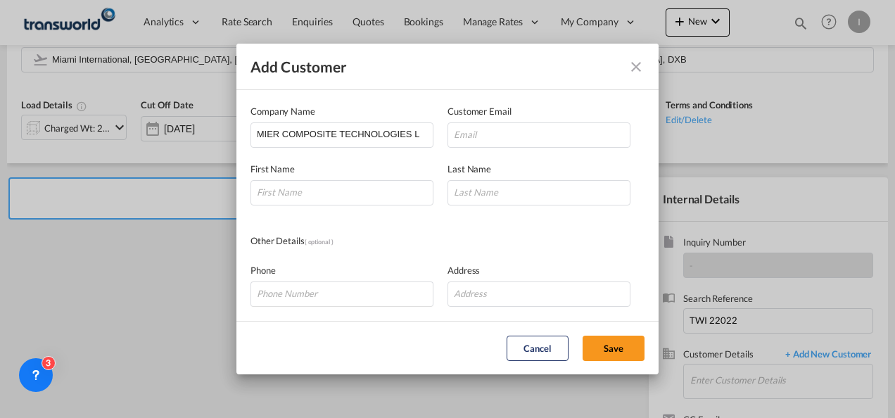
scroll to position [0, 0]
click at [495, 130] on input "Add Customer Company ..." at bounding box center [539, 134] width 183 height 25
paste input "[PERSON_NAME][EMAIL_ADDRESS][DOMAIN_NAME]"
type input "[PERSON_NAME][EMAIL_ADDRESS][DOMAIN_NAME]"
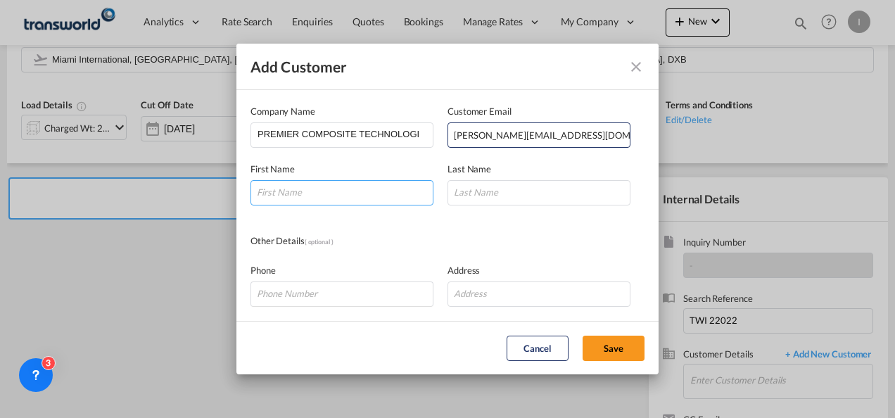
click at [370, 190] on input "Add Customer Company ..." at bounding box center [342, 192] width 183 height 25
type input "Thae"
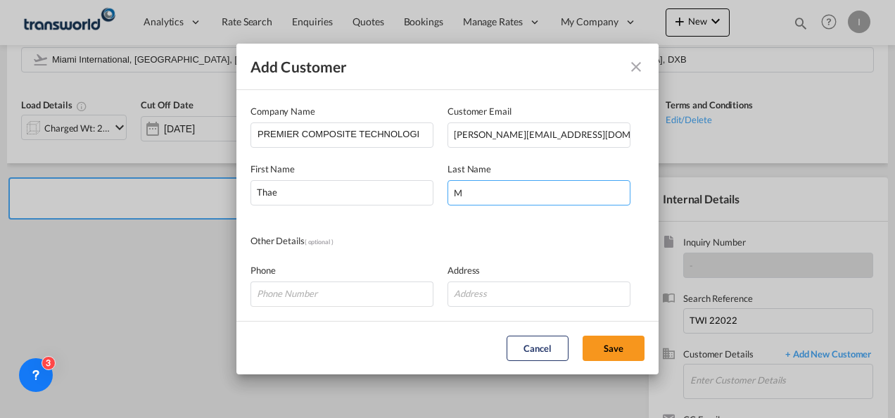
type input "M"
click at [384, 223] on md-dialog-content "Company Name PREMIER COMPOSITE TECHNOLOGIES L L C Customer Email [PERSON_NAME][…" at bounding box center [448, 205] width 422 height 231
click at [614, 342] on button "Save" at bounding box center [614, 348] width 62 height 25
type input "PREMIER COMPOSITE TECHNOLOGIES L L C, [PERSON_NAME], [PERSON_NAME][EMAIL_ADDRES…"
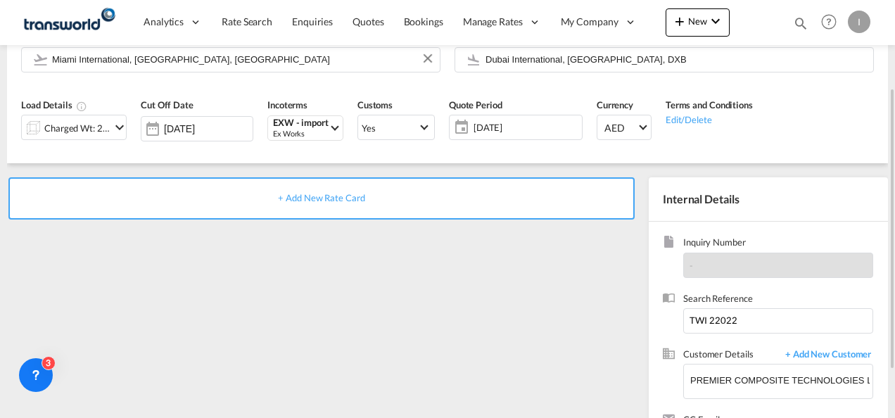
click at [291, 196] on span "+ Add New Rate Card" at bounding box center [321, 197] width 87 height 11
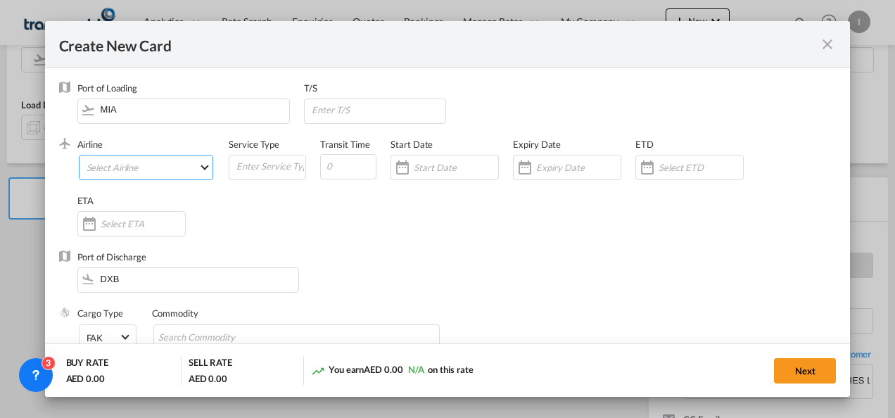
click at [134, 160] on md-select "Select Airline AIR EXPRESS S.A. (1166- / -) CMA CGM Air Cargo (1140-2C / -) DDW…" at bounding box center [146, 167] width 135 height 25
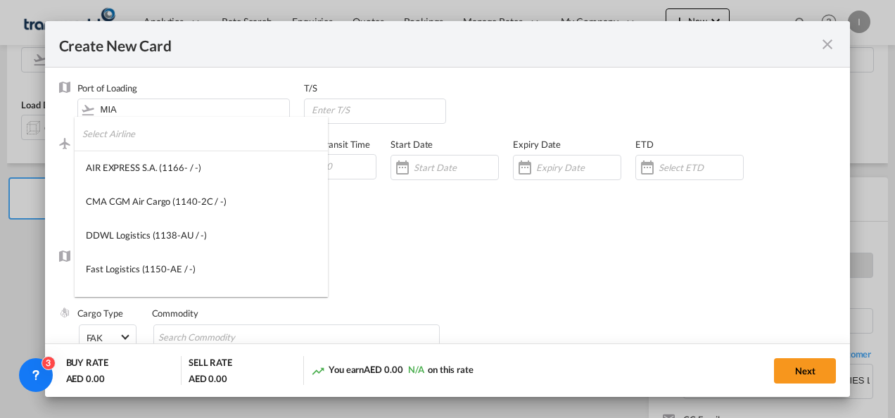
click at [122, 136] on input "search" at bounding box center [205, 134] width 246 height 34
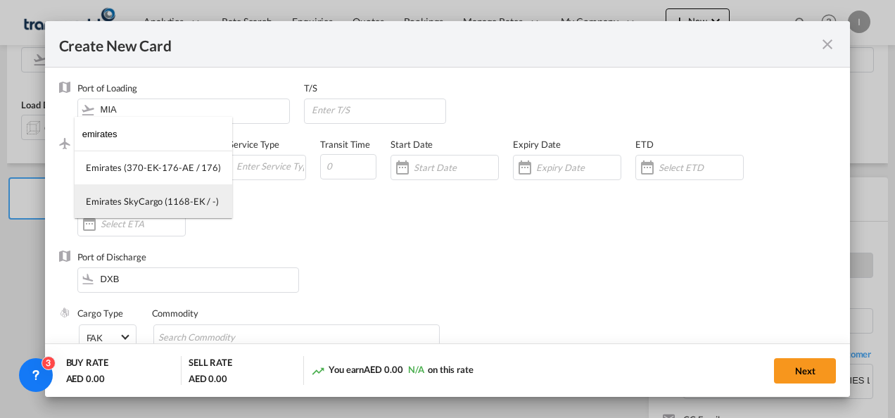
type input "emirates"
click at [144, 204] on div "Emirates SkyCargo (1168-EK / -)" at bounding box center [152, 201] width 133 height 13
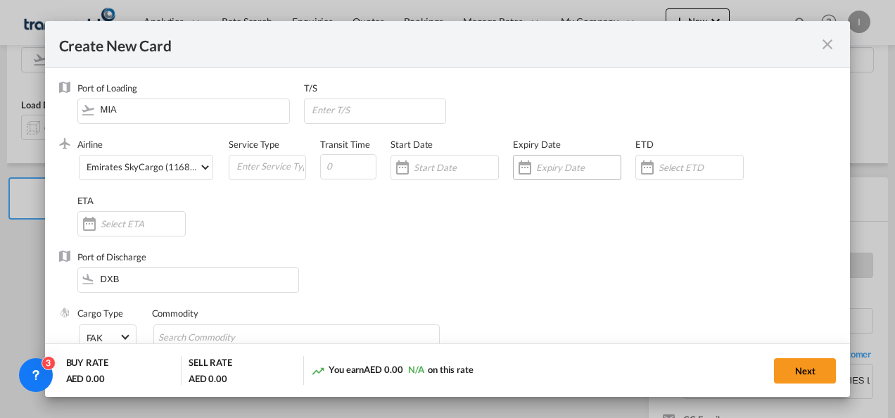
click at [537, 169] on input "Create New Card ..." at bounding box center [578, 167] width 84 height 11
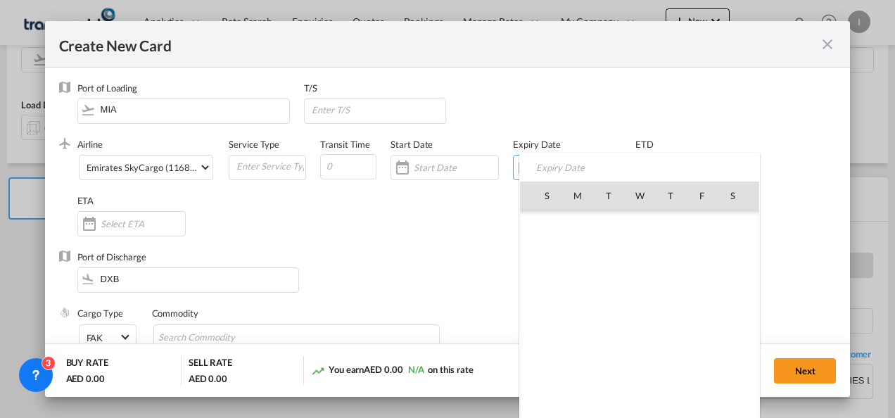
scroll to position [326239, 0]
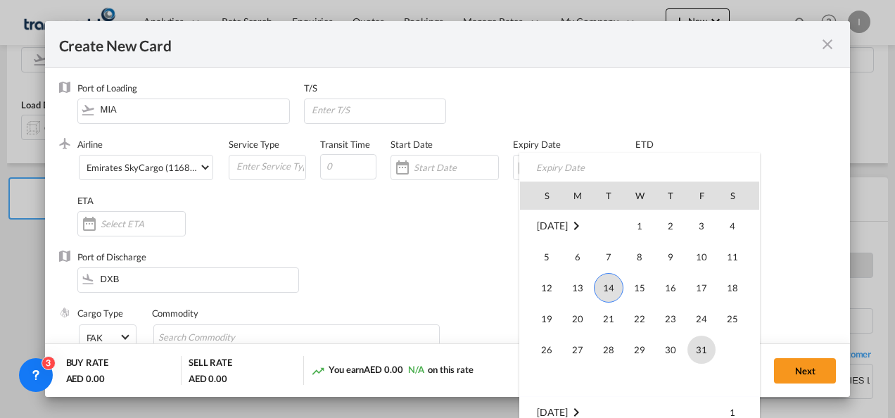
click at [698, 352] on span "31" at bounding box center [702, 350] width 28 height 28
type input "[DATE]"
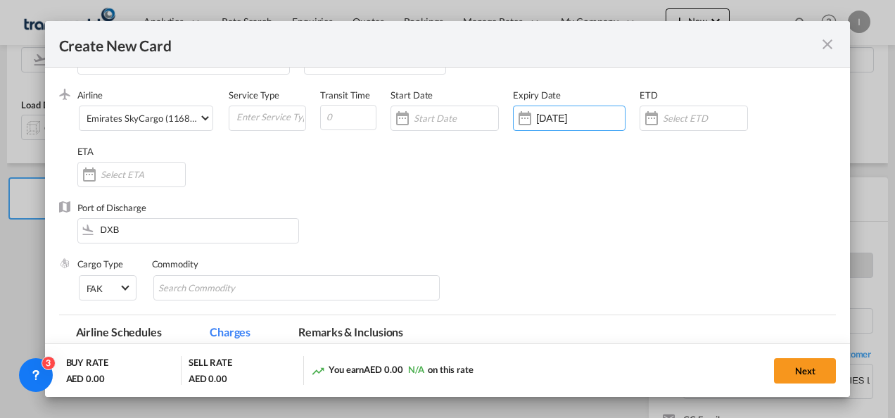
scroll to position [70, 0]
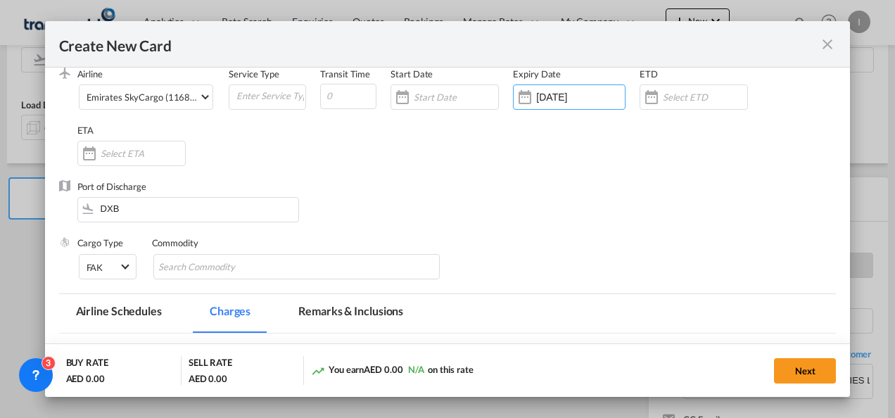
click at [260, 246] on div "Commodity" at bounding box center [297, 243] width 290 height 13
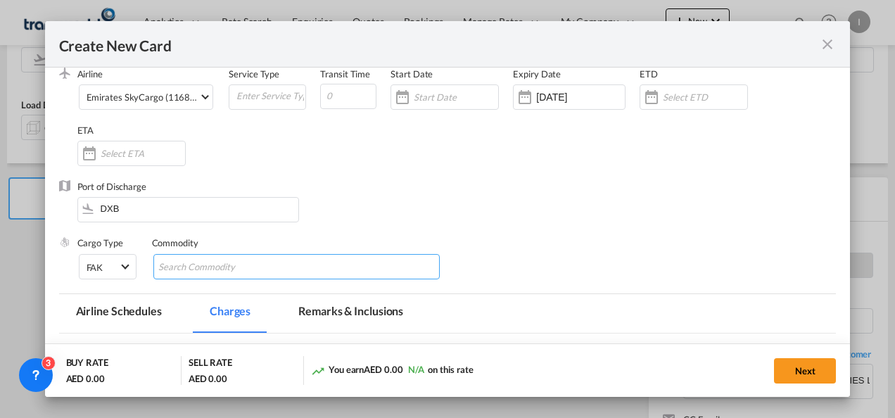
click at [241, 259] on input "Search Commodity" at bounding box center [222, 267] width 129 height 23
type input "General Cargo"
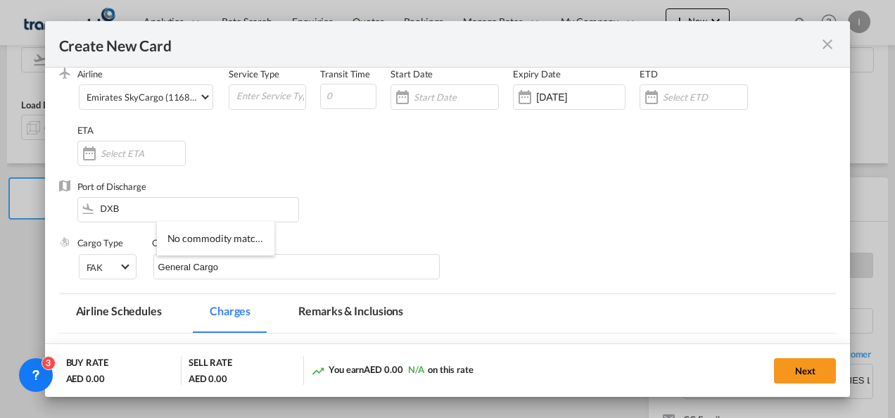
click at [541, 203] on div "Port of Discharge DXB" at bounding box center [448, 208] width 778 height 56
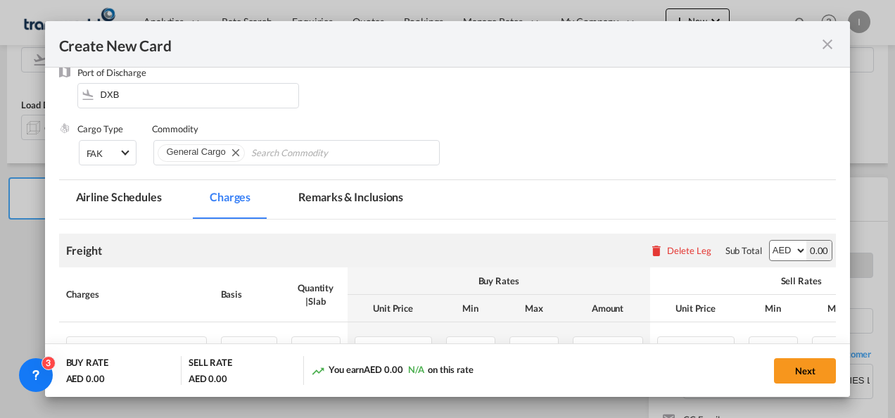
scroll to position [282, 0]
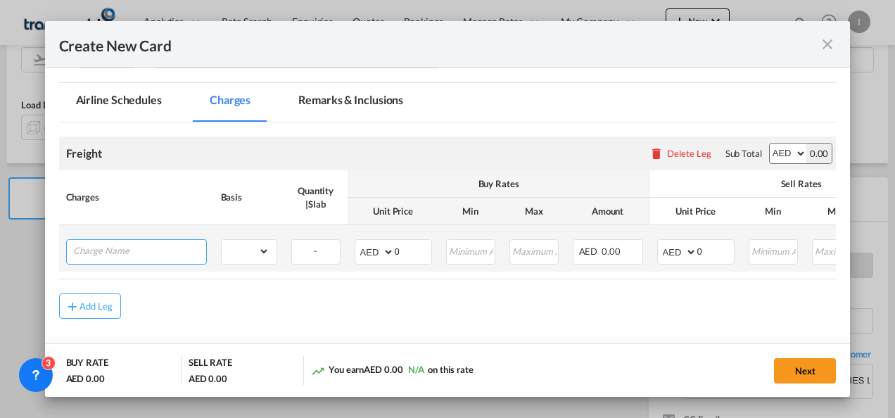
click at [149, 253] on input "Charge Name" at bounding box center [139, 250] width 133 height 21
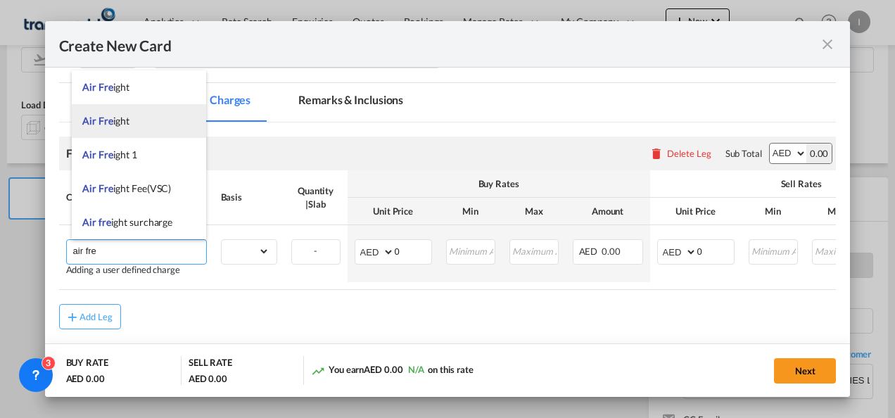
click at [117, 125] on span "Air Fre ight" at bounding box center [105, 121] width 47 height 12
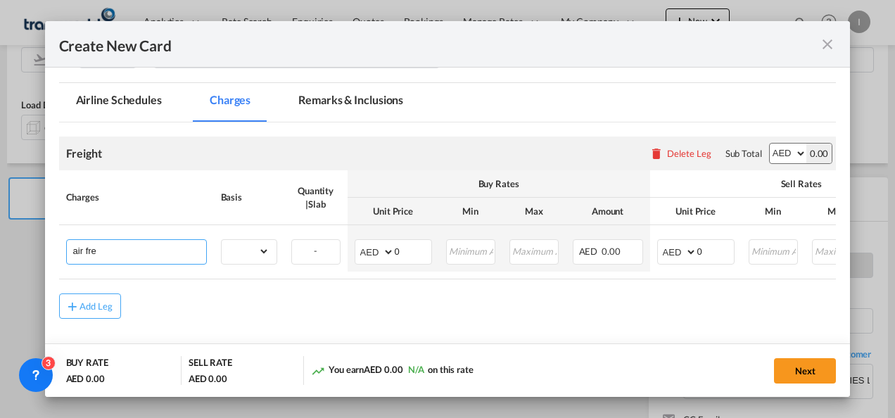
type input "Air Freight"
click at [268, 240] on select "gross_weight volumetric_weight per_shipment per_bl per_km % on air freight per_…" at bounding box center [246, 251] width 48 height 23
select select "chargeable_weight"
click at [222, 240] on select "gross_weight volumetric_weight per_shipment per_bl per_km % on air freight per_…" at bounding box center [246, 251] width 48 height 23
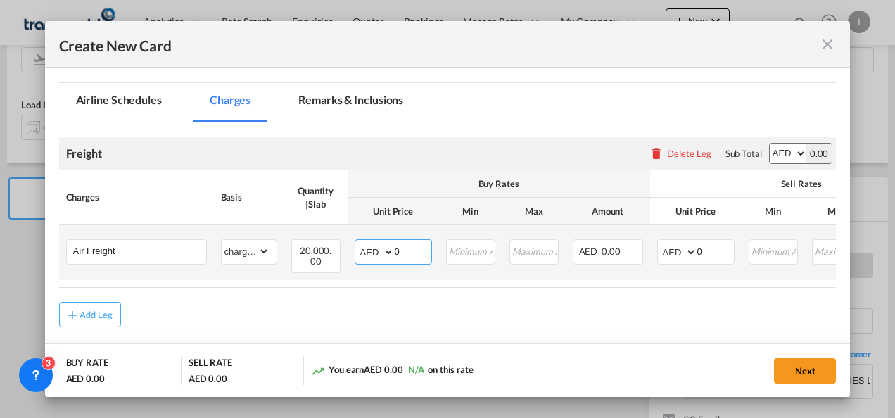
click at [417, 249] on input "0" at bounding box center [413, 250] width 37 height 21
click at [377, 248] on select "AED AFN ALL AMD ANG AOA ARS AUD AWG AZN BAM BBD BDT BGN BHD BIF BMD BND [PERSON…" at bounding box center [376, 252] width 37 height 20
select select "string:USD"
click at [358, 242] on select "AED AFN ALL AMD ANG AOA ARS AUD AWG AZN BAM BBD BDT BGN BHD BIF BMD BND [PERSON…" at bounding box center [376, 252] width 37 height 20
drag, startPoint x: 399, startPoint y: 249, endPoint x: 363, endPoint y: 250, distance: 35.9
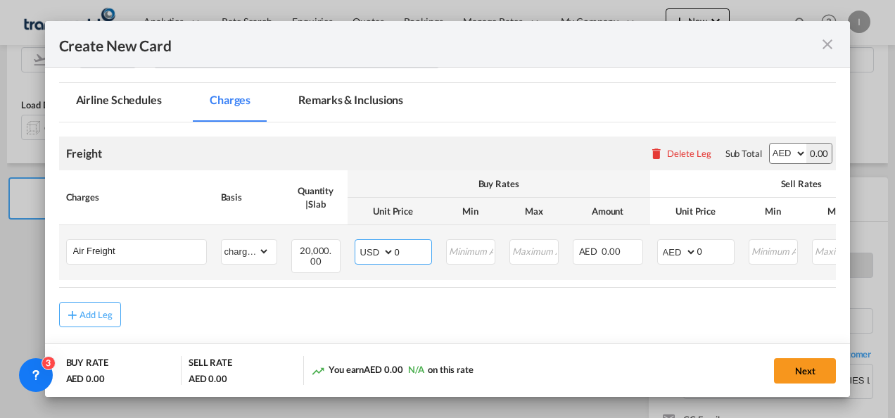
click at [363, 250] on md-input-container "AED AFN ALL AMD ANG AOA ARS AUD AWG AZN BAM BBD BDT BGN BHD BIF BMD BND BOB BRL…" at bounding box center [393, 251] width 77 height 25
type input "1.5"
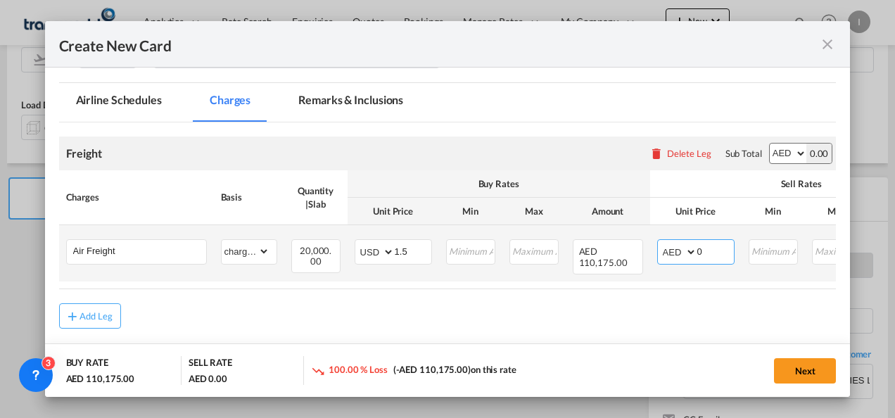
click at [667, 255] on select "AED AFN ALL AMD ANG AOA ARS AUD AWG AZN BAM BBD BDT BGN BHD BIF BMD BND [PERSON…" at bounding box center [678, 252] width 37 height 20
select select "string:USD"
click at [660, 242] on select "AED AFN ALL AMD ANG AOA ARS AUD AWG AZN BAM BBD BDT BGN BHD BIF BMD BND [PERSON…" at bounding box center [678, 252] width 37 height 20
drag, startPoint x: 712, startPoint y: 246, endPoint x: 665, endPoint y: 253, distance: 47.7
click at [665, 253] on md-input-container "AED AFN ALL AMD ANG AOA ARS AUD AWG AZN BAM BBD BDT BGN BHD BIF BMD BND BOB BRL…" at bounding box center [695, 251] width 77 height 25
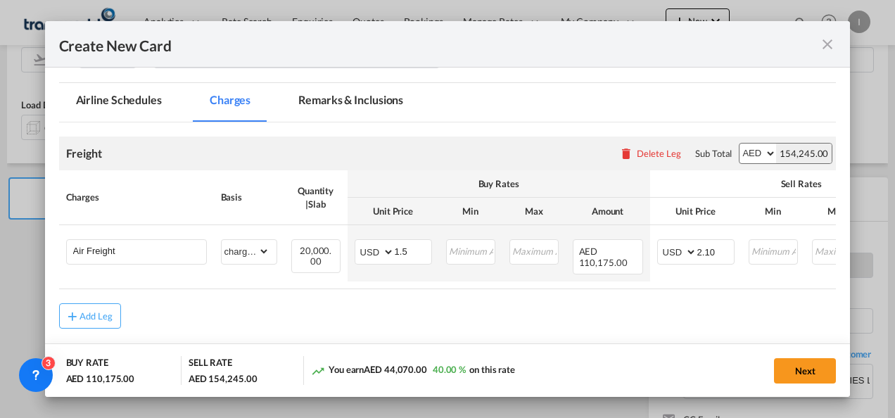
click at [646, 341] on md-content "Freight Please enter leg name Leg Name Already Exists Delete Leg Sub Total AED …" at bounding box center [448, 252] width 778 height 261
click at [800, 358] on button "Next" at bounding box center [805, 370] width 62 height 25
type input "2.1"
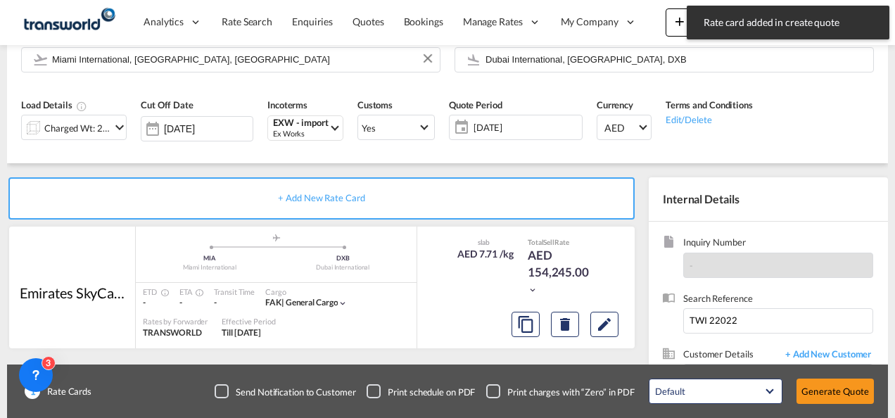
click at [813, 397] on button "Generate Quote" at bounding box center [835, 391] width 77 height 25
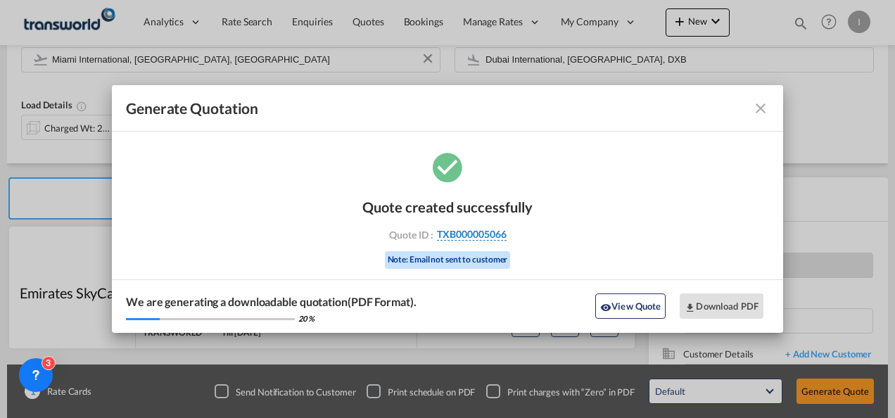
click at [484, 237] on span "TXB000005066" at bounding box center [472, 234] width 70 height 13
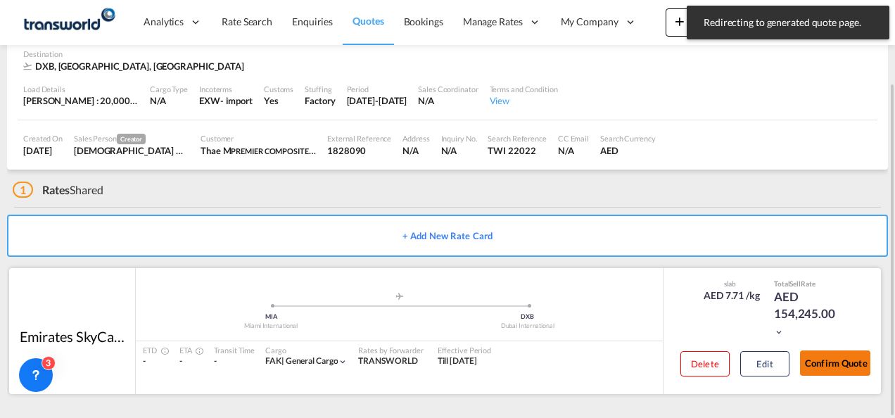
click at [822, 362] on button "Confirm Quote" at bounding box center [835, 363] width 70 height 25
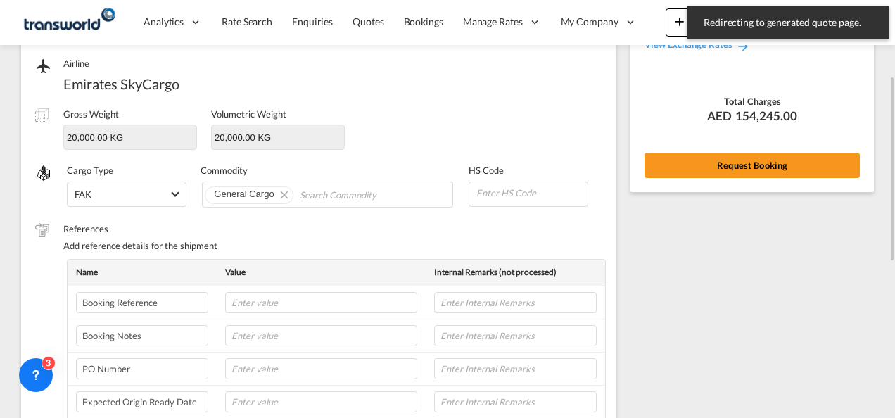
scroll to position [100, 0]
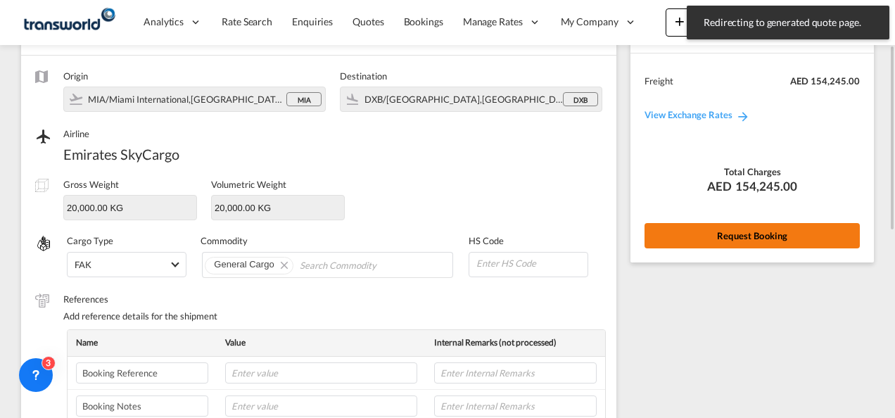
click at [707, 239] on button "Request Booking" at bounding box center [752, 235] width 215 height 25
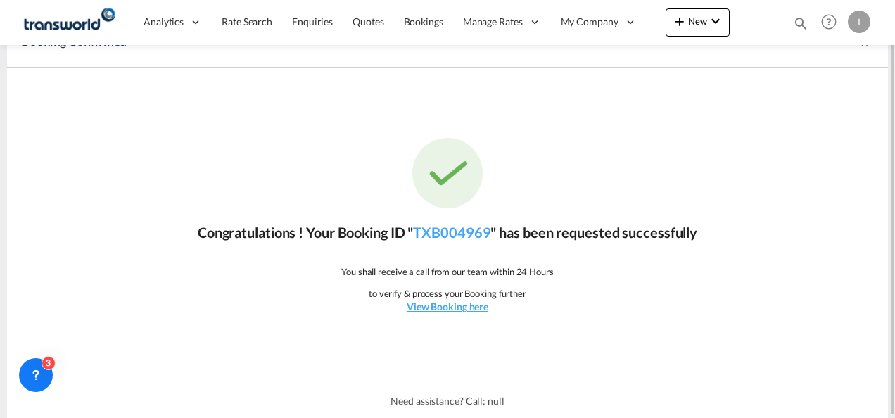
scroll to position [26, 0]
click at [487, 234] on link "TXB004969" at bounding box center [451, 233] width 77 height 17
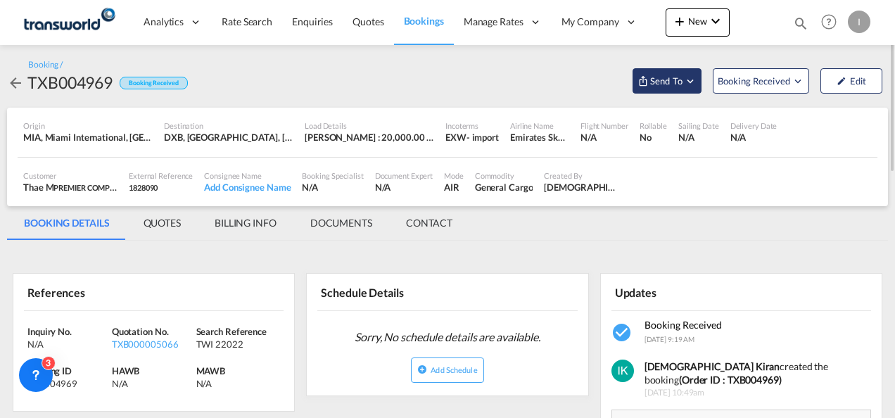
click at [665, 85] on span "Send To" at bounding box center [666, 81] width 35 height 14
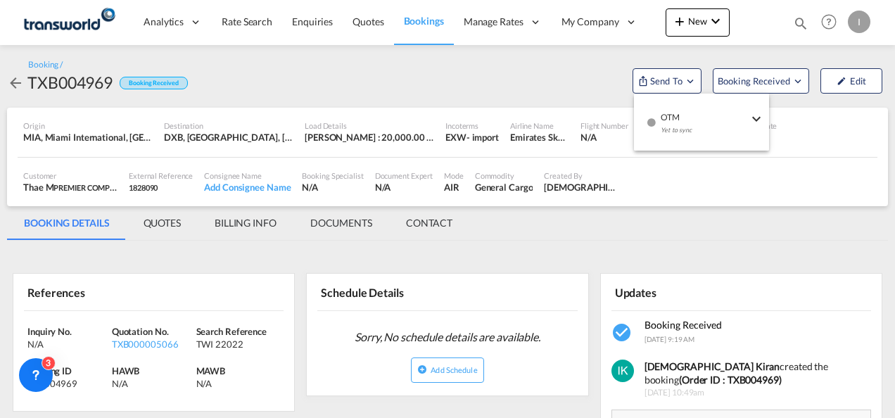
click at [655, 128] on div "button" at bounding box center [651, 127] width 12 height 42
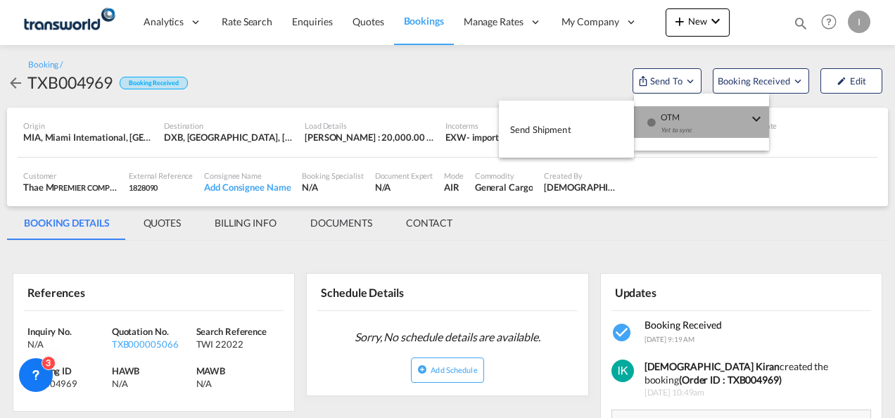
click at [588, 129] on button "Send Shipment" at bounding box center [566, 129] width 135 height 32
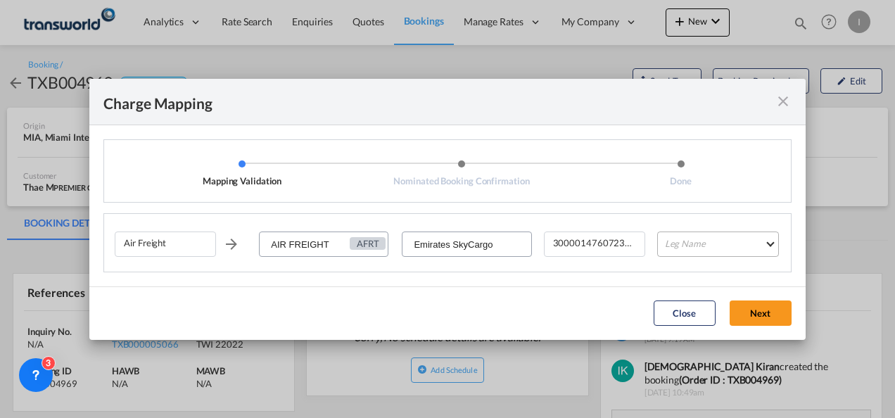
click at [673, 238] on md-select "Leg Name HANDLING ORIGIN HANDLING DESTINATION OTHERS TL PICK UP CUSTOMS ORIGIN …" at bounding box center [718, 244] width 122 height 25
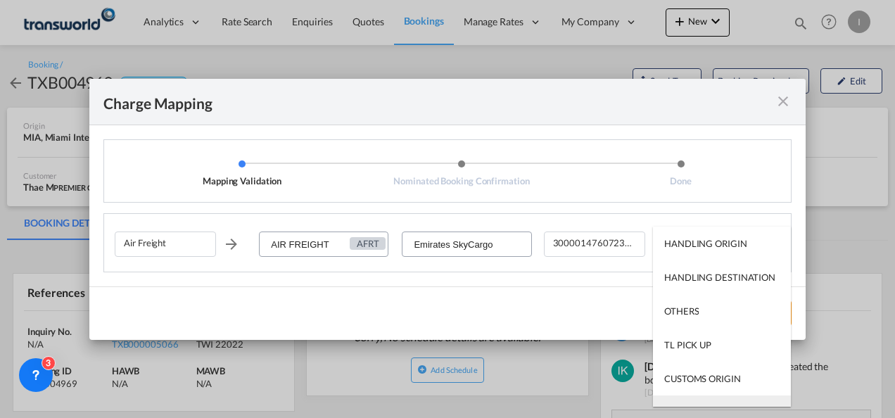
scroll to position [90, 0]
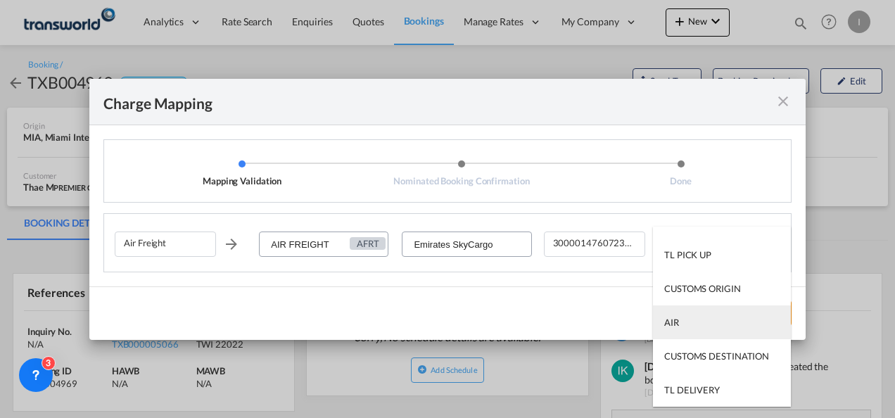
click at [681, 321] on md-option "AIR" at bounding box center [722, 322] width 138 height 34
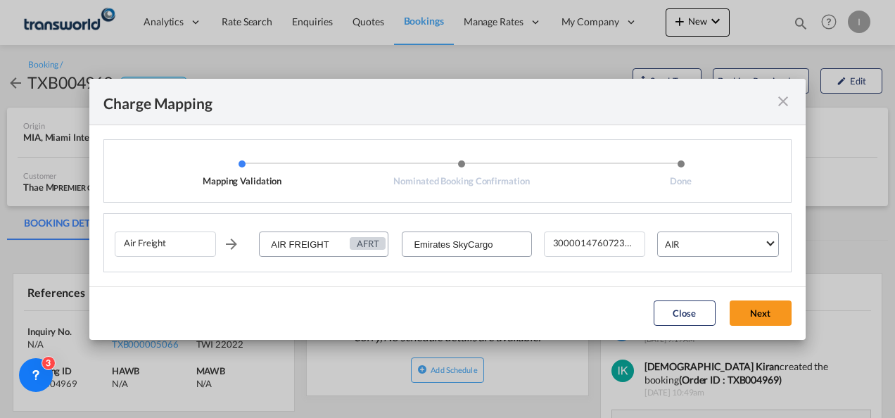
click at [755, 301] on button "Next" at bounding box center [761, 313] width 62 height 25
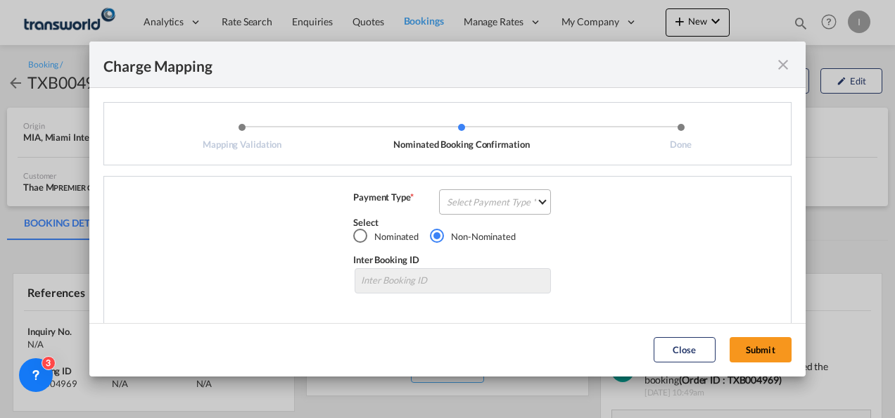
click at [473, 198] on md-select "Select Payment Type COLLECT PREPAID" at bounding box center [495, 201] width 112 height 25
click at [0, 0] on div "COLLECT" at bounding box center [0, 0] width 0 height 0
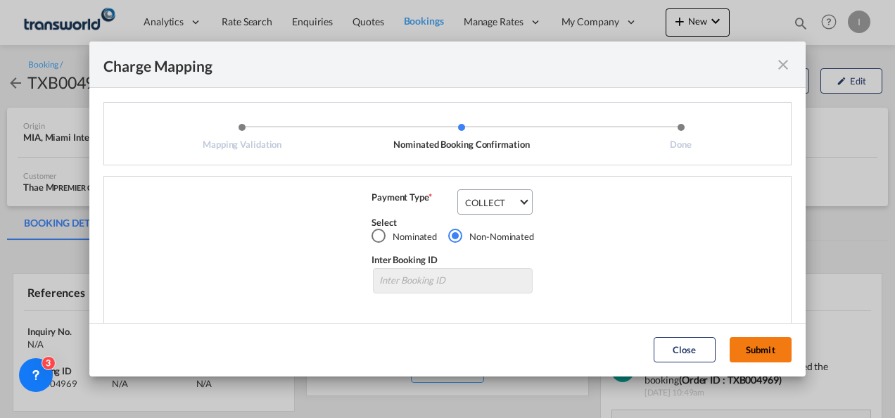
click at [755, 349] on button "Submit" at bounding box center [761, 349] width 62 height 25
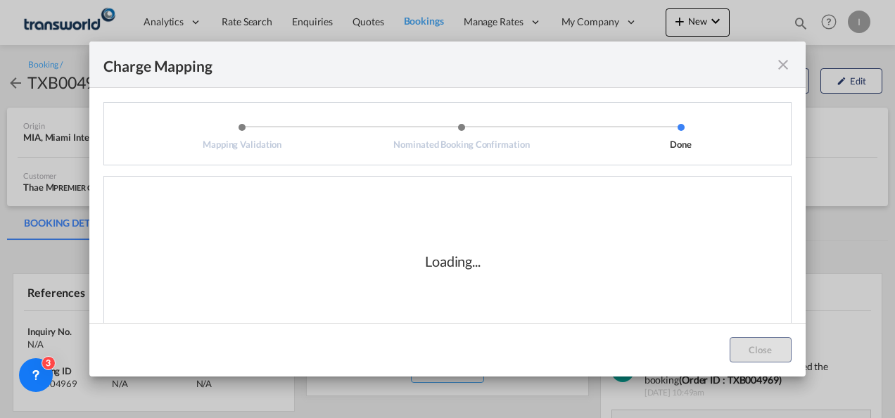
click at [542, 265] on div "Loading..." at bounding box center [453, 261] width 676 height 141
click at [543, 265] on div "Loading..." at bounding box center [453, 261] width 676 height 141
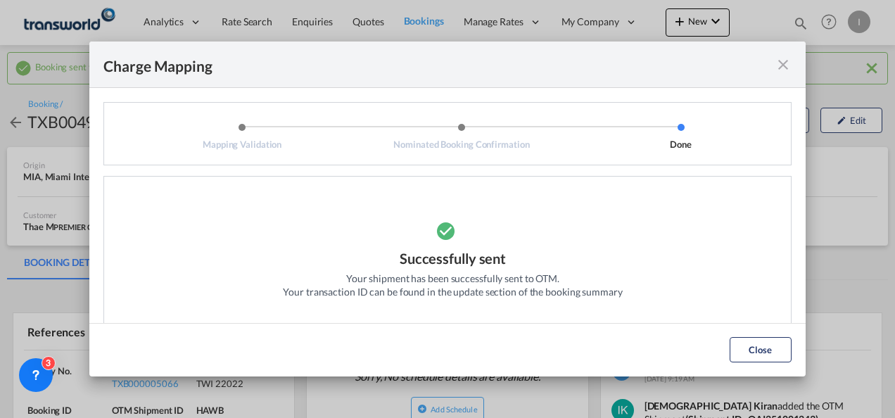
click at [788, 59] on md-icon "icon-close fg-AAA8AD cursor" at bounding box center [783, 64] width 17 height 17
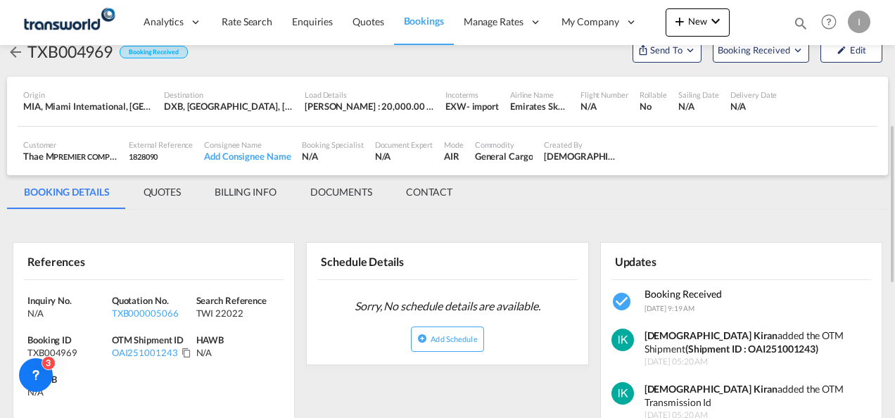
scroll to position [282, 0]
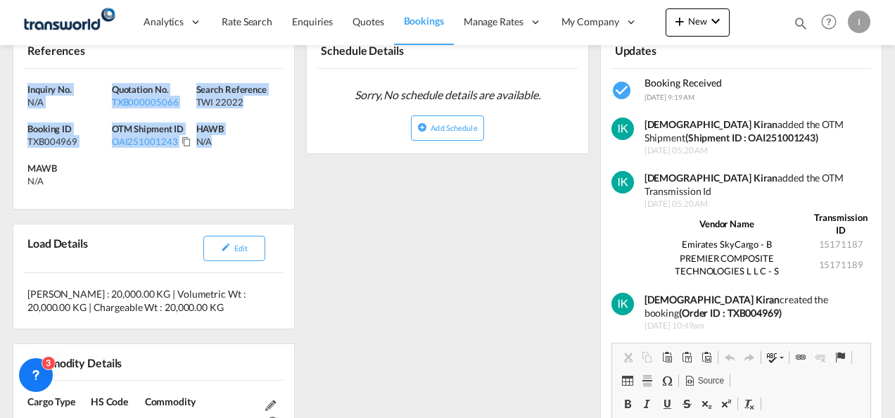
drag, startPoint x: 225, startPoint y: 147, endPoint x: -1, endPoint y: 86, distance: 234.8
click at [0, 86] on html "Analytics Reports Dashboard Rate Search Enquiries Quotes" at bounding box center [447, 209] width 895 height 418
copy div "Inquiry No. N/A Quotation No. TXB000005066 Search Reference TWI 22022 Booking I…"
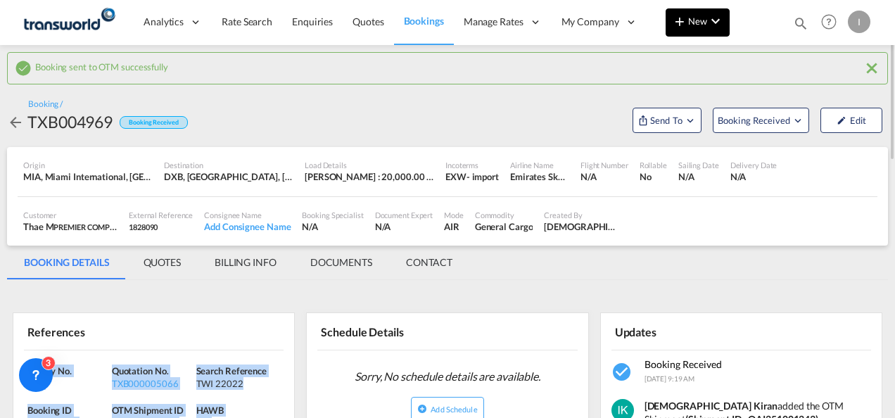
click at [704, 30] on button "New" at bounding box center [698, 22] width 64 height 28
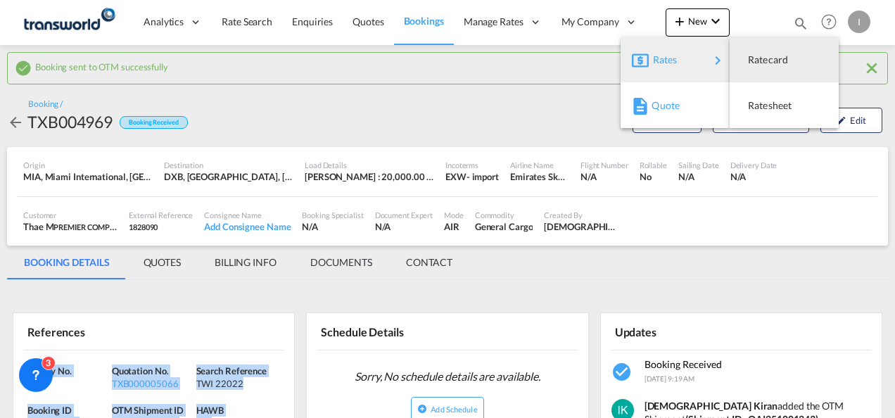
click at [661, 108] on span "Quote" at bounding box center [659, 106] width 15 height 28
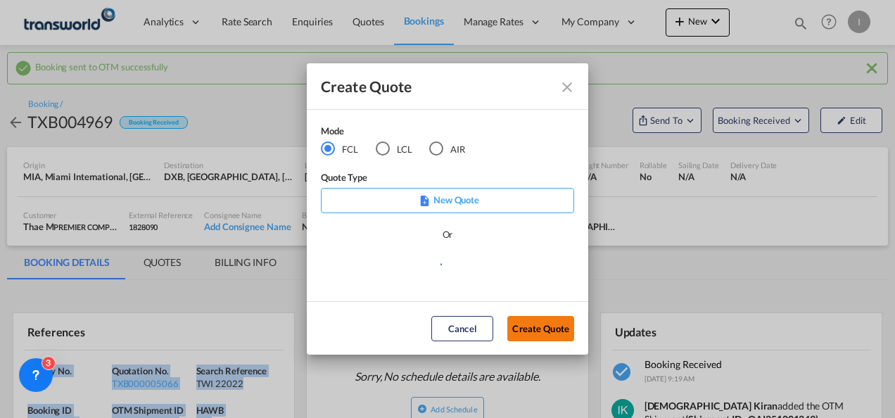
click at [539, 327] on button "Create Quote" at bounding box center [540, 328] width 67 height 25
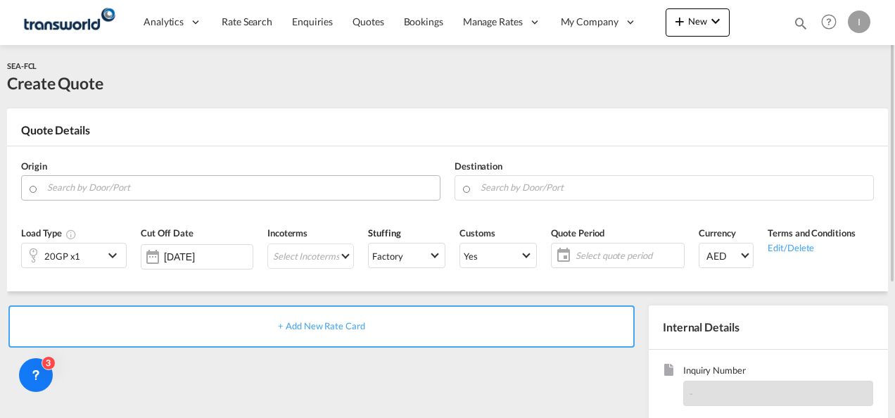
click at [229, 190] on input "Search by Door/Port" at bounding box center [240, 187] width 386 height 25
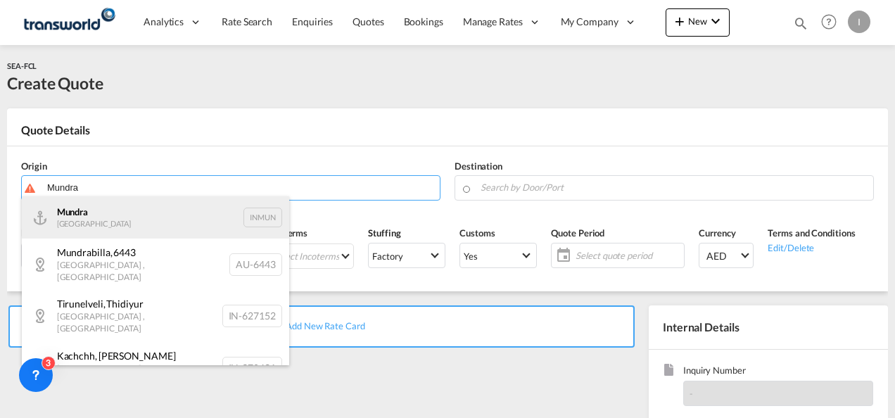
click at [142, 224] on div "Mundra India INMUN" at bounding box center [155, 217] width 267 height 42
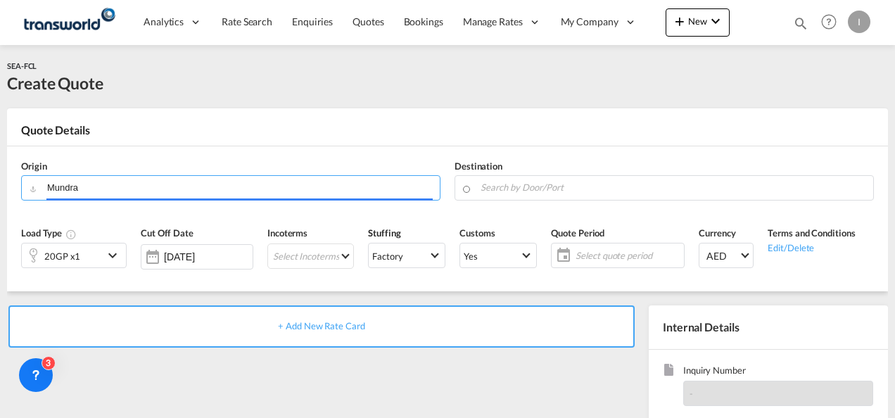
type input "Mundra, INMUN"
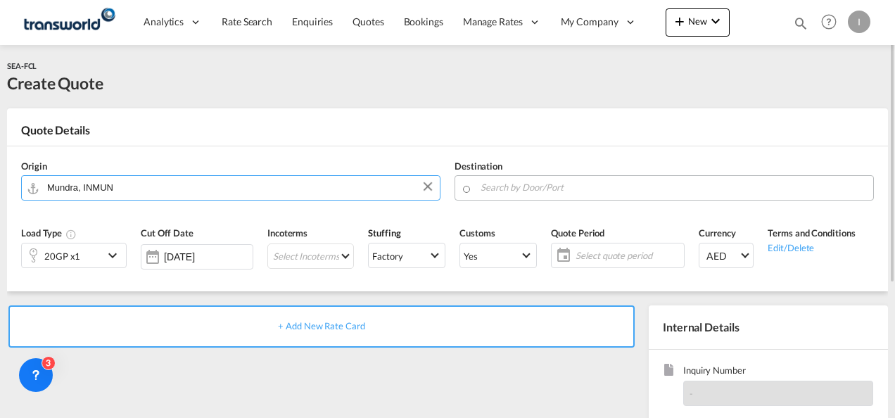
click at [512, 184] on input "Search by Door/Port" at bounding box center [674, 187] width 386 height 25
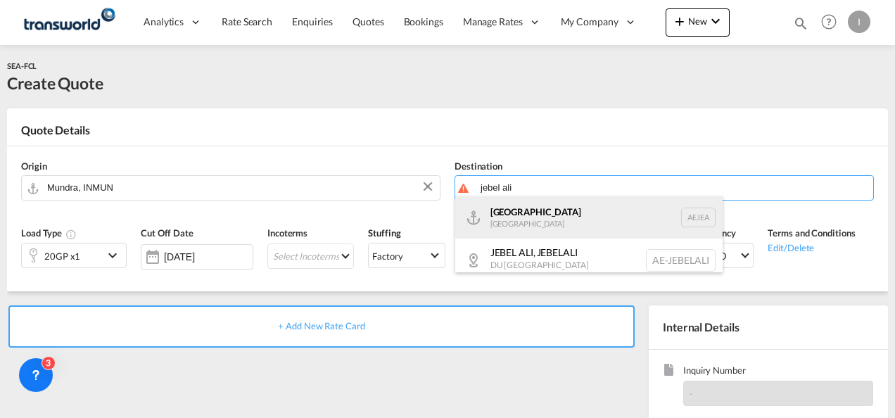
click at [515, 213] on div "[GEOGRAPHIC_DATA] [GEOGRAPHIC_DATA]" at bounding box center [588, 217] width 267 height 42
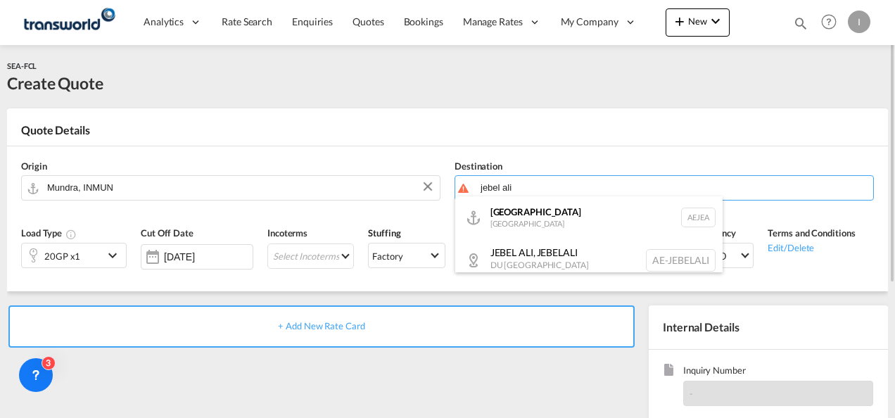
type input "[GEOGRAPHIC_DATA], [GEOGRAPHIC_DATA]"
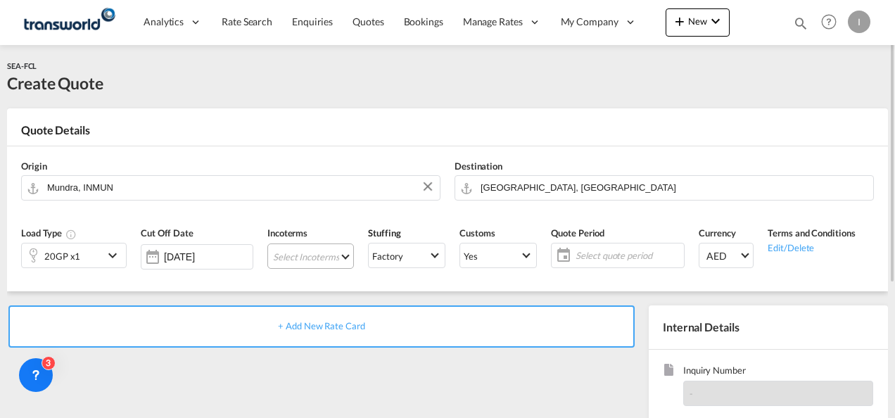
click at [283, 258] on md-select "Select Incoterms CFR - export Cost and Freight CPT - import Carrier Paid to EXW…" at bounding box center [310, 256] width 87 height 25
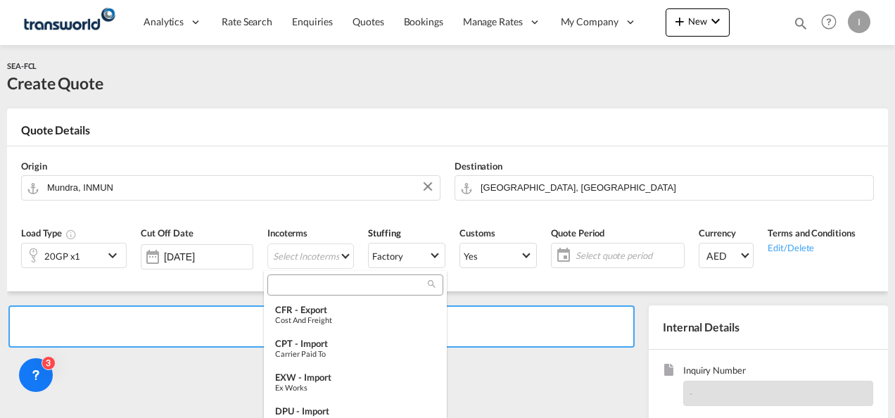
click at [289, 280] on input "search" at bounding box center [350, 285] width 156 height 13
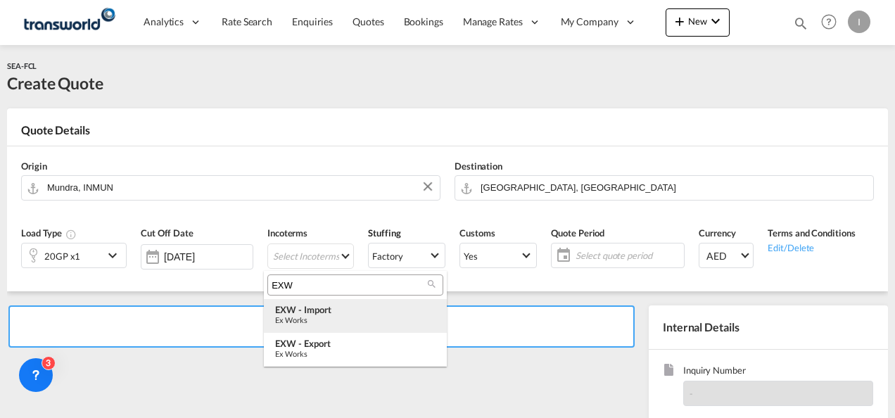
type input "EXW"
click at [307, 309] on div "EXW - import" at bounding box center [355, 309] width 160 height 11
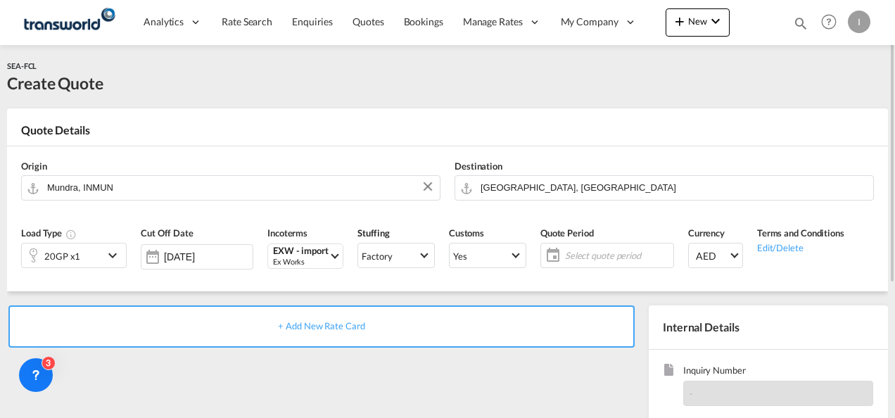
click at [586, 249] on span "Select quote period" at bounding box center [617, 255] width 105 height 13
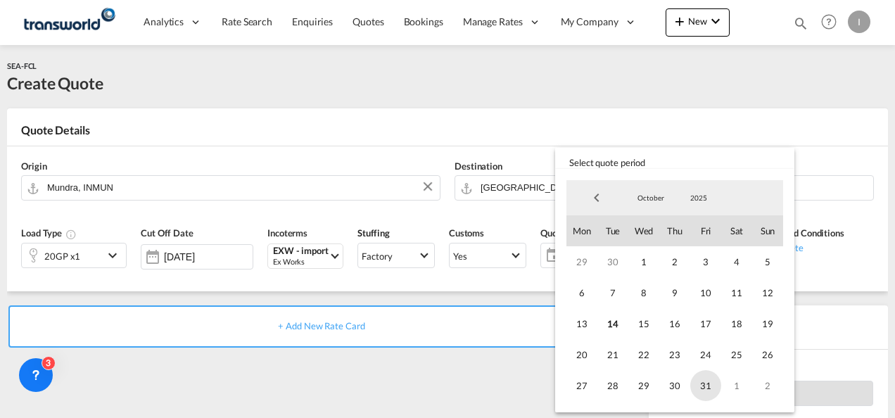
click at [718, 386] on span "31" at bounding box center [706, 385] width 31 height 31
click at [415, 347] on md-backdrop at bounding box center [447, 209] width 895 height 418
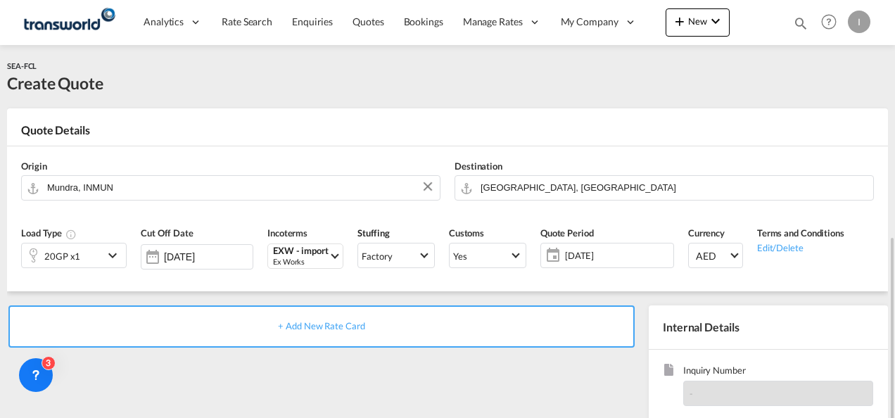
scroll to position [141, 0]
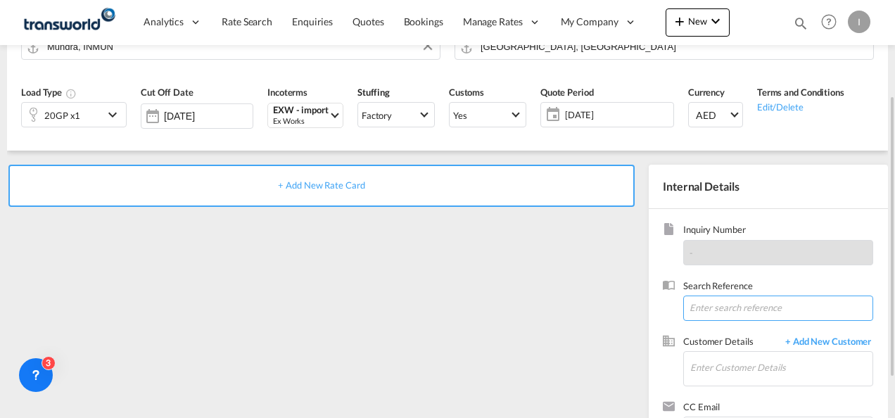
click at [691, 308] on input at bounding box center [778, 308] width 190 height 25
type input "TWI 21733"
click at [508, 298] on div "+ Add New Rate Card" at bounding box center [324, 312] width 635 height 294
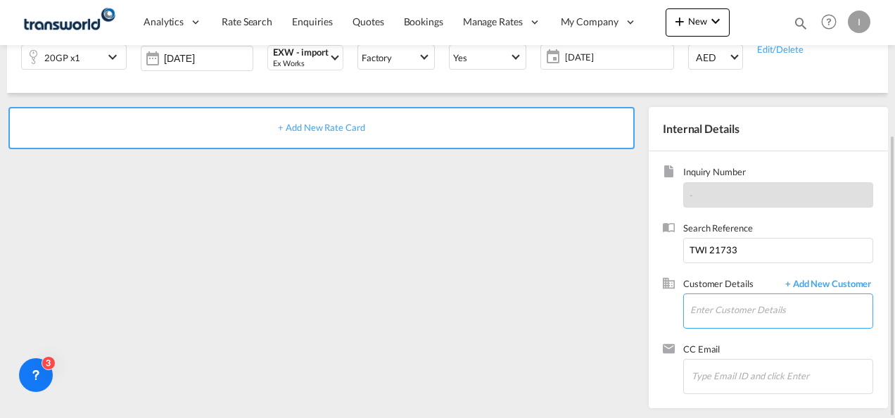
click at [736, 304] on input "Enter Customer Details" at bounding box center [782, 310] width 182 height 32
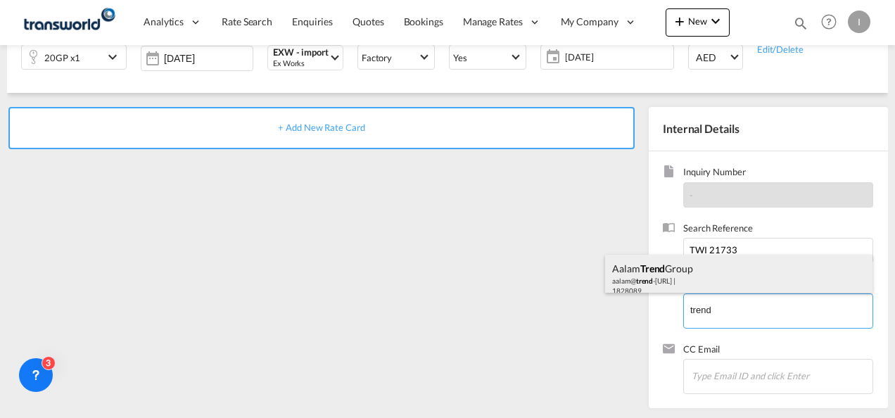
click at [664, 269] on div "Aalam Trend Group aalam@ trend -[URL] | 1828089" at bounding box center [738, 279] width 267 height 48
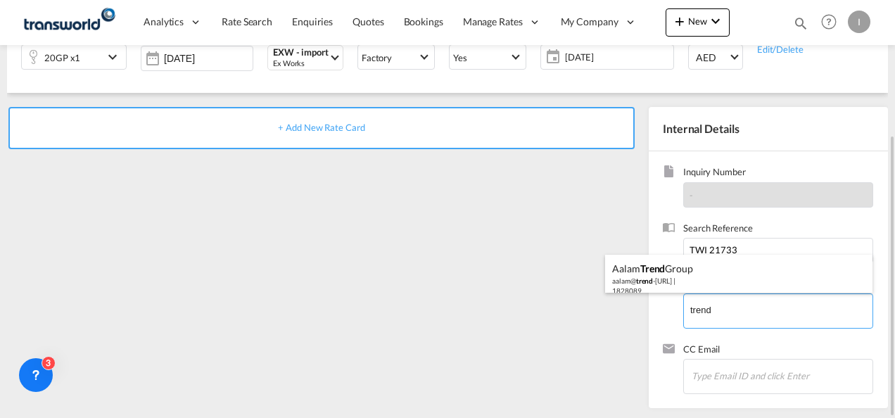
type input "TREND MIDDLE EAST DMCC, Aalam Trend Group, [EMAIL_ADDRESS][DOMAIN_NAME]"
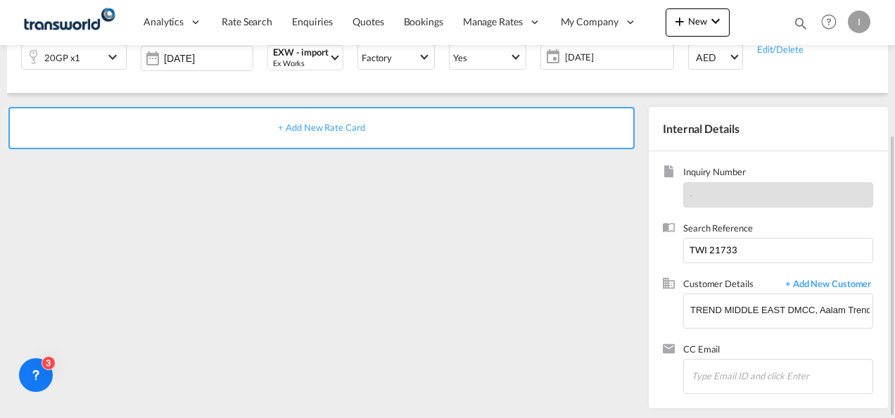
click at [302, 111] on div "+ Add New Rate Card" at bounding box center [321, 128] width 626 height 42
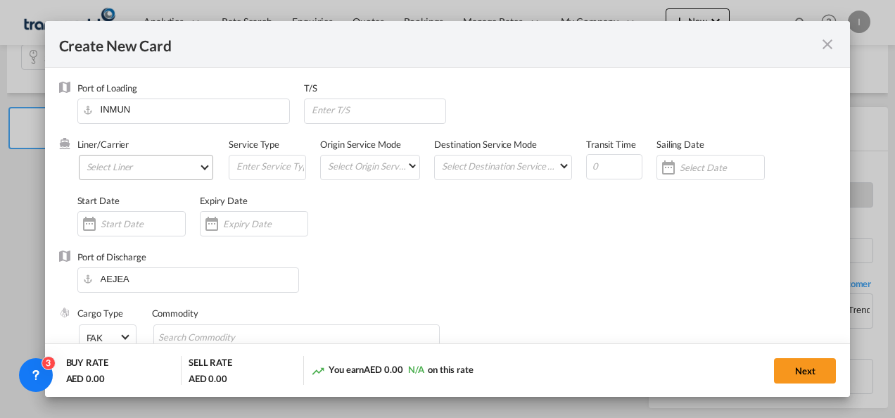
type input "Basic Ocean Freight"
select select "per equipment"
click at [148, 160] on md-select "Select Liner 2HM LOGISTICS D.O.O. / TDWC-CAPODISTRI 2HM LOGISTICS D.O.O. / TDWC…" at bounding box center [146, 167] width 135 height 25
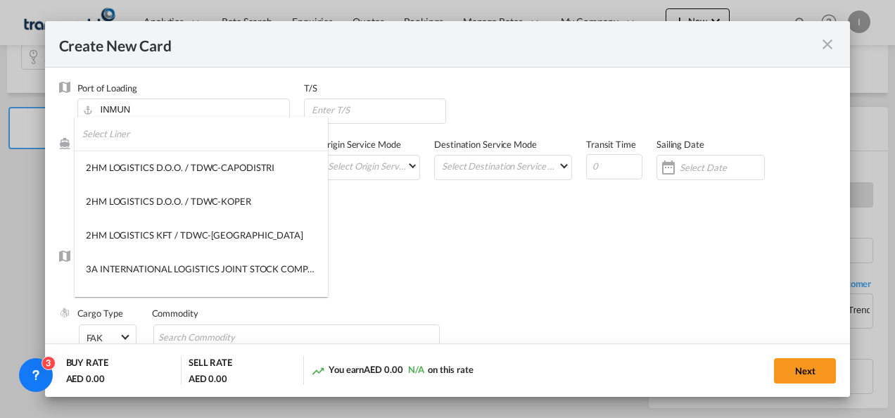
click at [125, 137] on input "search" at bounding box center [205, 134] width 246 height 34
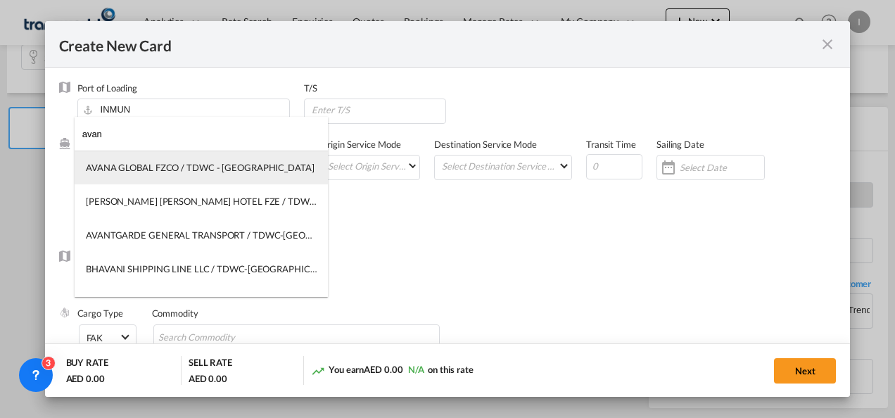
type input "avan"
click at [191, 170] on div "AVANA GLOBAL FZCO / TDWC - [GEOGRAPHIC_DATA]" at bounding box center [200, 167] width 229 height 13
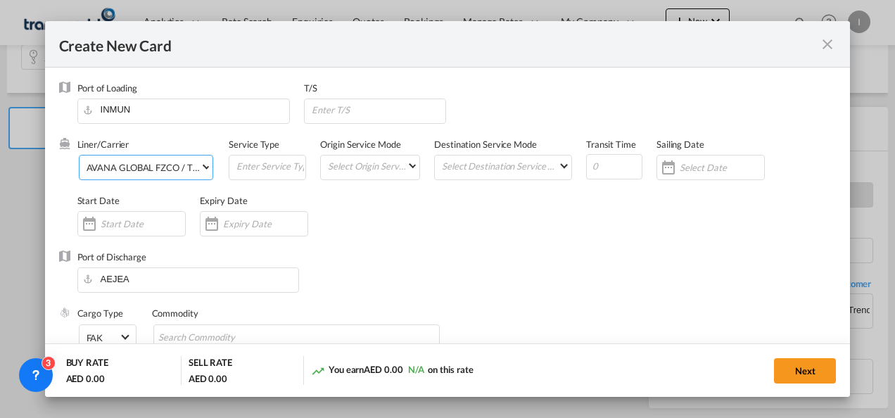
scroll to position [70, 0]
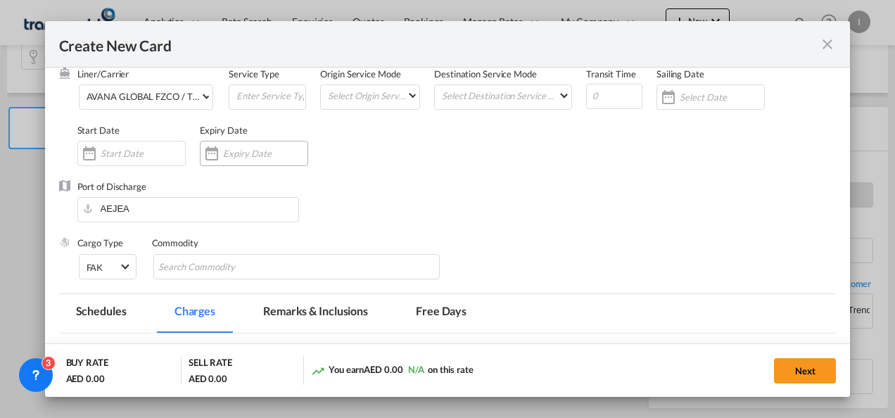
click at [255, 155] on input "Create New Card ..." at bounding box center [265, 153] width 84 height 11
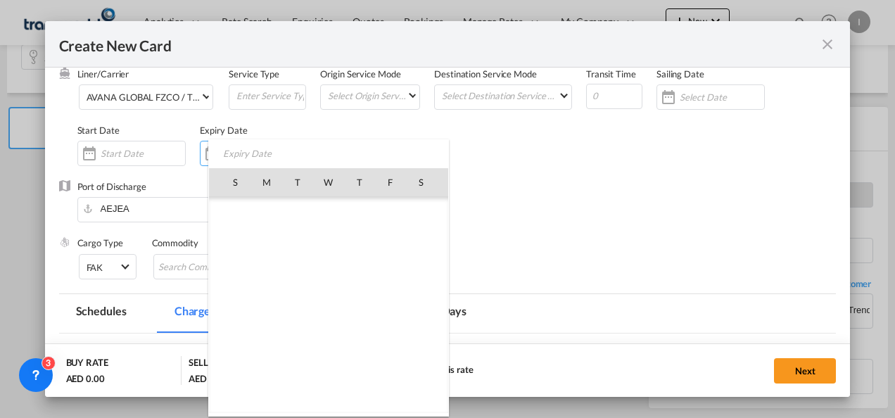
scroll to position [326239, 0]
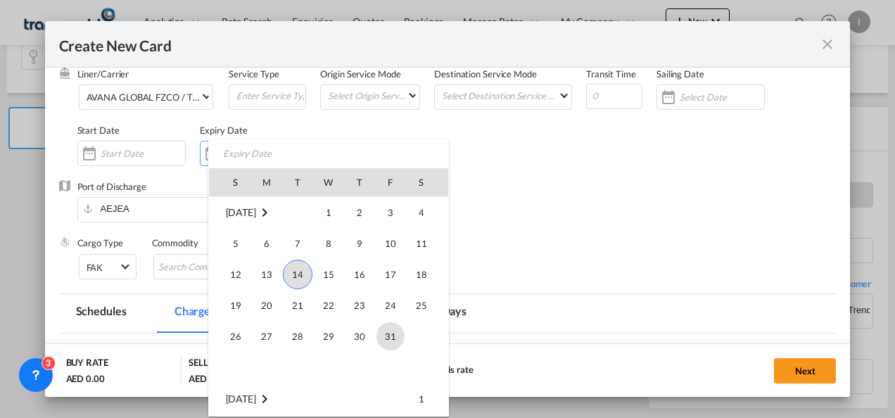
click at [379, 334] on span "31" at bounding box center [391, 336] width 28 height 28
type input "[DATE]"
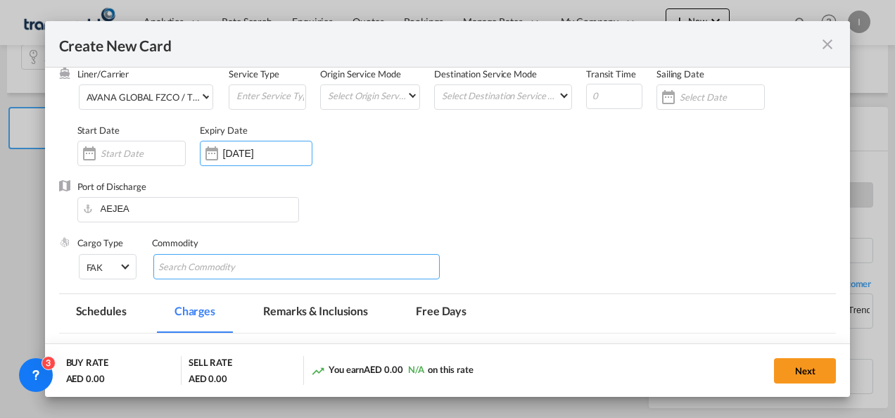
click at [179, 264] on input "Search Commodity" at bounding box center [222, 267] width 129 height 23
type input "General Cargo"
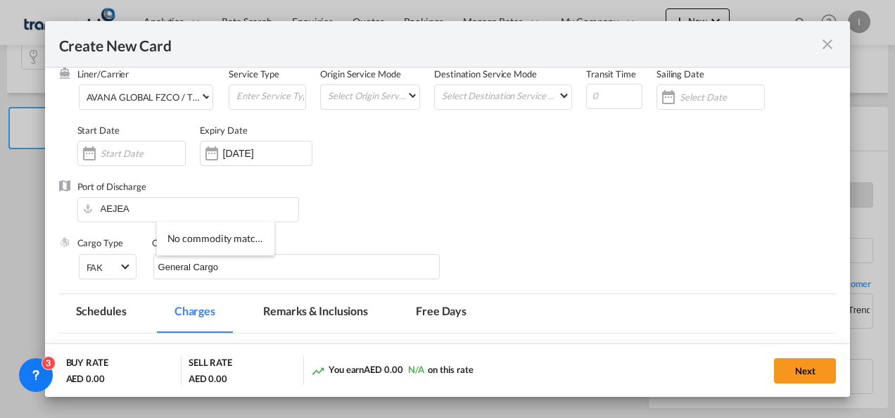
click at [491, 227] on div "Port of Discharge [GEOGRAPHIC_DATA]" at bounding box center [448, 208] width 778 height 56
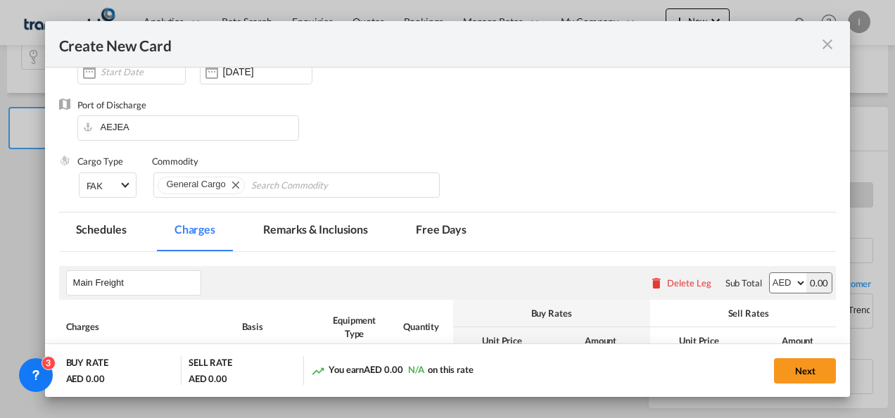
scroll to position [282, 0]
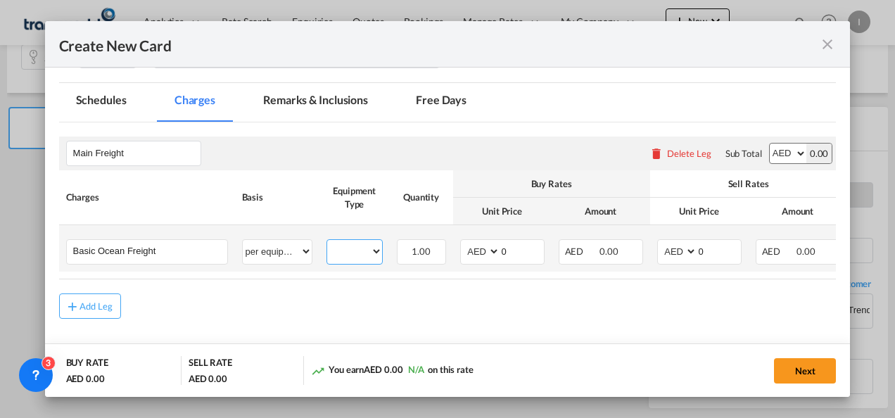
click at [342, 248] on select "20GP" at bounding box center [354, 251] width 55 height 19
select select "20GP"
click at [327, 242] on select "20GP" at bounding box center [354, 251] width 55 height 19
drag, startPoint x: 503, startPoint y: 253, endPoint x: 488, endPoint y: 258, distance: 15.2
click at [488, 258] on md-input-container "AED AFN ALL AMD ANG AOA ARS AUD AWG AZN BAM BBD BDT BGN BHD BIF BMD BND BOB BRL…" at bounding box center [502, 251] width 84 height 25
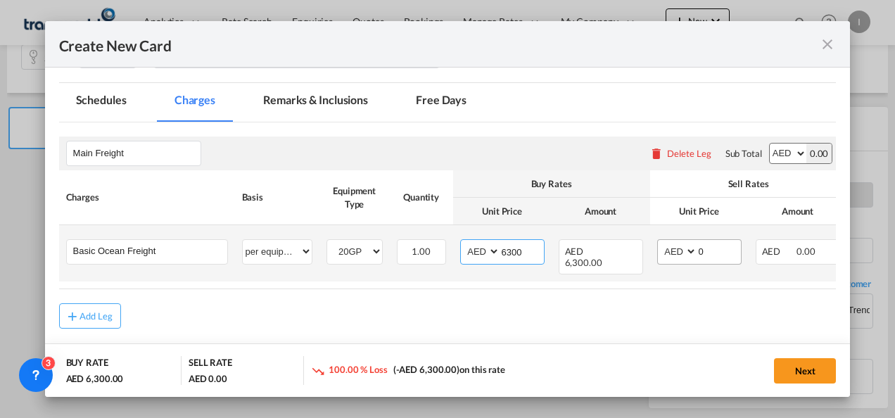
type input "6300"
drag, startPoint x: 705, startPoint y: 249, endPoint x: 697, endPoint y: 250, distance: 8.5
click at [700, 251] on input "0" at bounding box center [720, 250] width 44 height 21
type input "6"
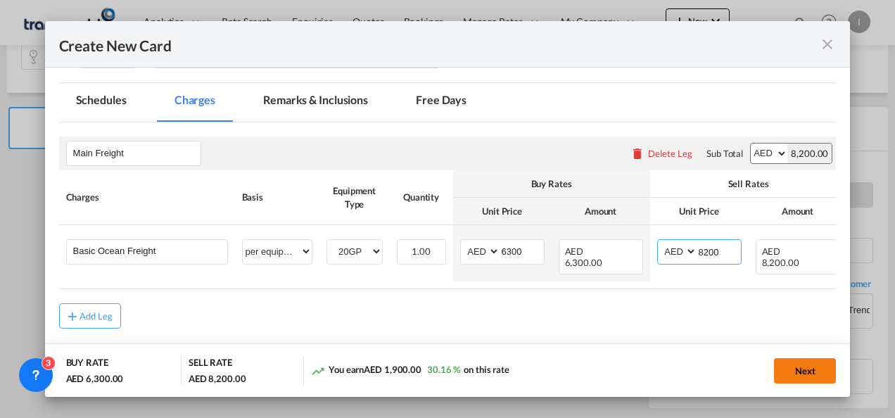
type input "8200"
click at [783, 362] on button "Next" at bounding box center [805, 370] width 62 height 25
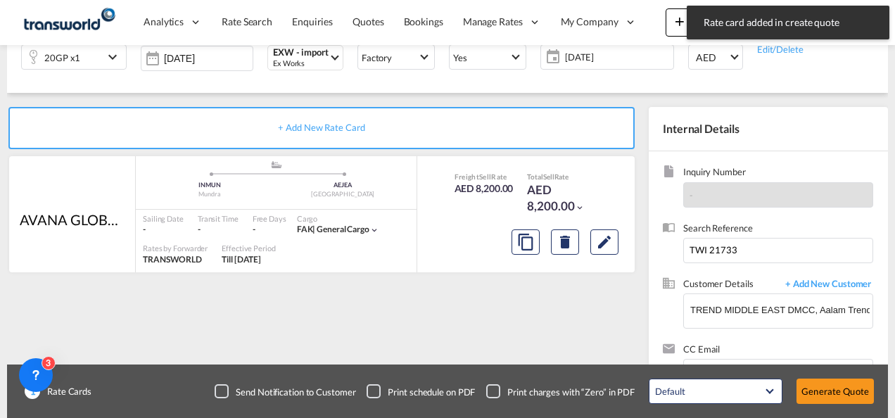
click at [808, 390] on button "Generate Quote" at bounding box center [835, 391] width 77 height 25
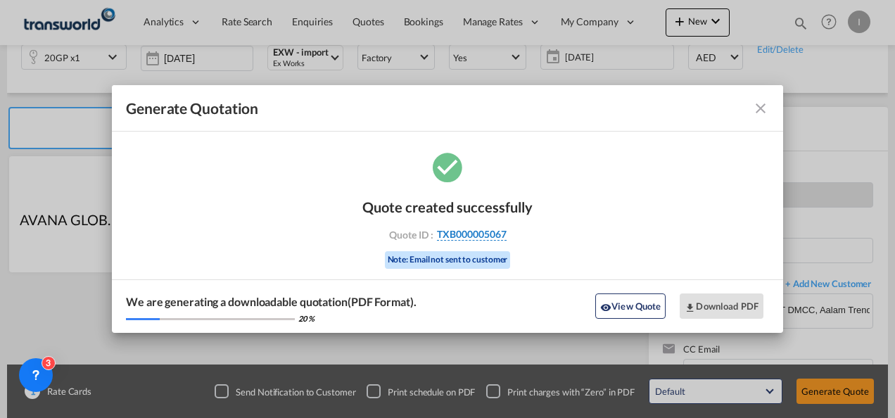
click at [498, 239] on span "TXB000005067" at bounding box center [472, 234] width 70 height 13
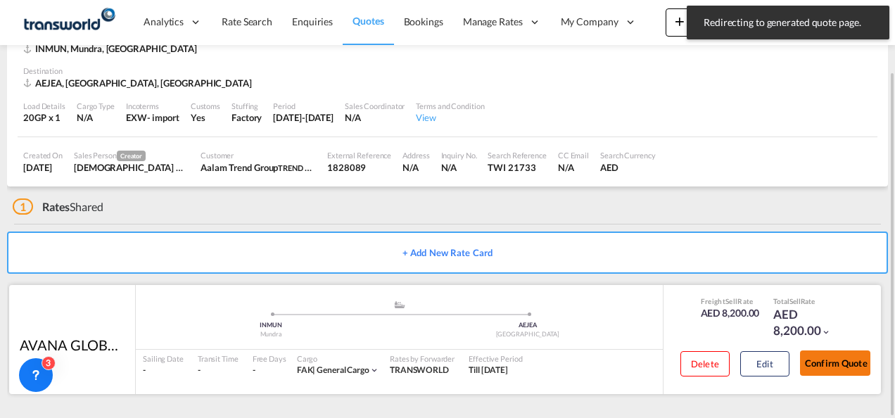
click at [809, 358] on button "Confirm Quote" at bounding box center [835, 363] width 70 height 25
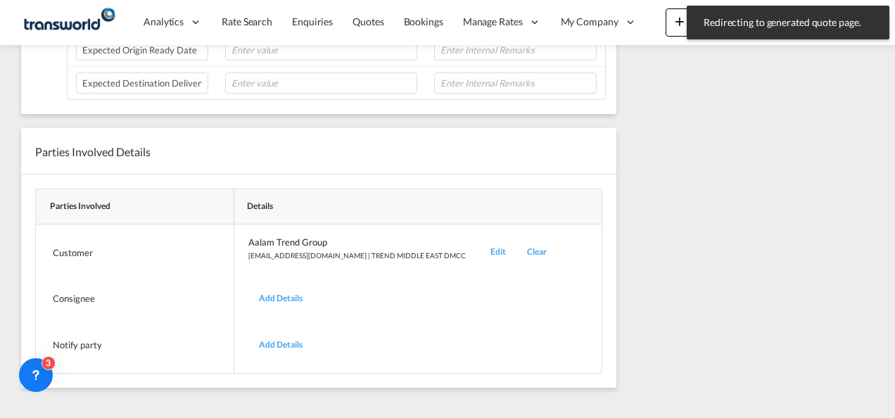
scroll to position [149, 0]
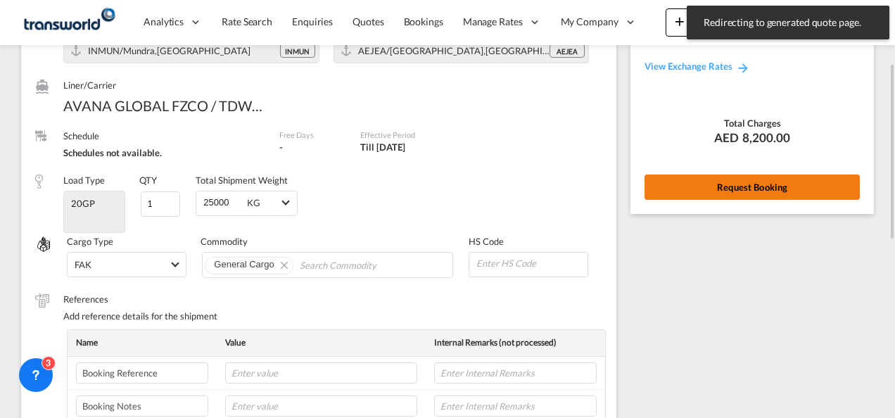
click at [718, 190] on button "Request Booking" at bounding box center [752, 187] width 215 height 25
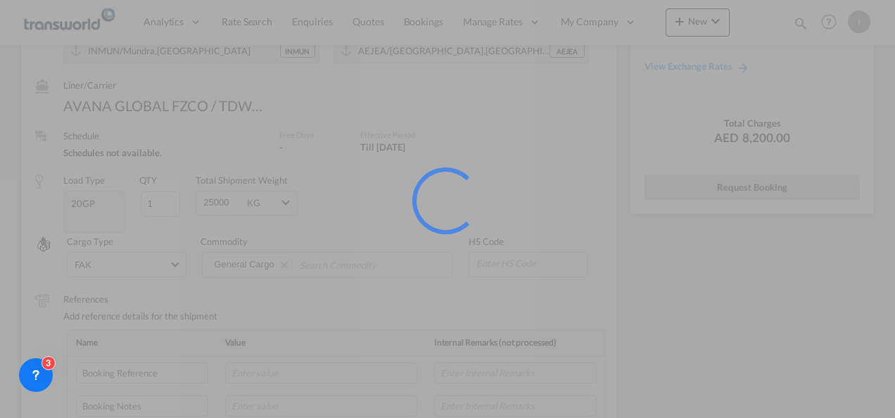
scroll to position [0, 0]
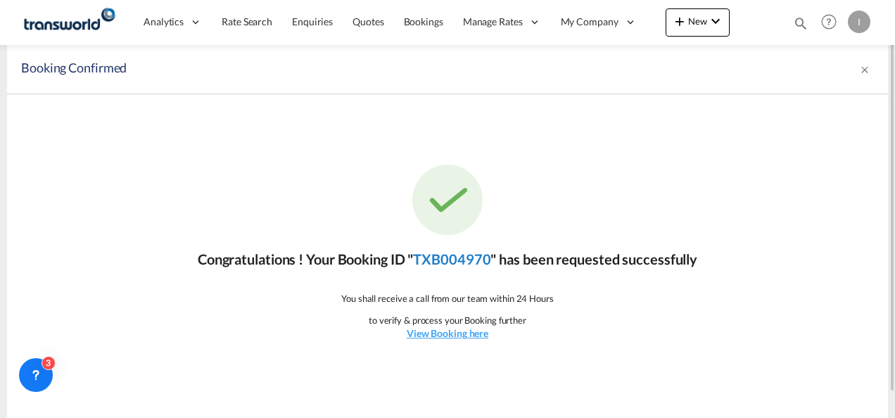
click at [465, 255] on link "TXB004970" at bounding box center [451, 259] width 77 height 17
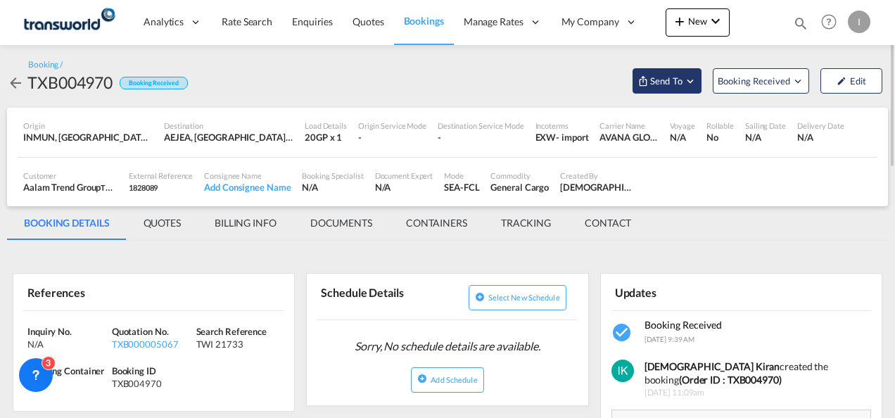
click at [683, 80] on span "Send To" at bounding box center [666, 81] width 35 height 14
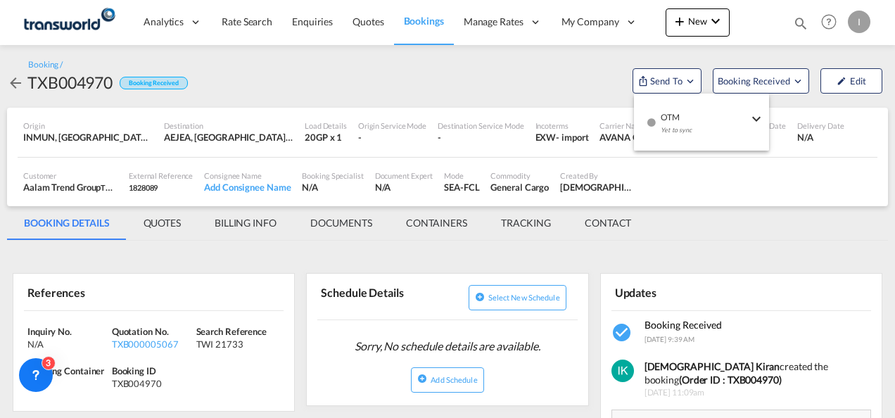
click at [700, 122] on div "Yet to sync" at bounding box center [704, 134] width 87 height 30
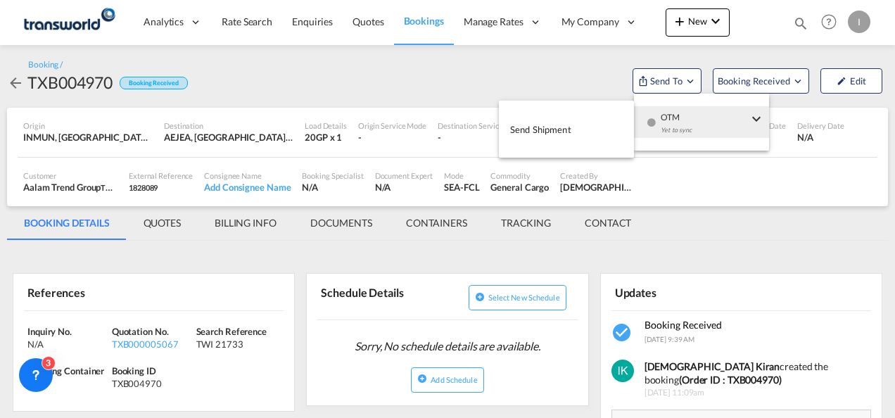
click at [579, 123] on body "Analytics Reports Dashboard Rate Search Enquiries Quotes Bookings" at bounding box center [447, 209] width 895 height 418
click at [574, 125] on button "Send Shipment" at bounding box center [566, 129] width 135 height 32
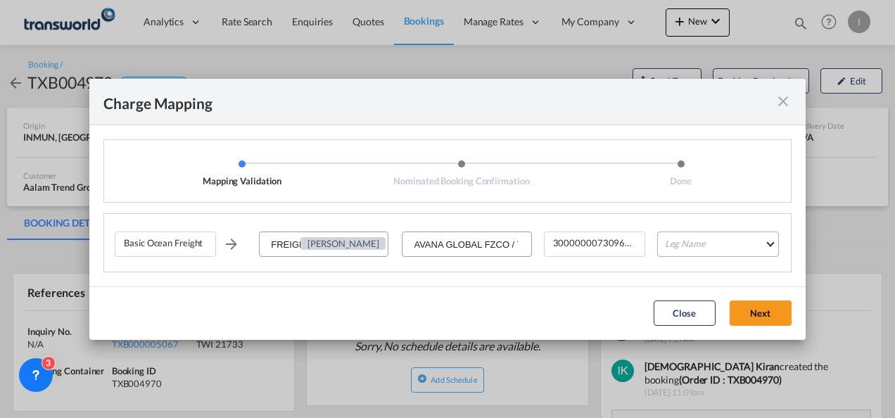
click at [721, 246] on md-select "Leg Name HANDLING ORIGIN VESSEL HANDLING DESTINATION OTHERS TL PICK UP CUSTOMS …" at bounding box center [718, 244] width 122 height 25
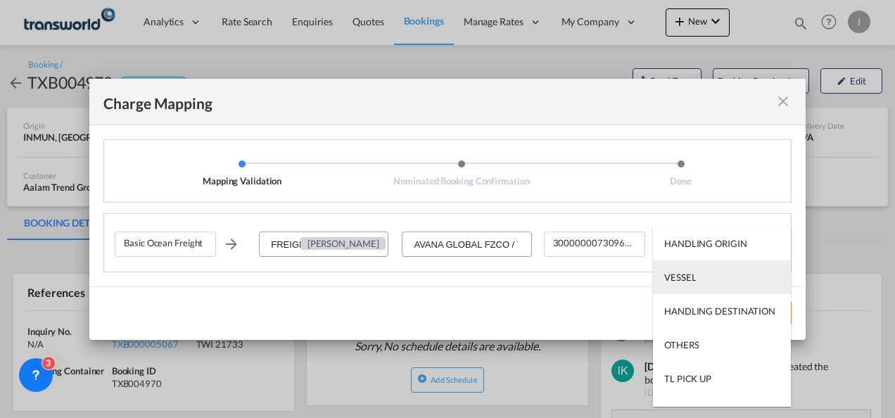
click at [679, 286] on md-option "VESSEL" at bounding box center [722, 277] width 138 height 34
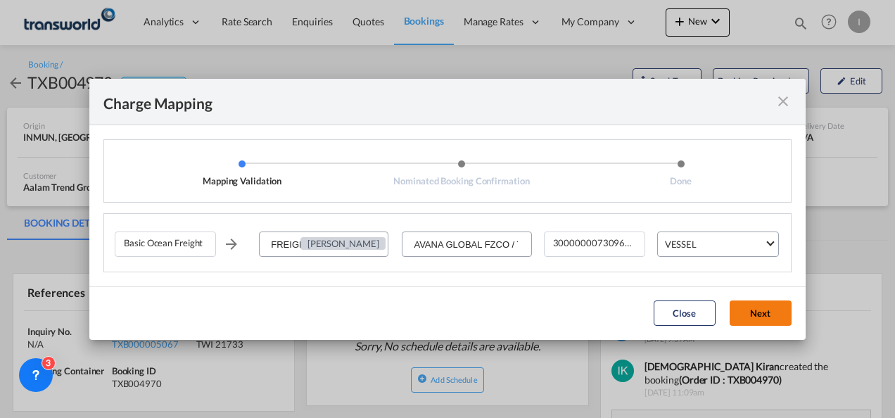
click at [775, 316] on button "Next" at bounding box center [761, 313] width 62 height 25
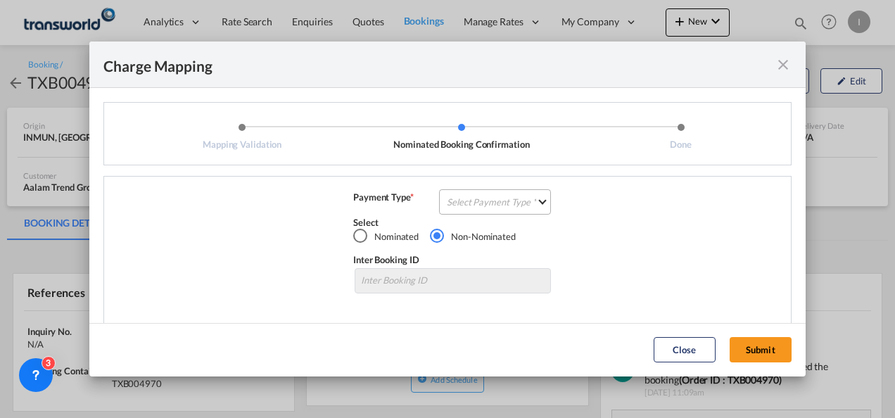
click at [491, 211] on md-select "Select Payment Type COLLECT PREPAID" at bounding box center [495, 201] width 112 height 25
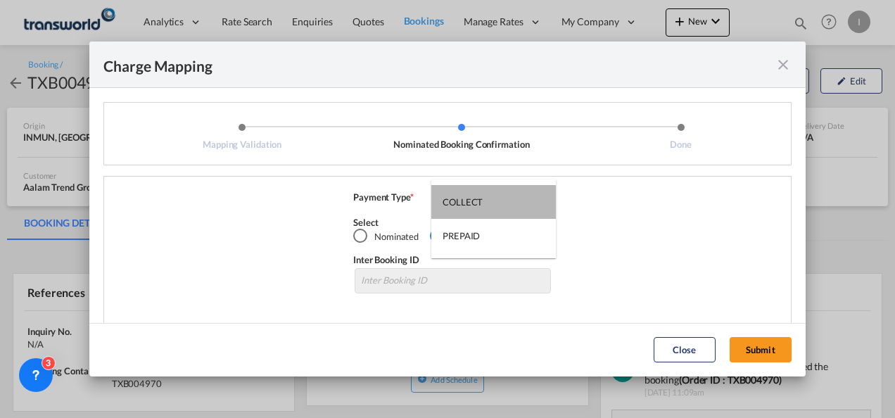
click at [494, 212] on md-option "COLLECT" at bounding box center [493, 202] width 125 height 34
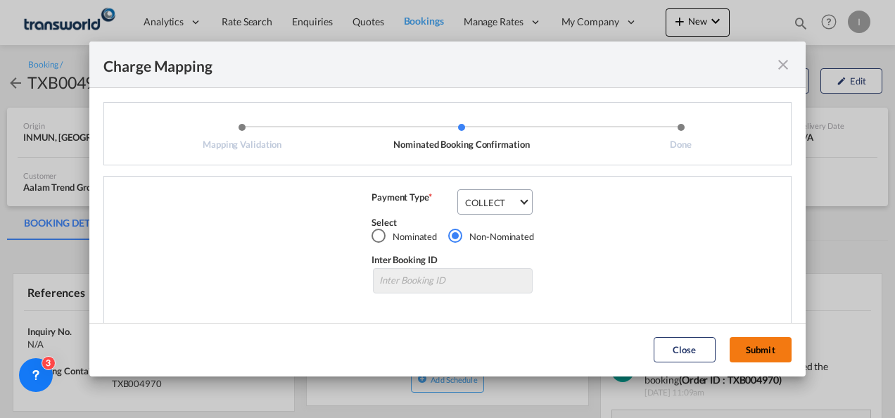
click at [738, 341] on button "Submit" at bounding box center [761, 349] width 62 height 25
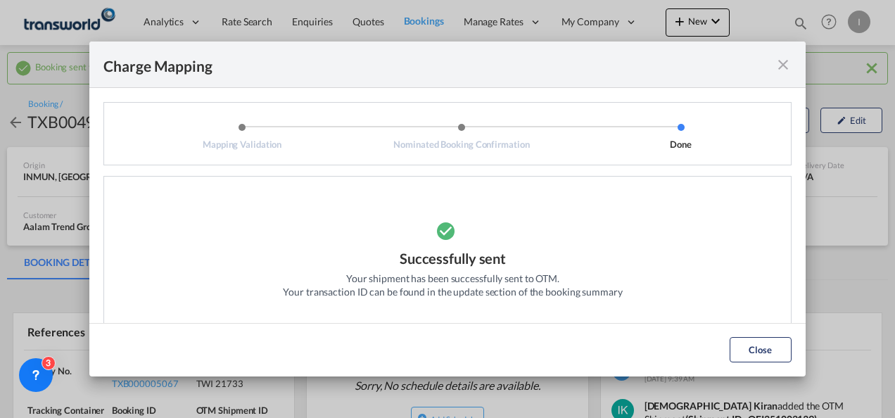
click at [754, 348] on button "Close" at bounding box center [761, 349] width 62 height 25
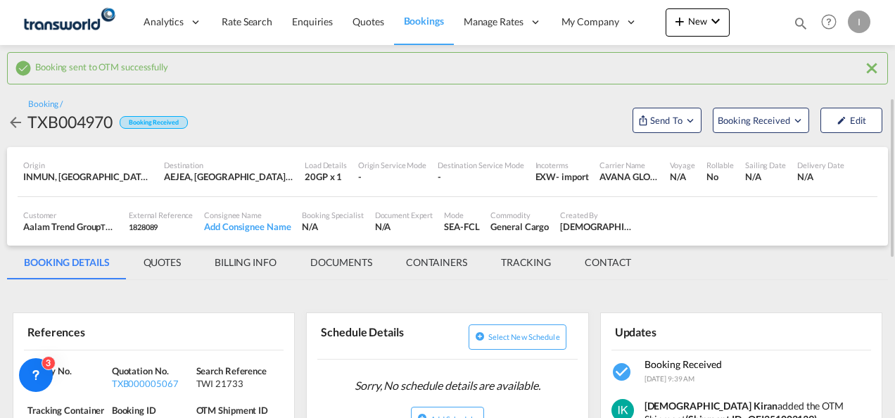
scroll to position [70, 0]
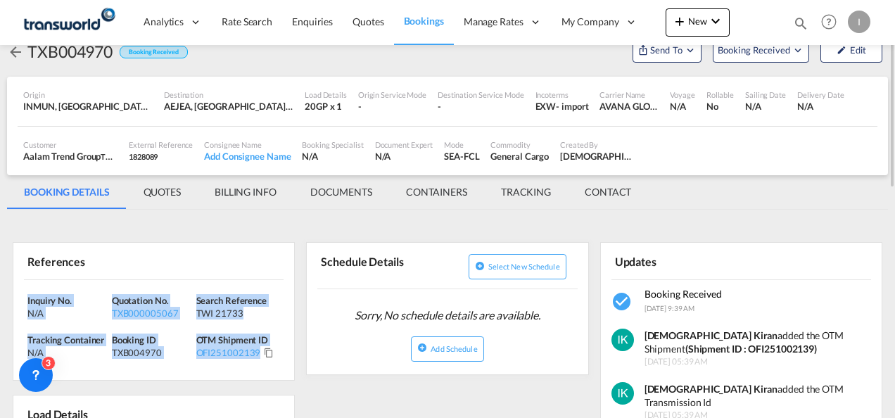
drag, startPoint x: 277, startPoint y: 356, endPoint x: 20, endPoint y: 296, distance: 263.8
click at [20, 296] on div "Inquiry No. N/A Quotation No. TXB000005067 Search Reference TWI 21733 Tracking …" at bounding box center [153, 330] width 281 height 101
copy div "Inquiry No. N/A Quotation No. TXB000005067 Search Reference TWI 21733 Tracking …"
